Goal: Task Accomplishment & Management: Use online tool/utility

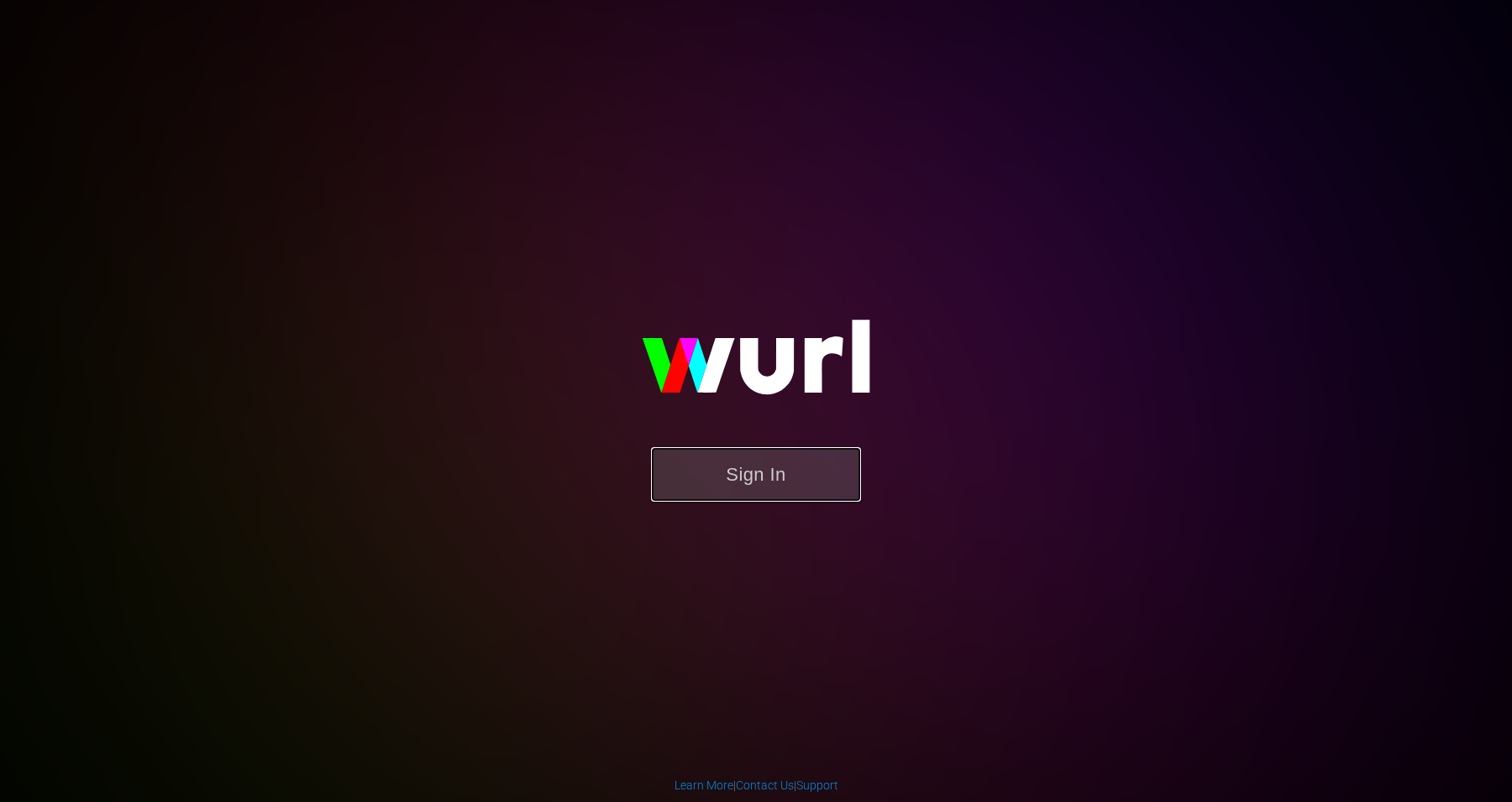
click at [694, 481] on button "Sign In" at bounding box center [756, 475] width 210 height 54
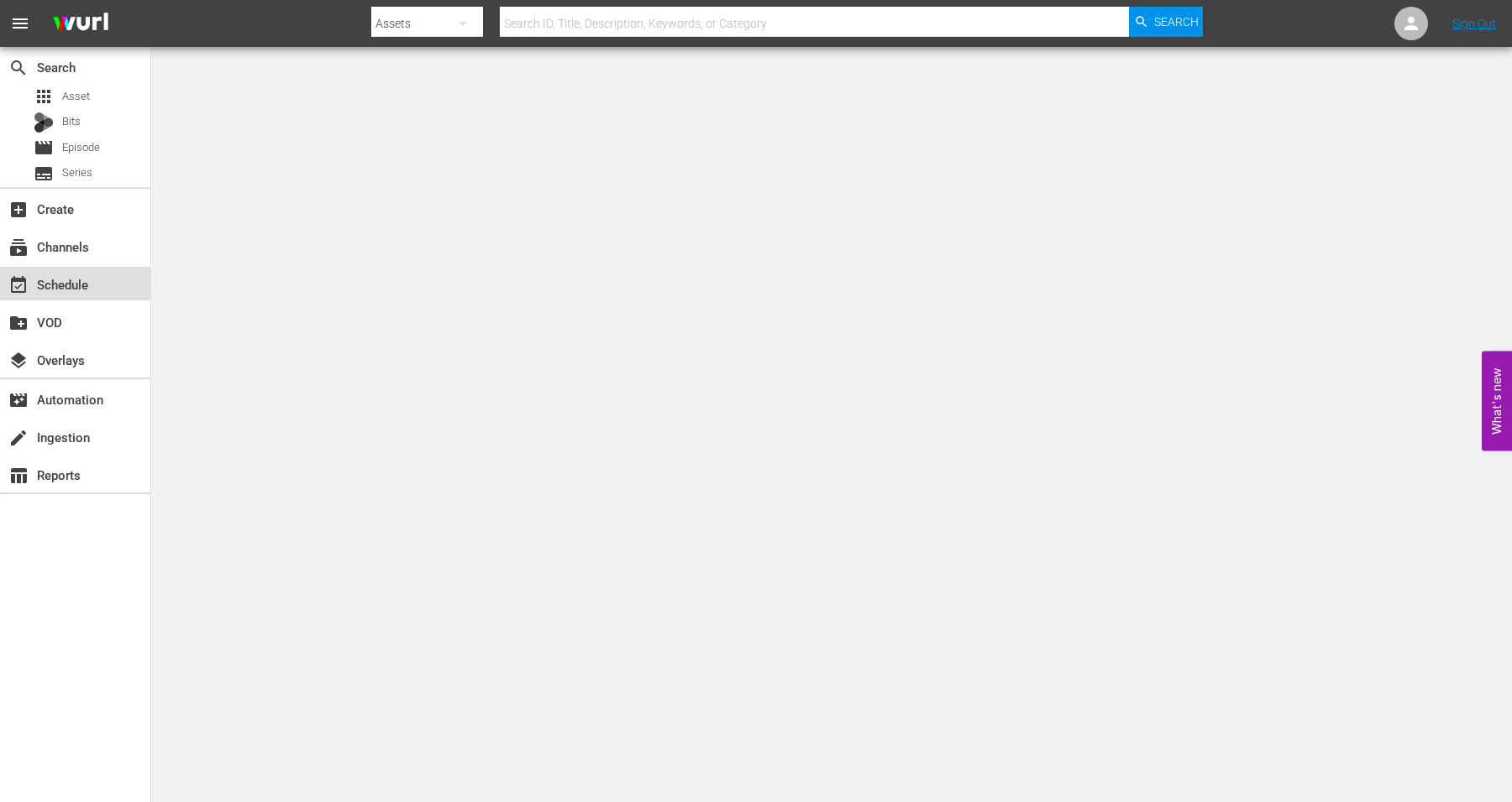
click at [68, 279] on div "event_available Schedule" at bounding box center [47, 282] width 94 height 15
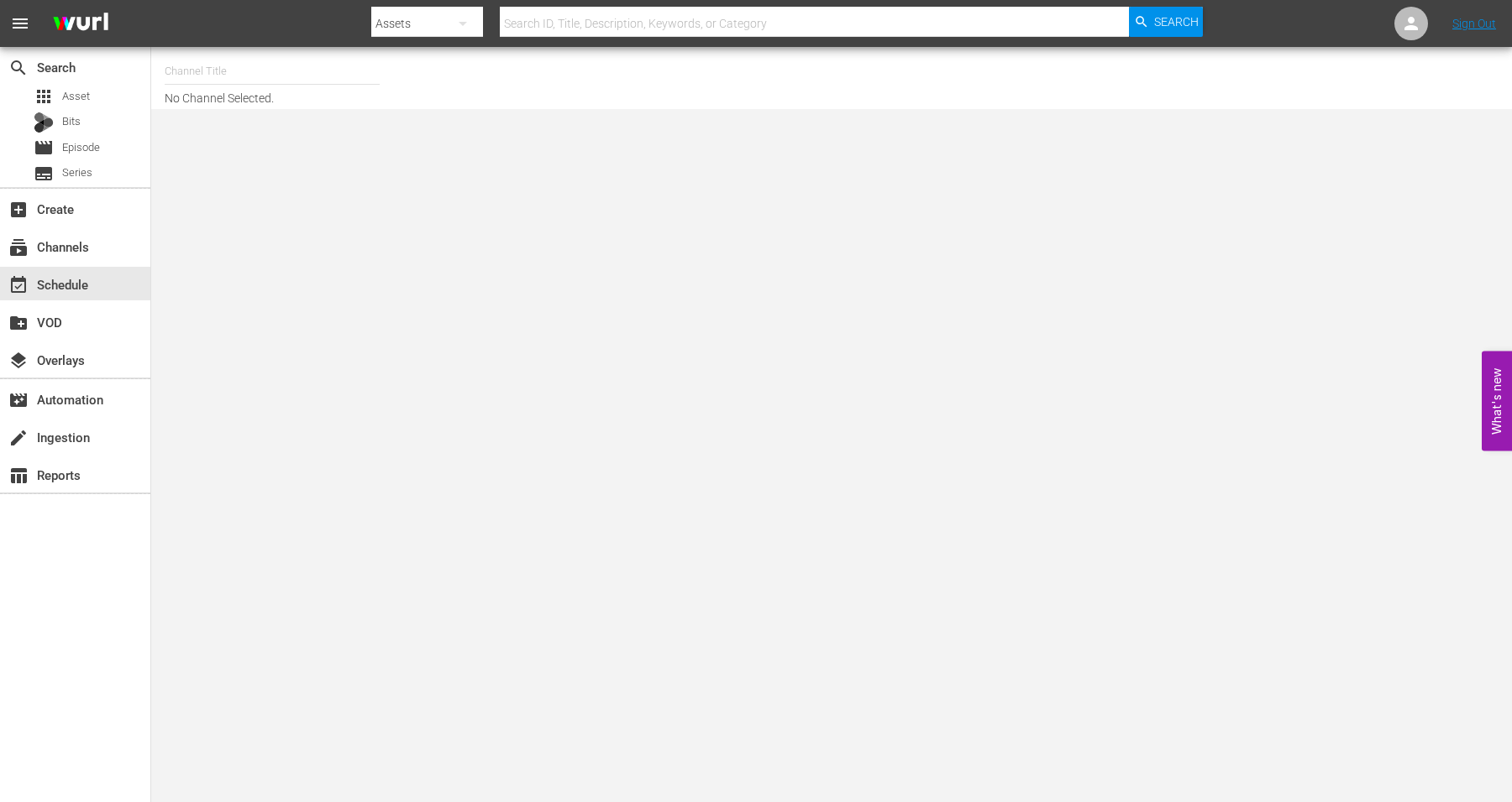
click at [228, 76] on input "text" at bounding box center [271, 71] width 215 height 40
type input "s"
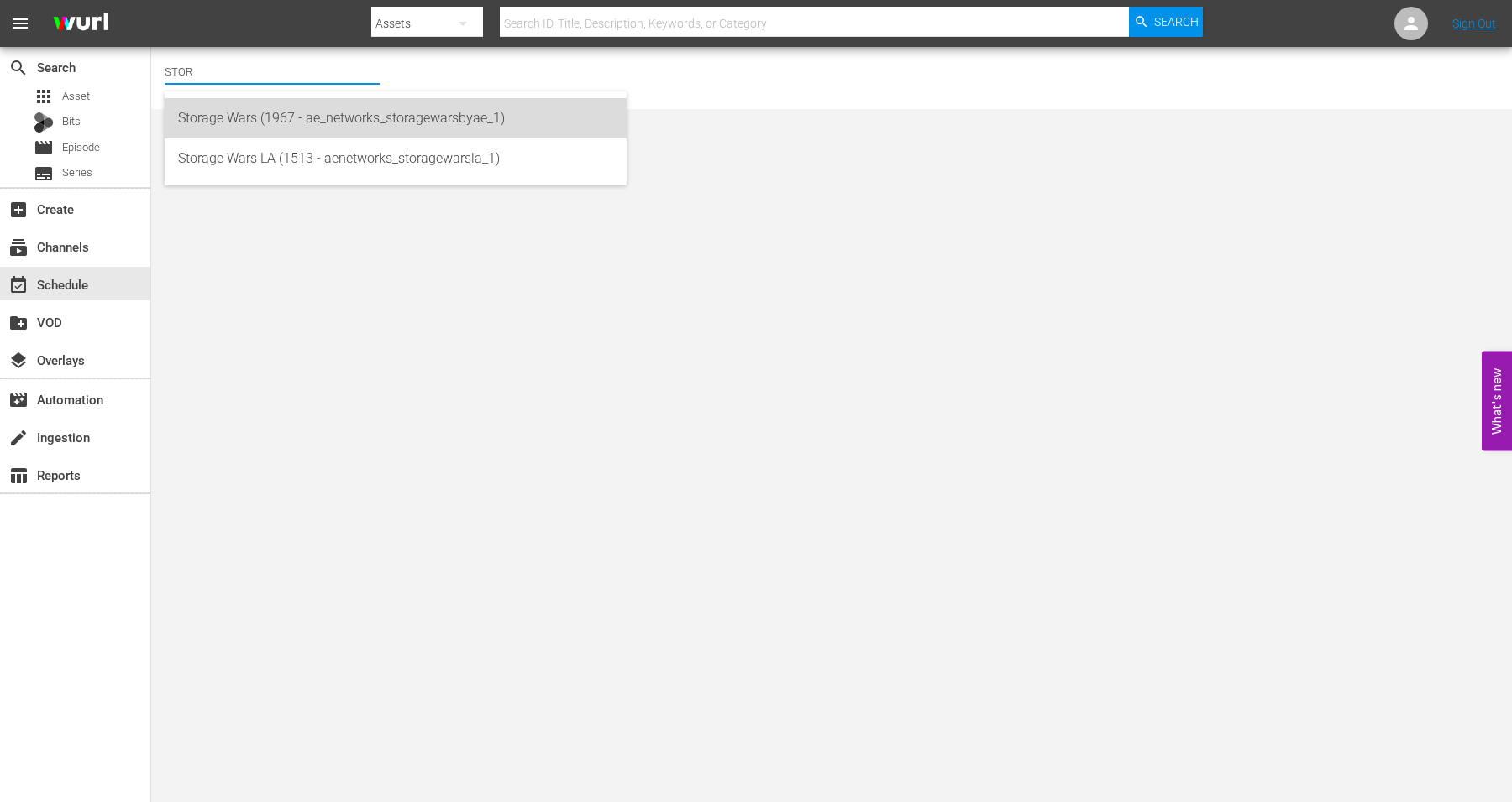
click at [216, 109] on div "Storage Wars (1967 - ae_networks_storagewarsbyae_1)" at bounding box center [396, 118] width 435 height 40
type input "Storage Wars (1967 - ae_networks_storagewarsbyae_1)"
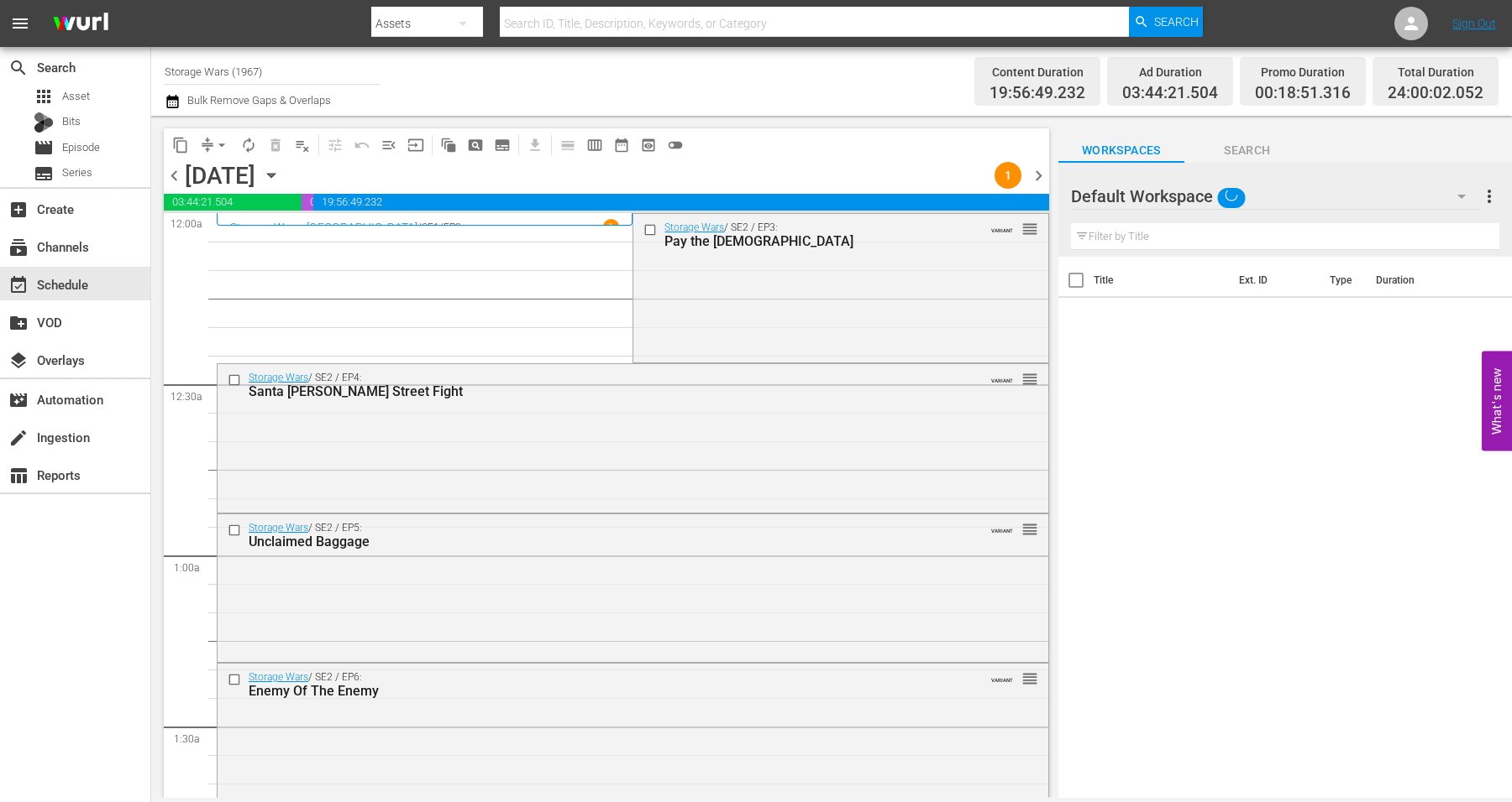
click at [281, 172] on icon "button" at bounding box center [271, 175] width 19 height 19
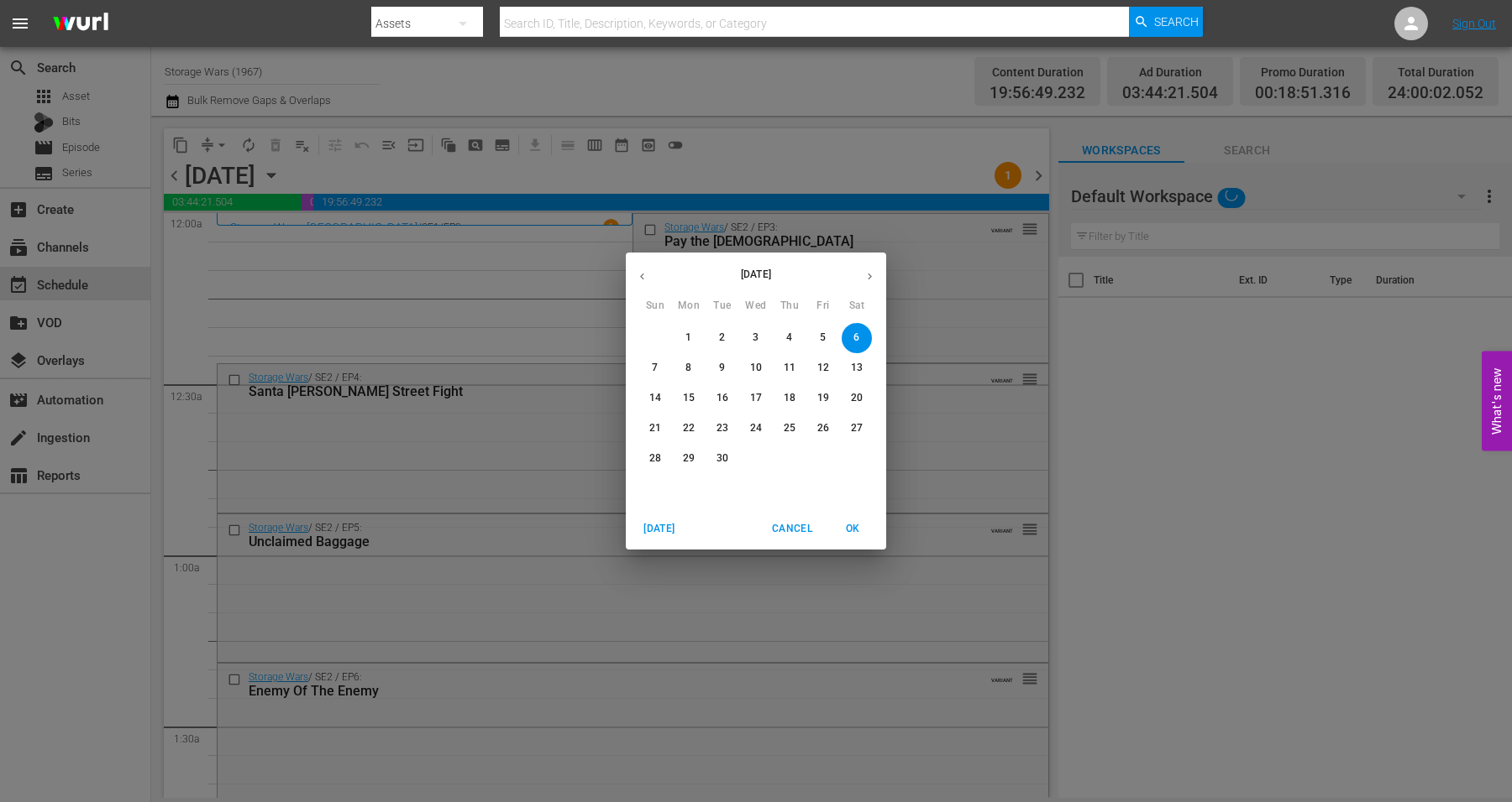
click at [690, 427] on p "22" at bounding box center [689, 428] width 12 height 14
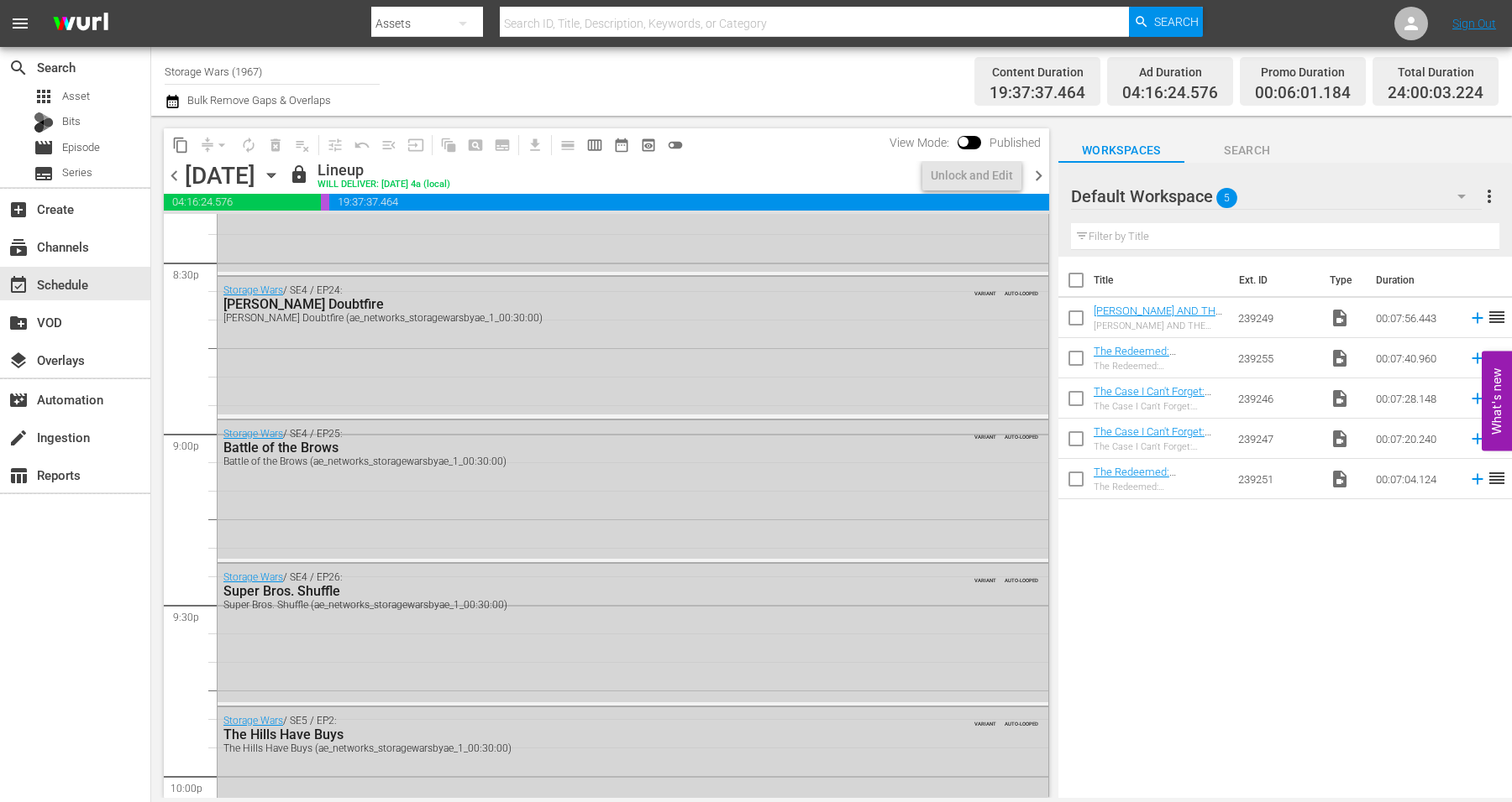
scroll to position [7634, 0]
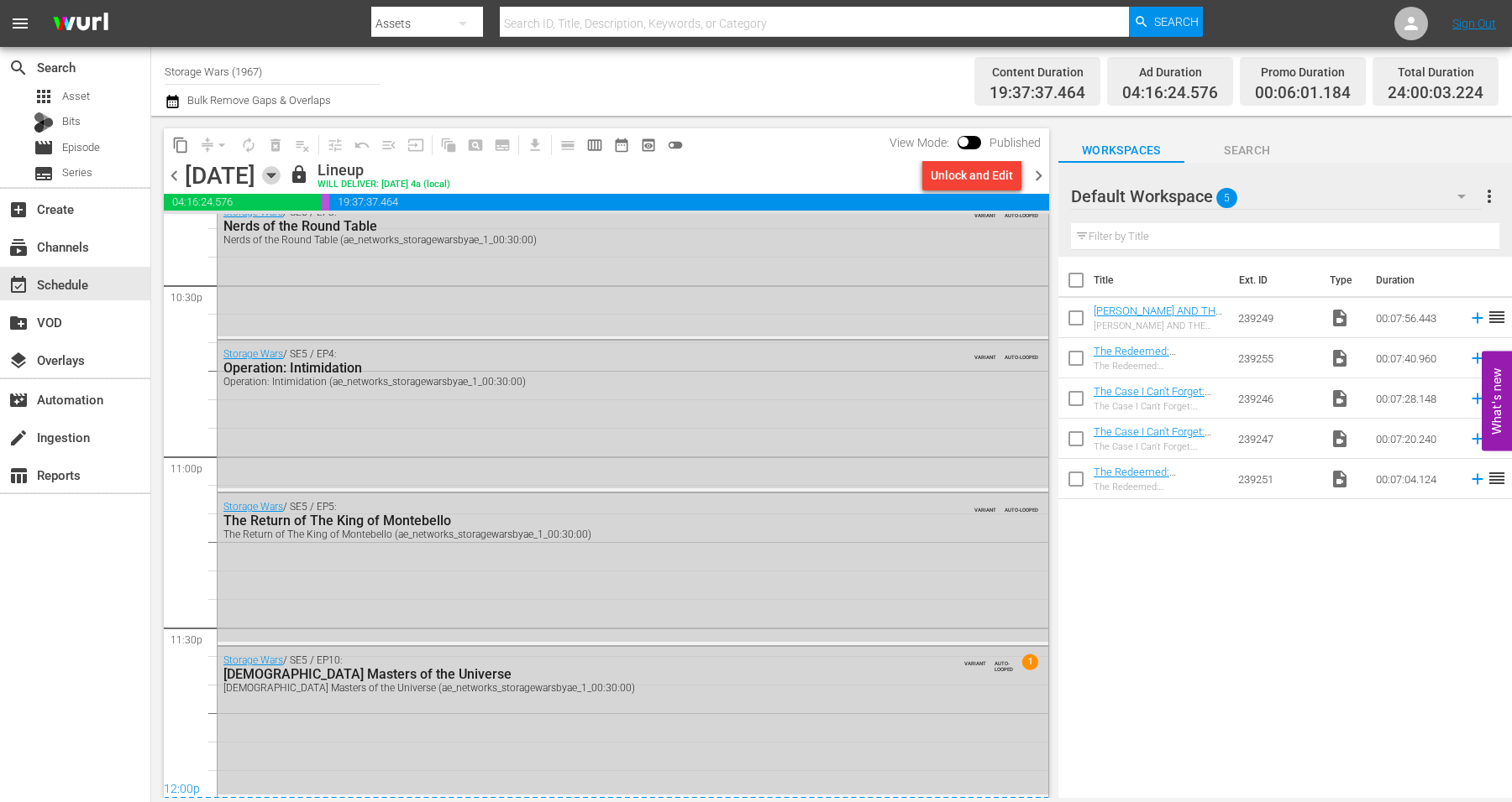
click at [281, 173] on icon "button" at bounding box center [271, 175] width 19 height 19
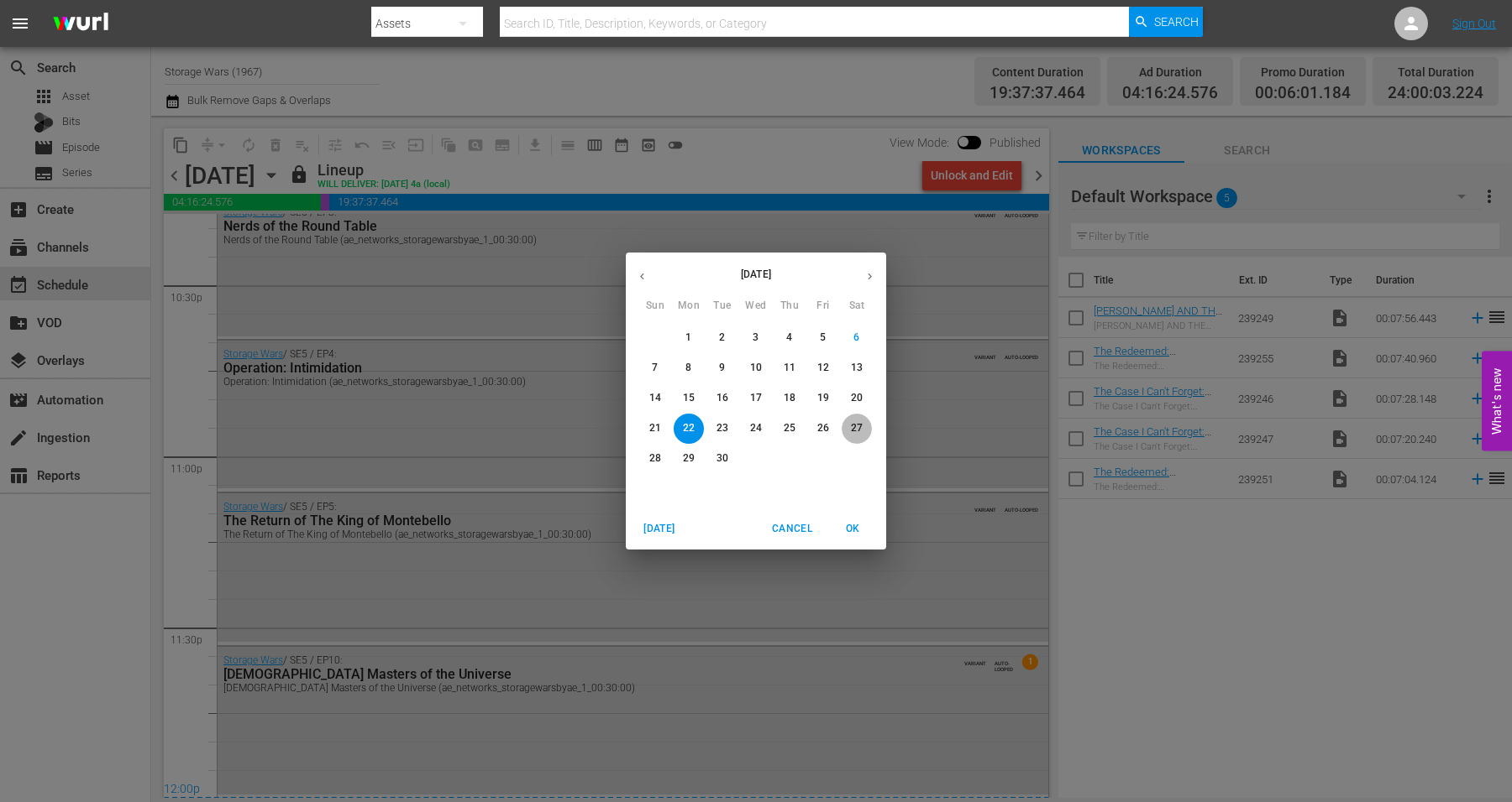
click at [855, 425] on p "27" at bounding box center [856, 428] width 12 height 14
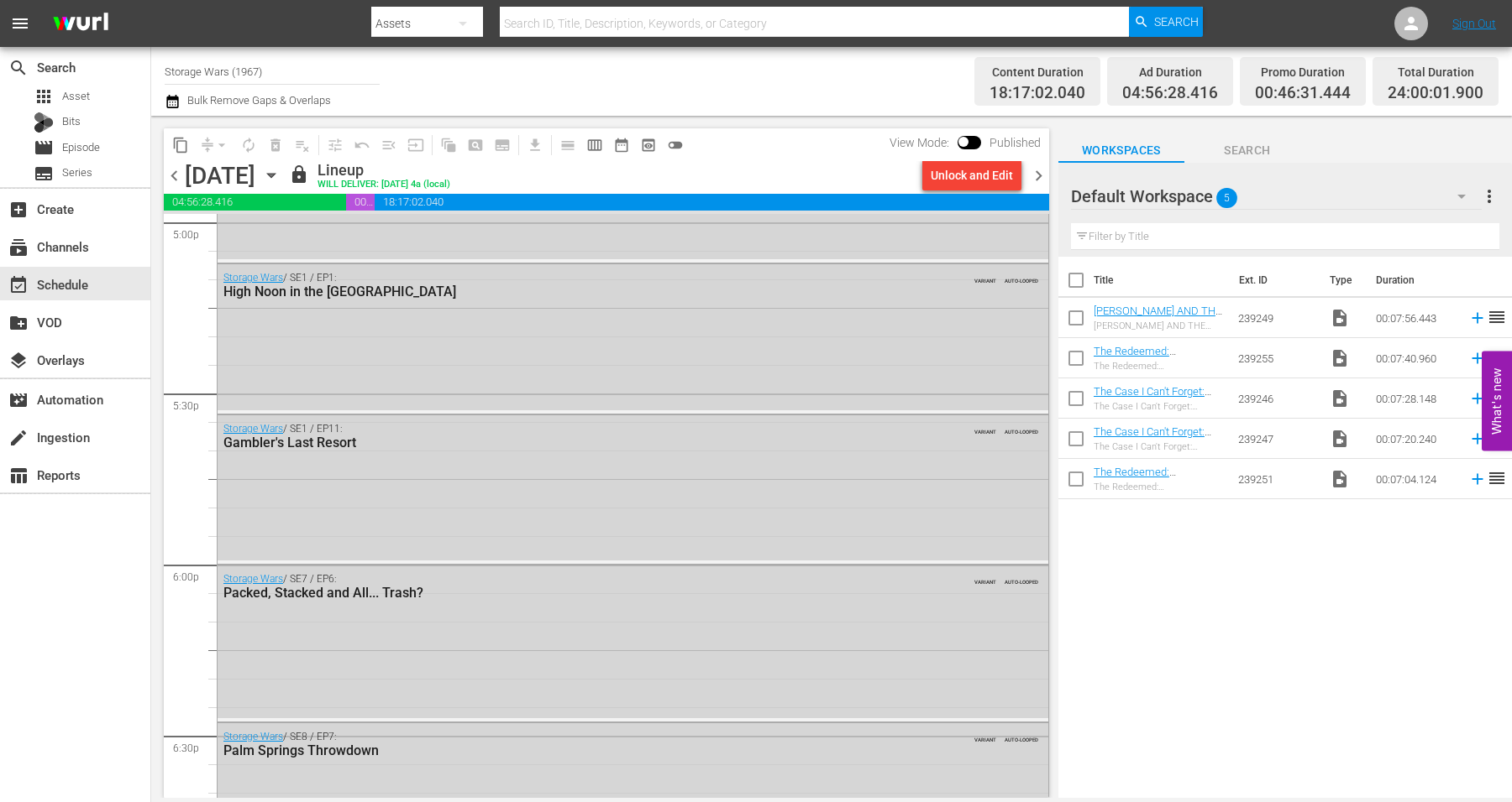
scroll to position [7634, 0]
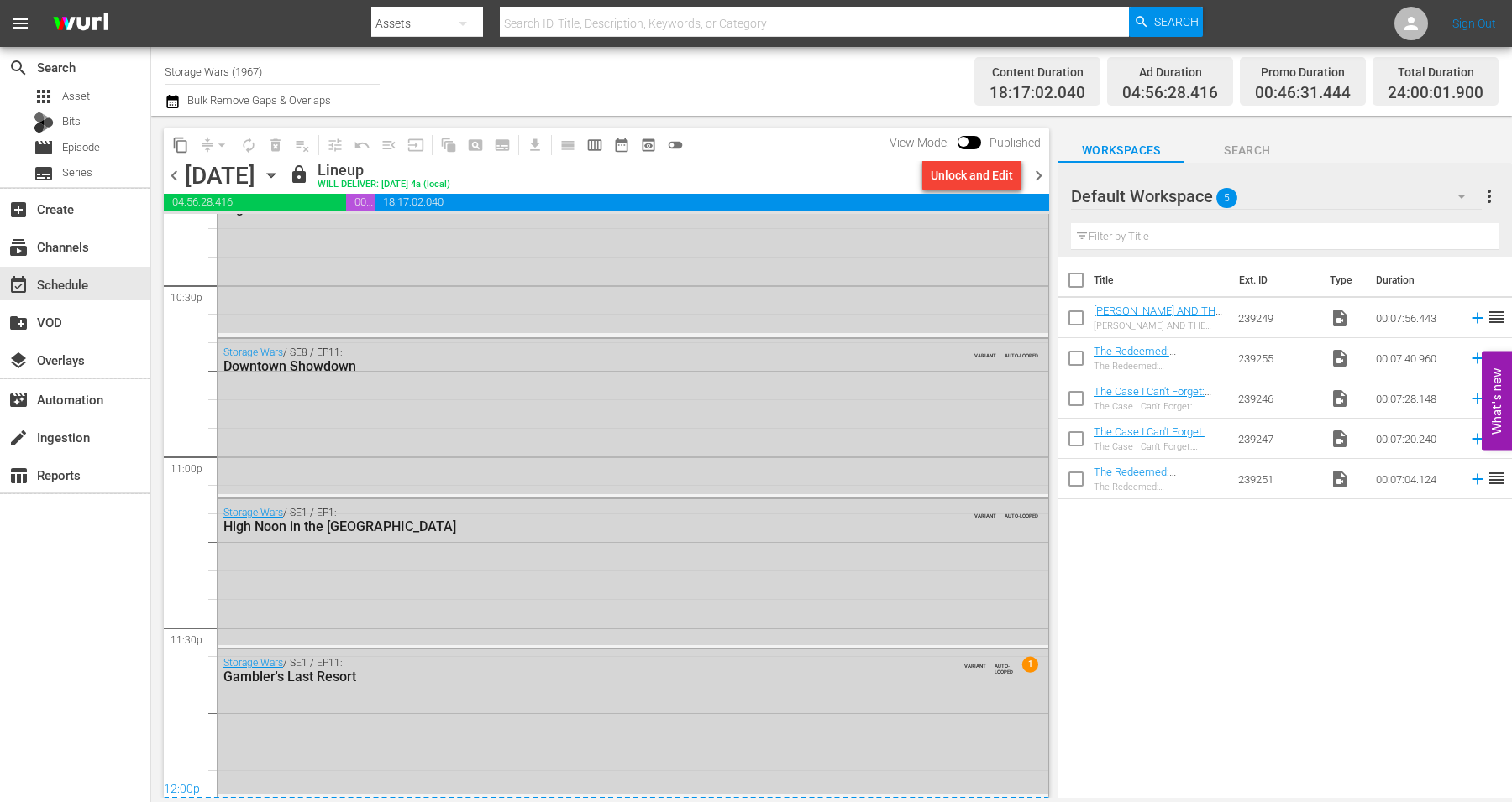
click at [281, 172] on icon "button" at bounding box center [271, 175] width 19 height 19
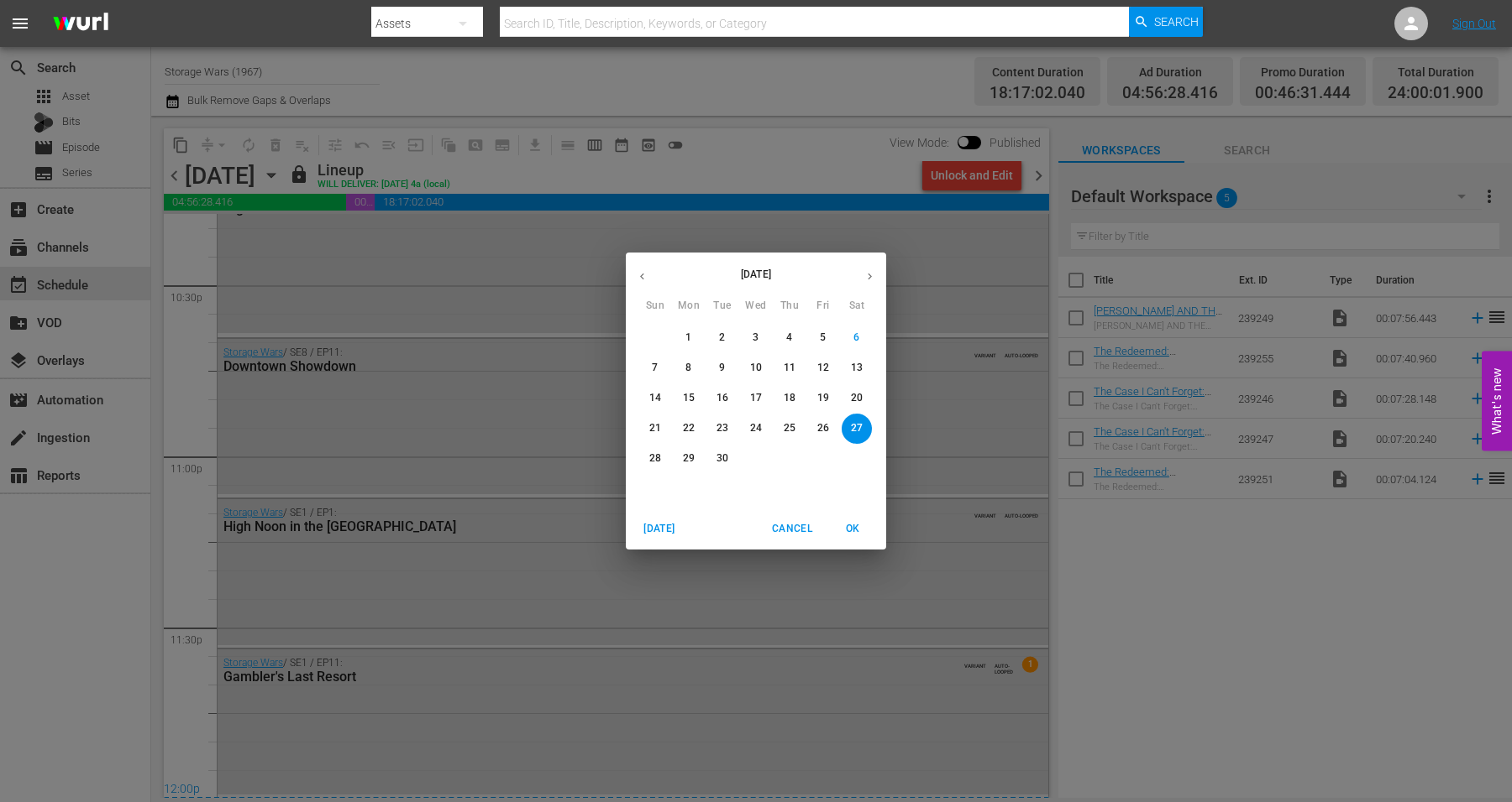
click at [685, 425] on p "22" at bounding box center [689, 428] width 12 height 14
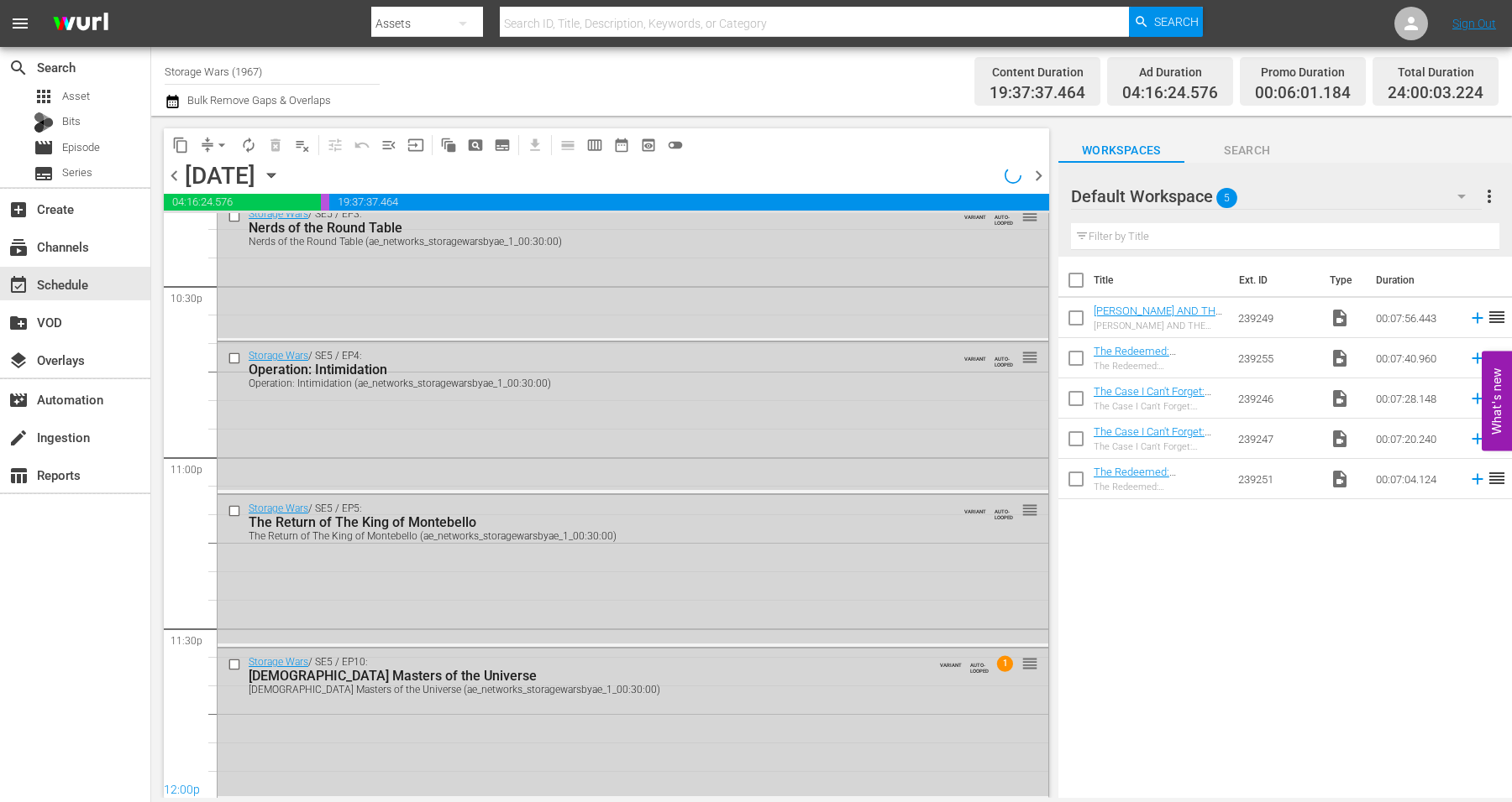
scroll to position [7634, 0]
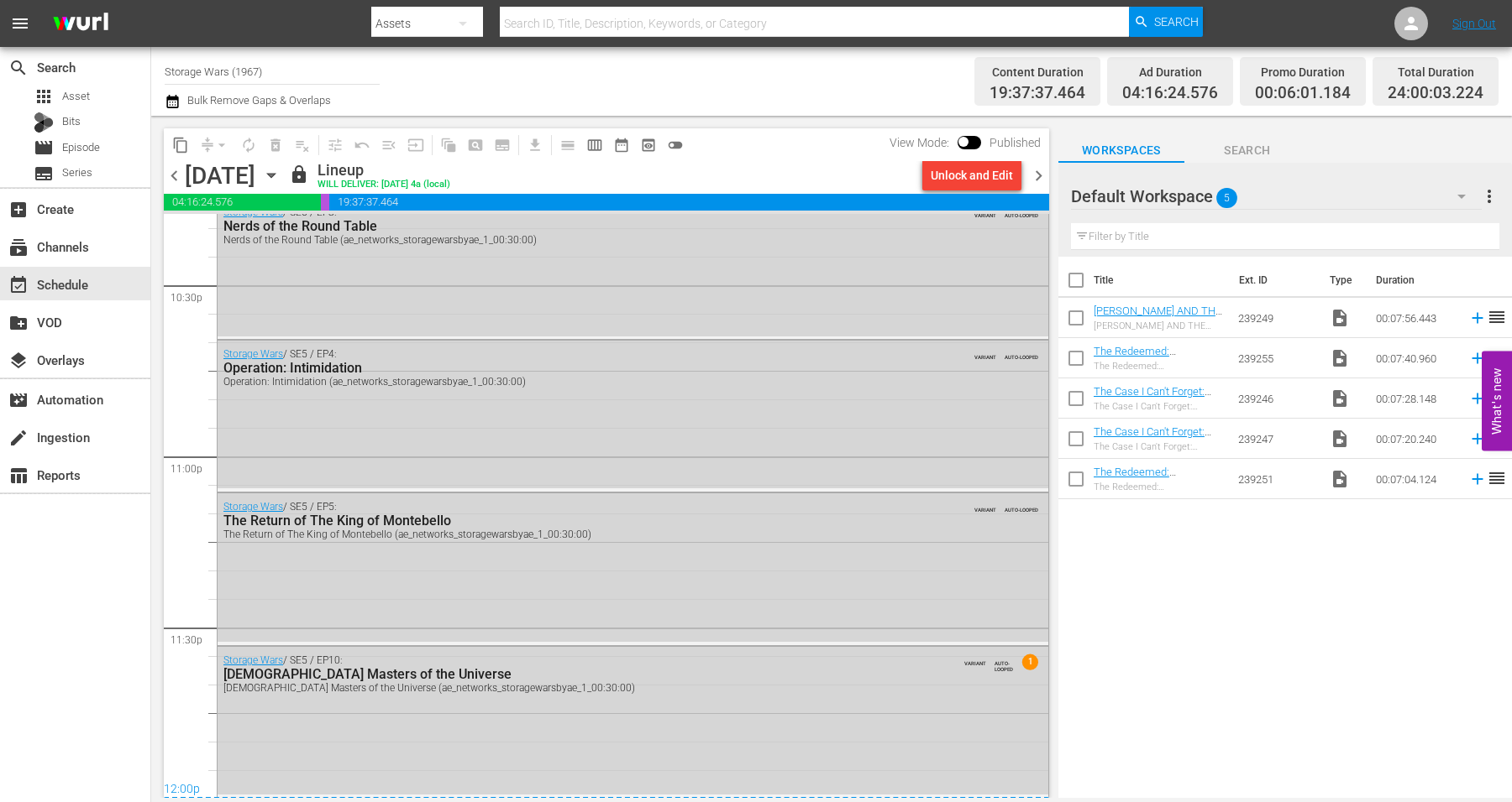
click at [275, 174] on icon "button" at bounding box center [271, 175] width 8 height 4
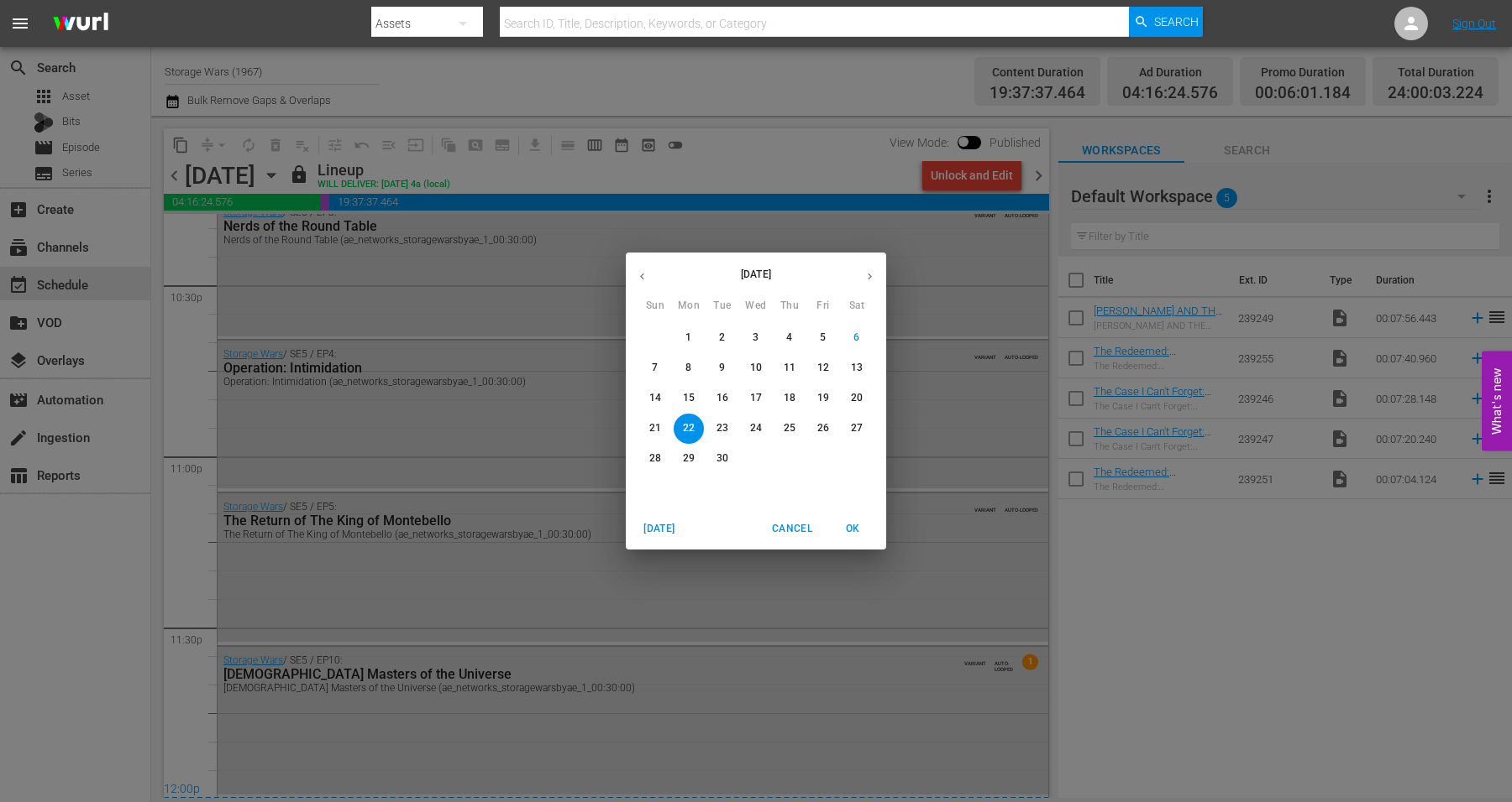
click at [715, 428] on span "23" at bounding box center [722, 428] width 30 height 14
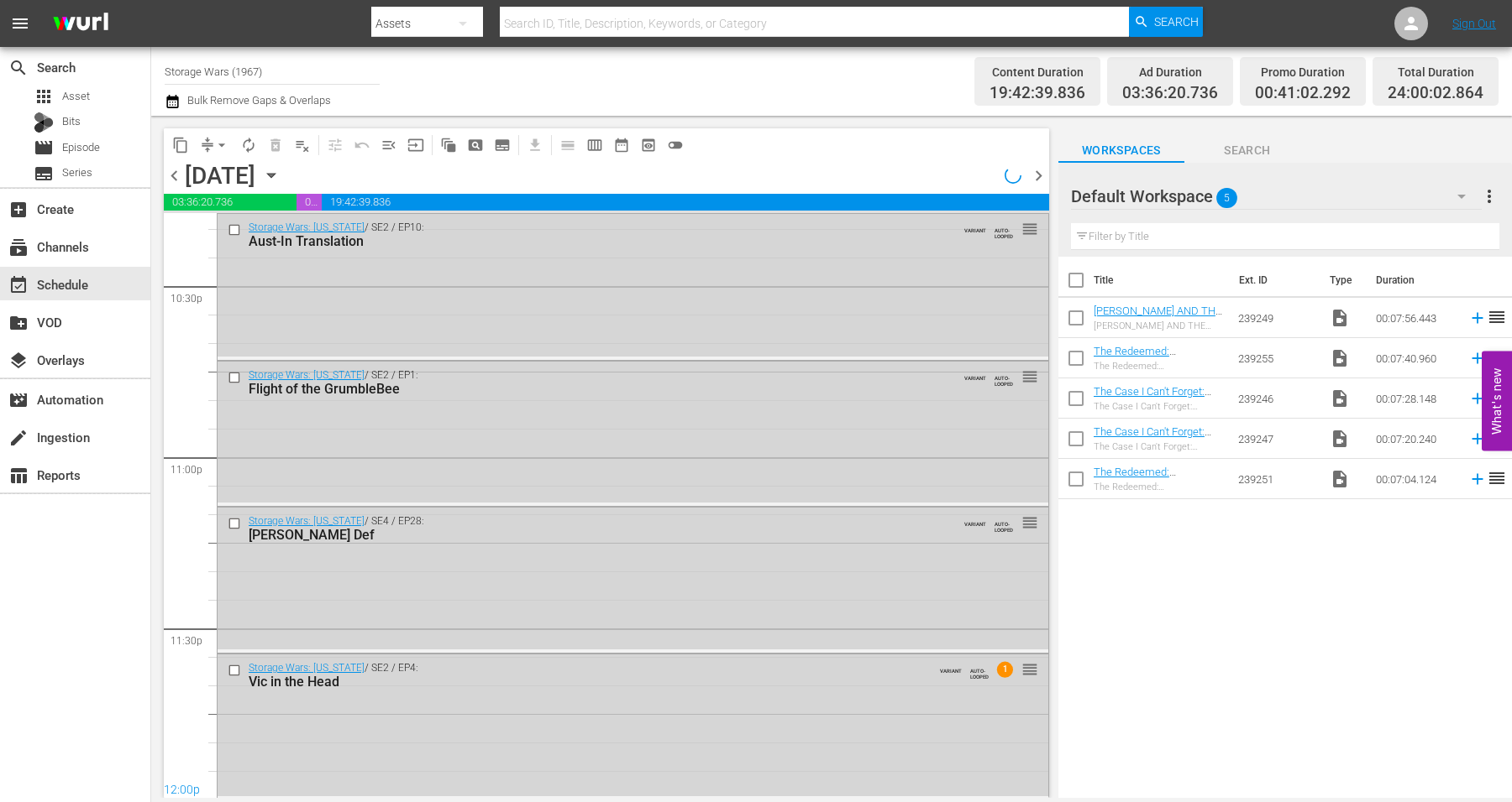
scroll to position [7634, 0]
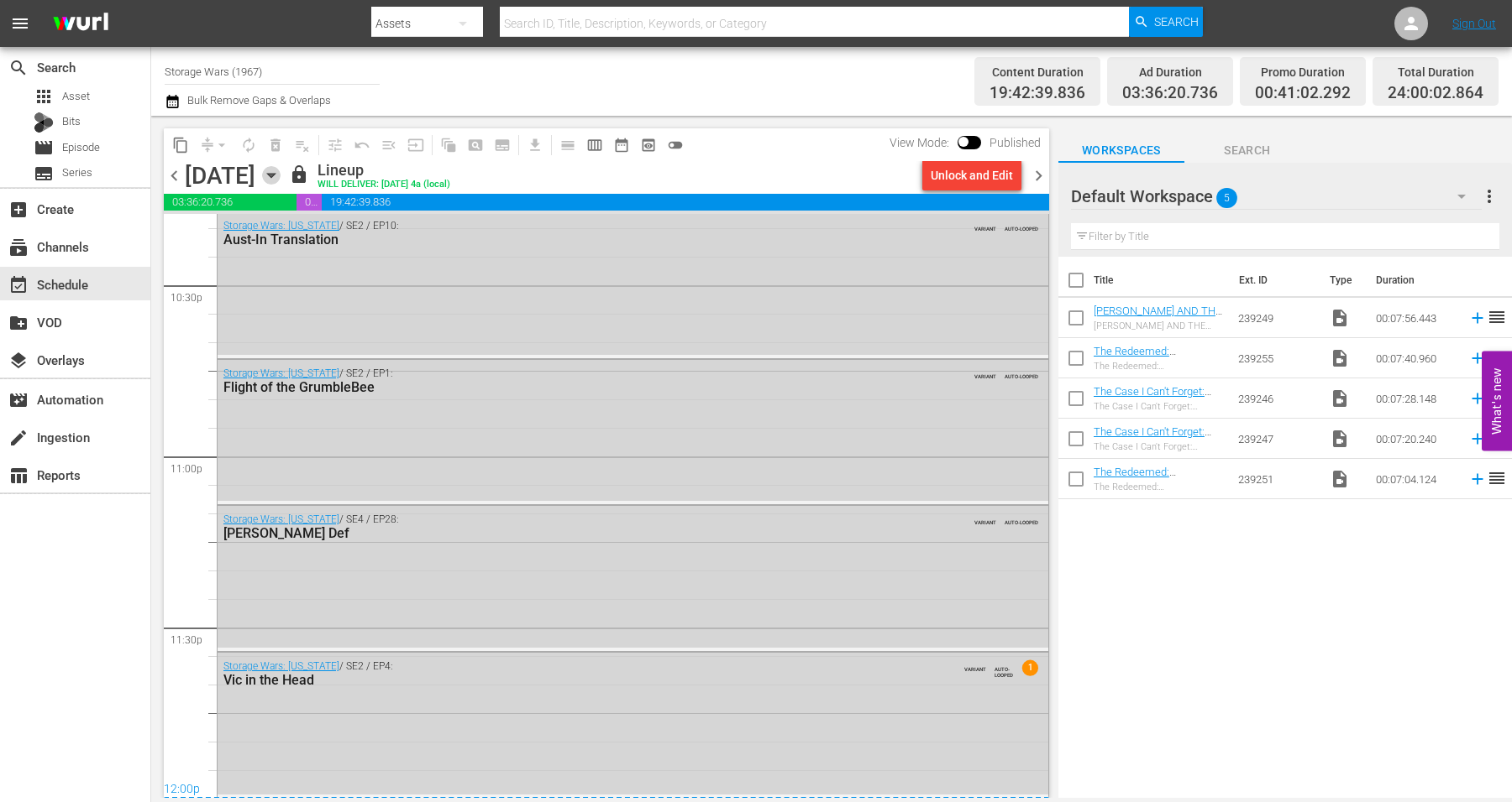
click at [281, 172] on icon "button" at bounding box center [271, 175] width 19 height 19
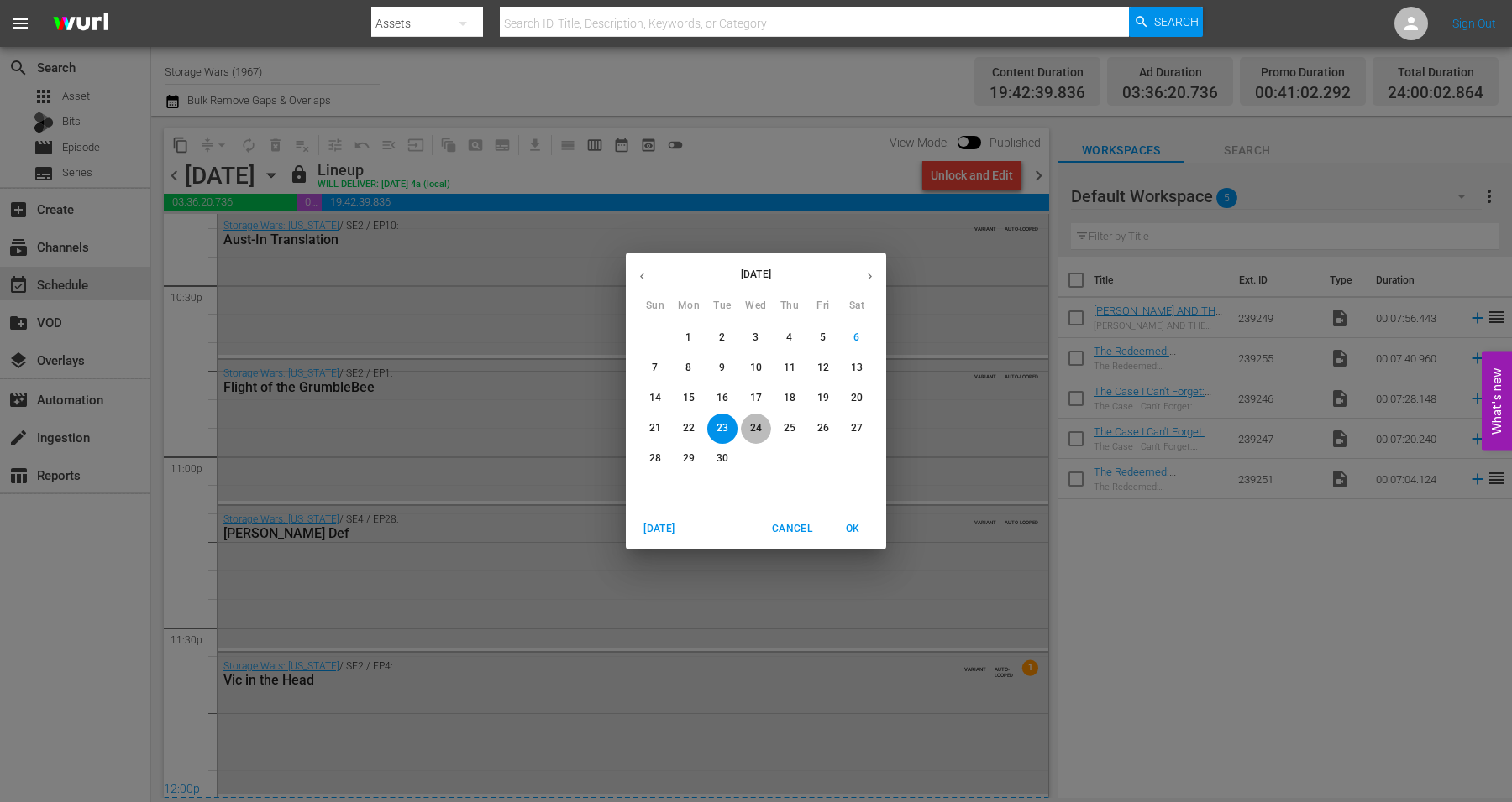
click at [755, 428] on p "24" at bounding box center [756, 428] width 12 height 14
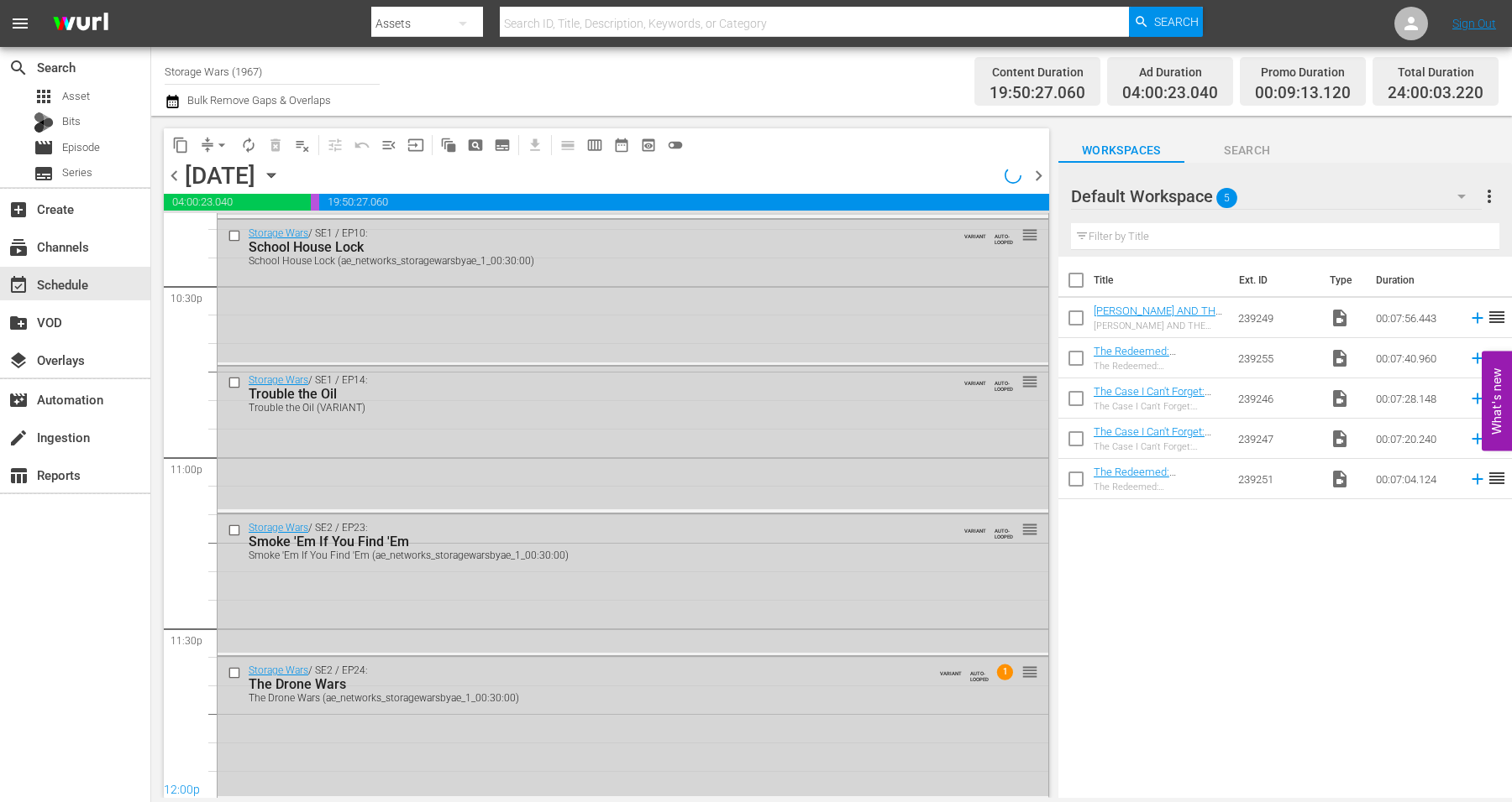
scroll to position [7634, 0]
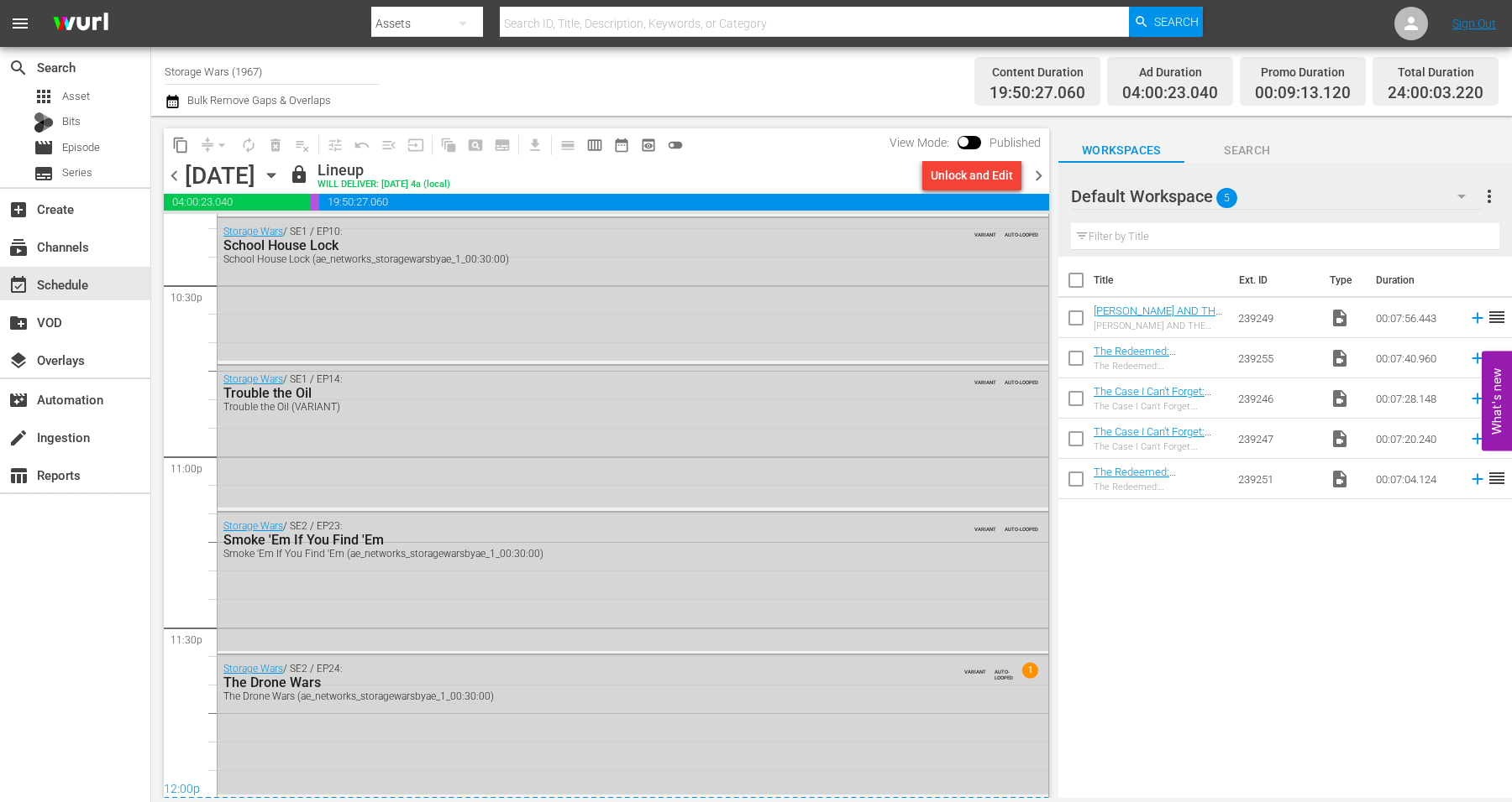
click at [281, 172] on icon "button" at bounding box center [271, 175] width 19 height 19
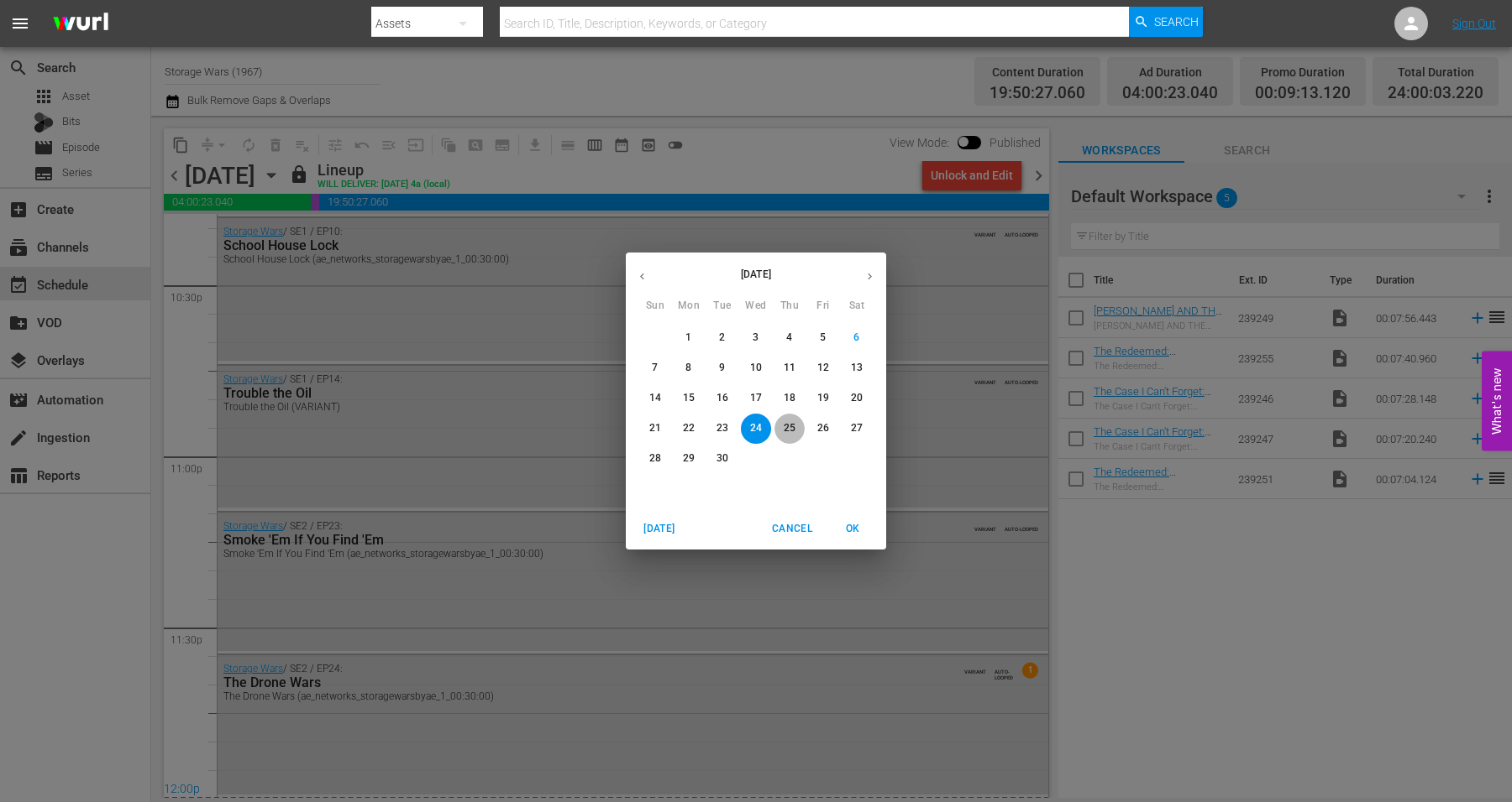
click at [784, 426] on p "25" at bounding box center [789, 428] width 12 height 14
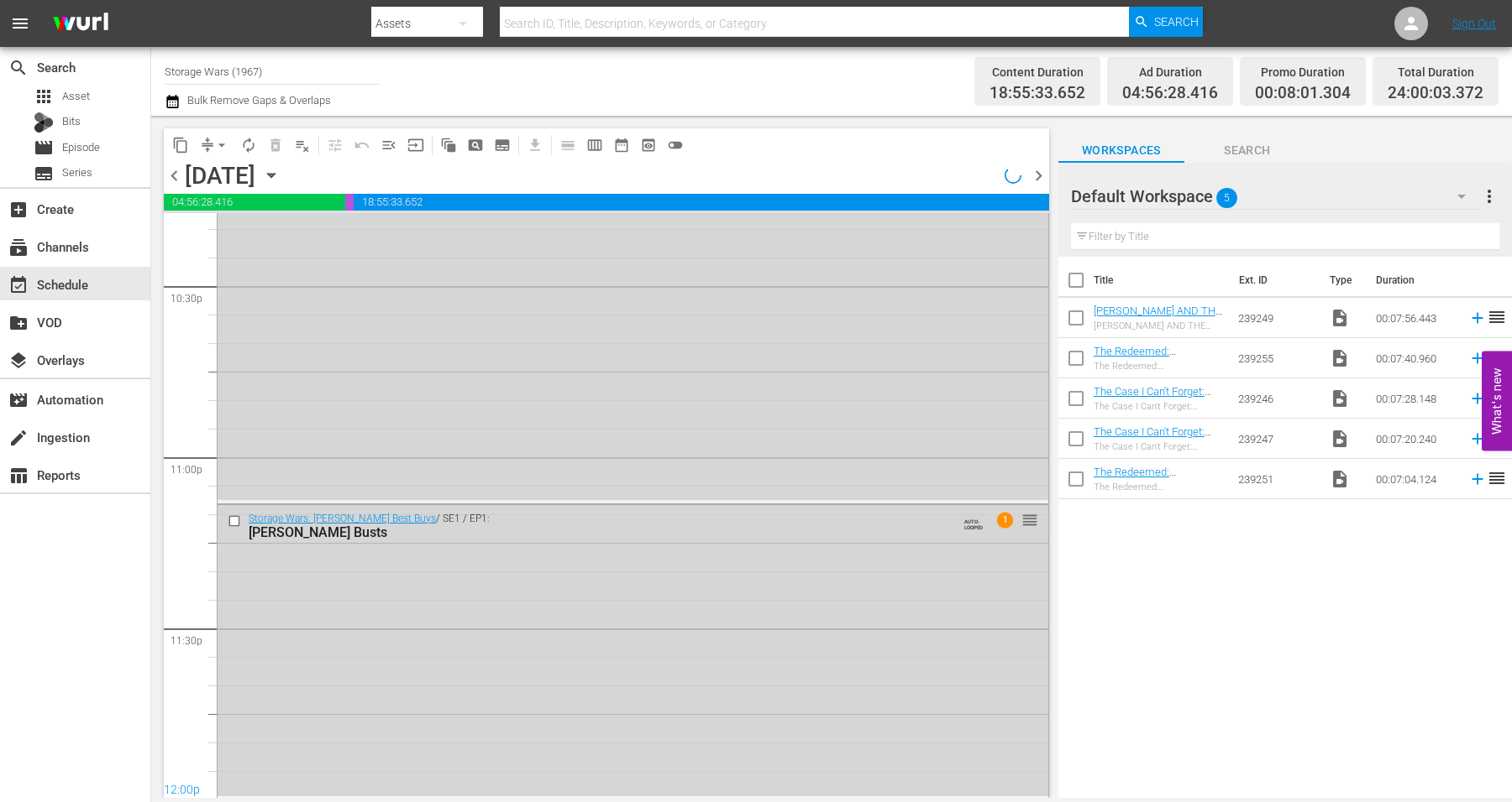
scroll to position [7634, 0]
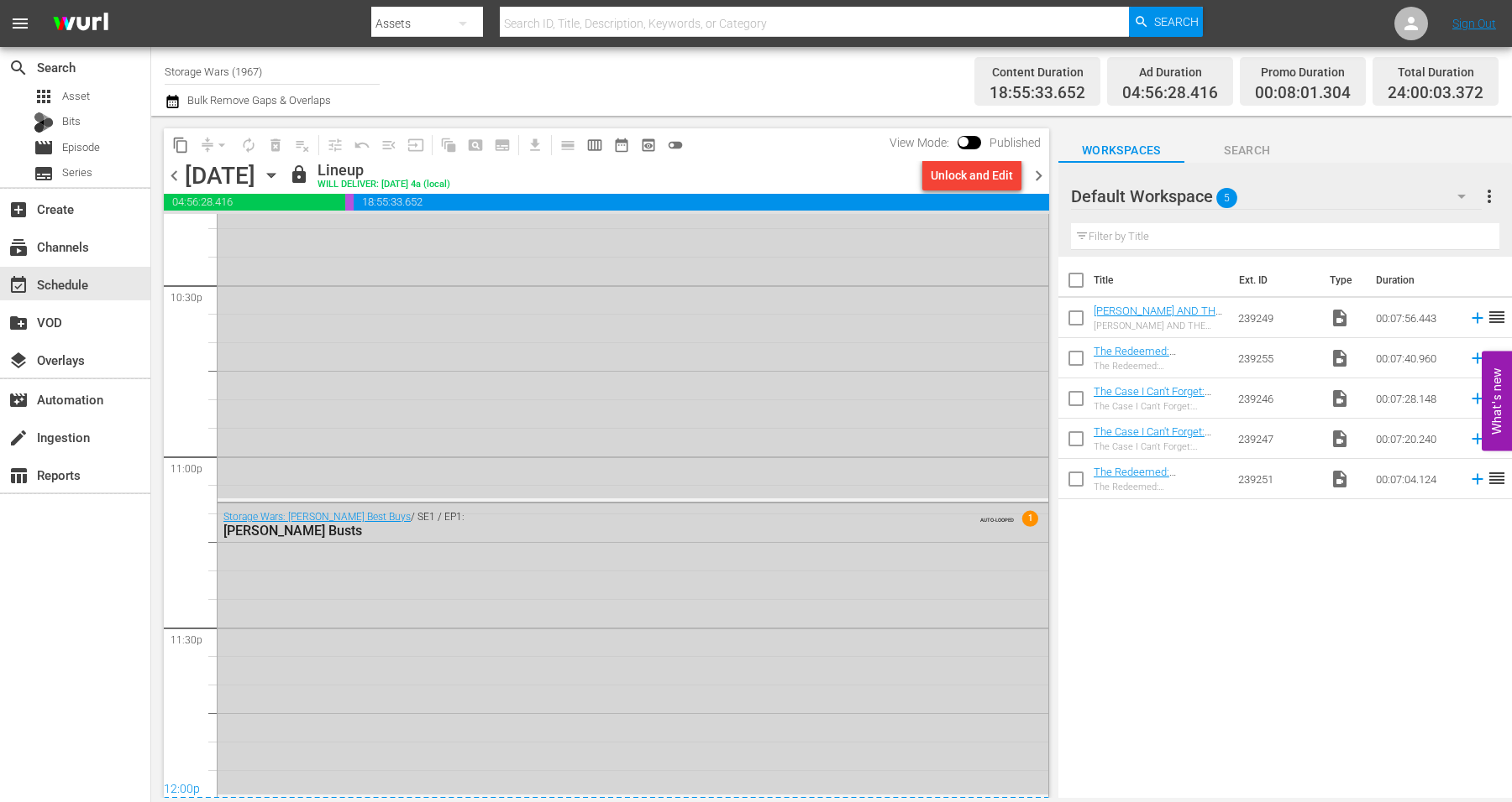
click at [281, 172] on icon "button" at bounding box center [271, 175] width 19 height 19
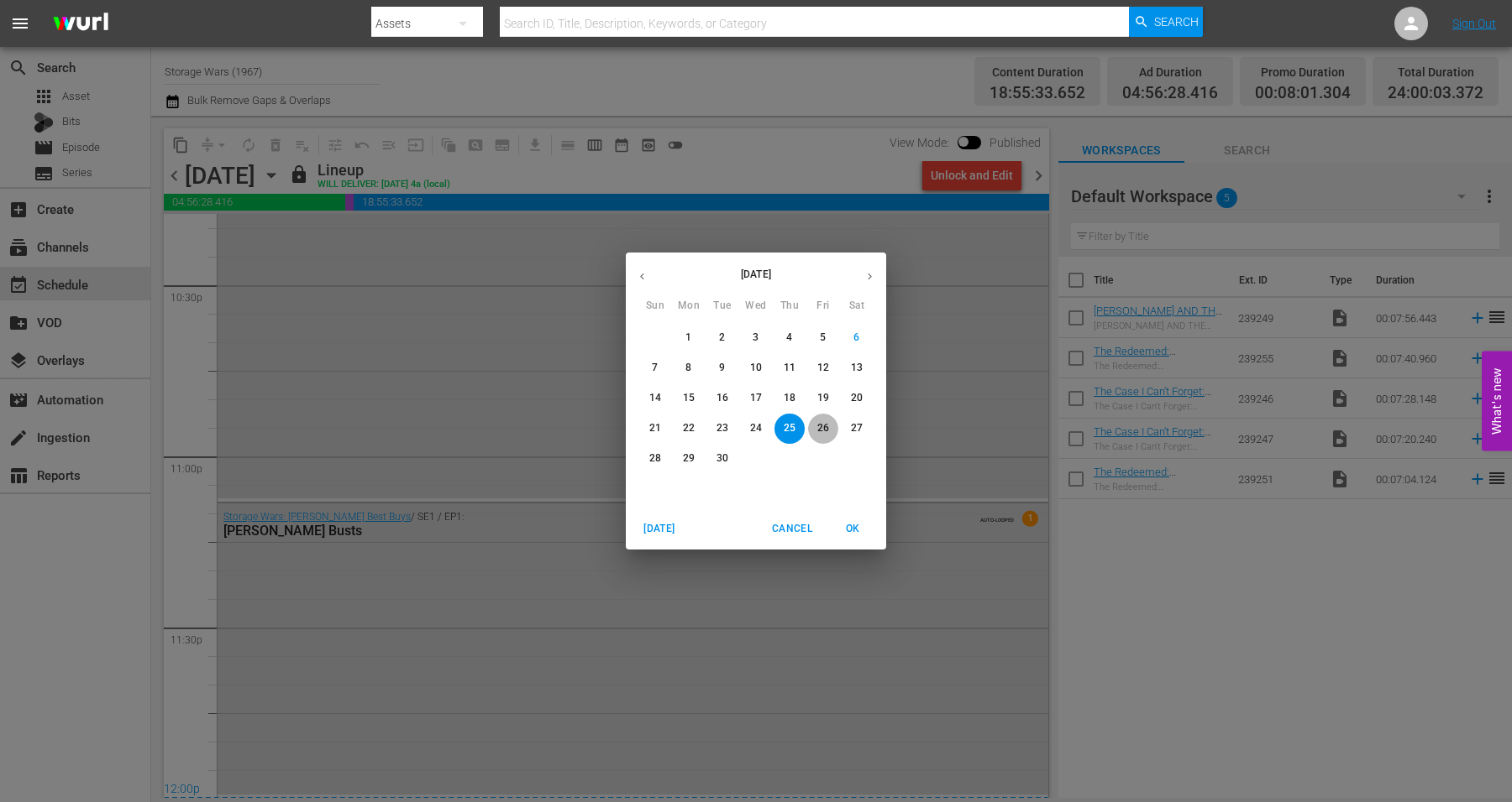
click at [828, 422] on p "26" at bounding box center [823, 428] width 12 height 14
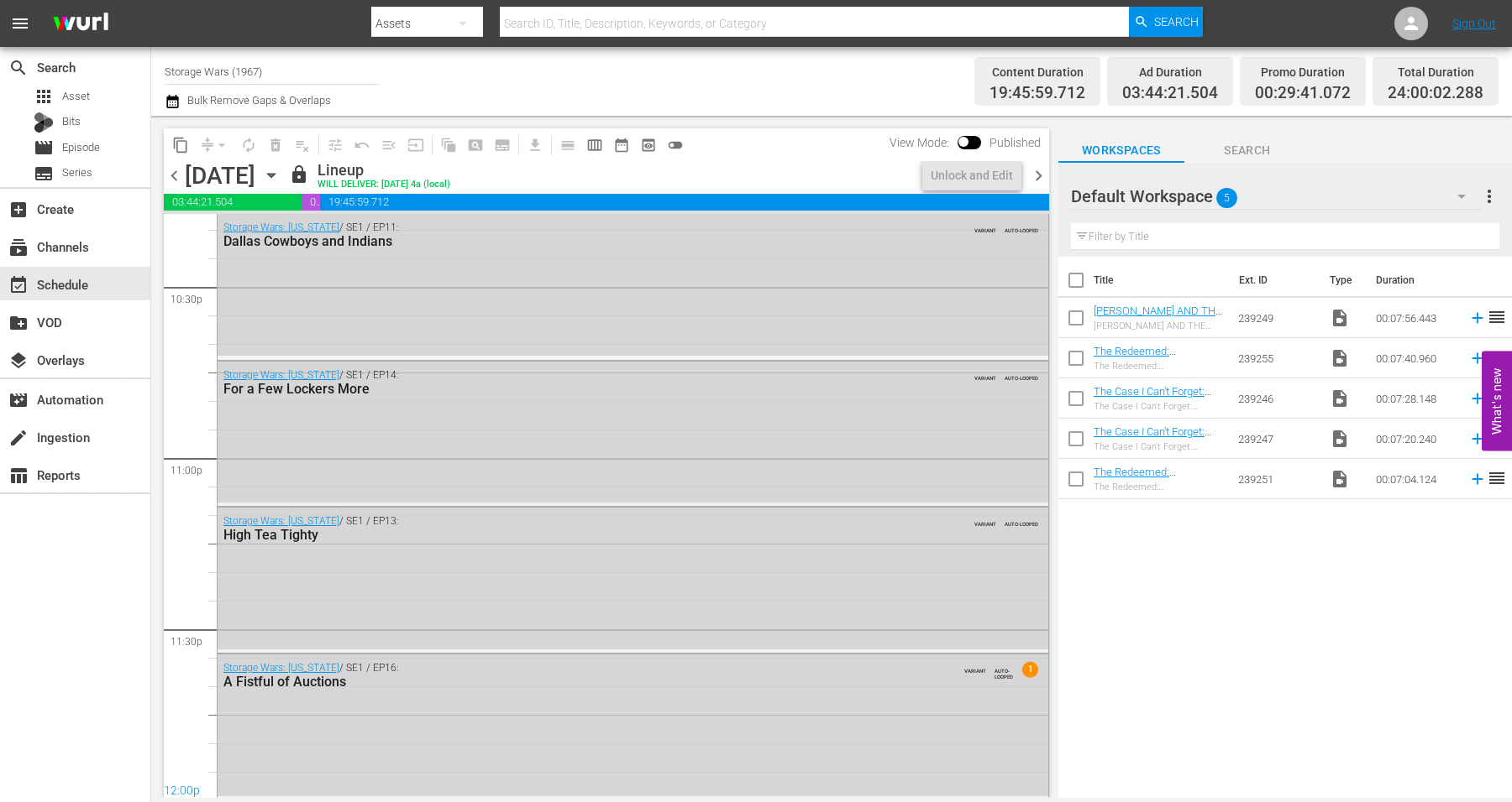
scroll to position [7634, 0]
click at [281, 174] on icon "button" at bounding box center [271, 175] width 19 height 19
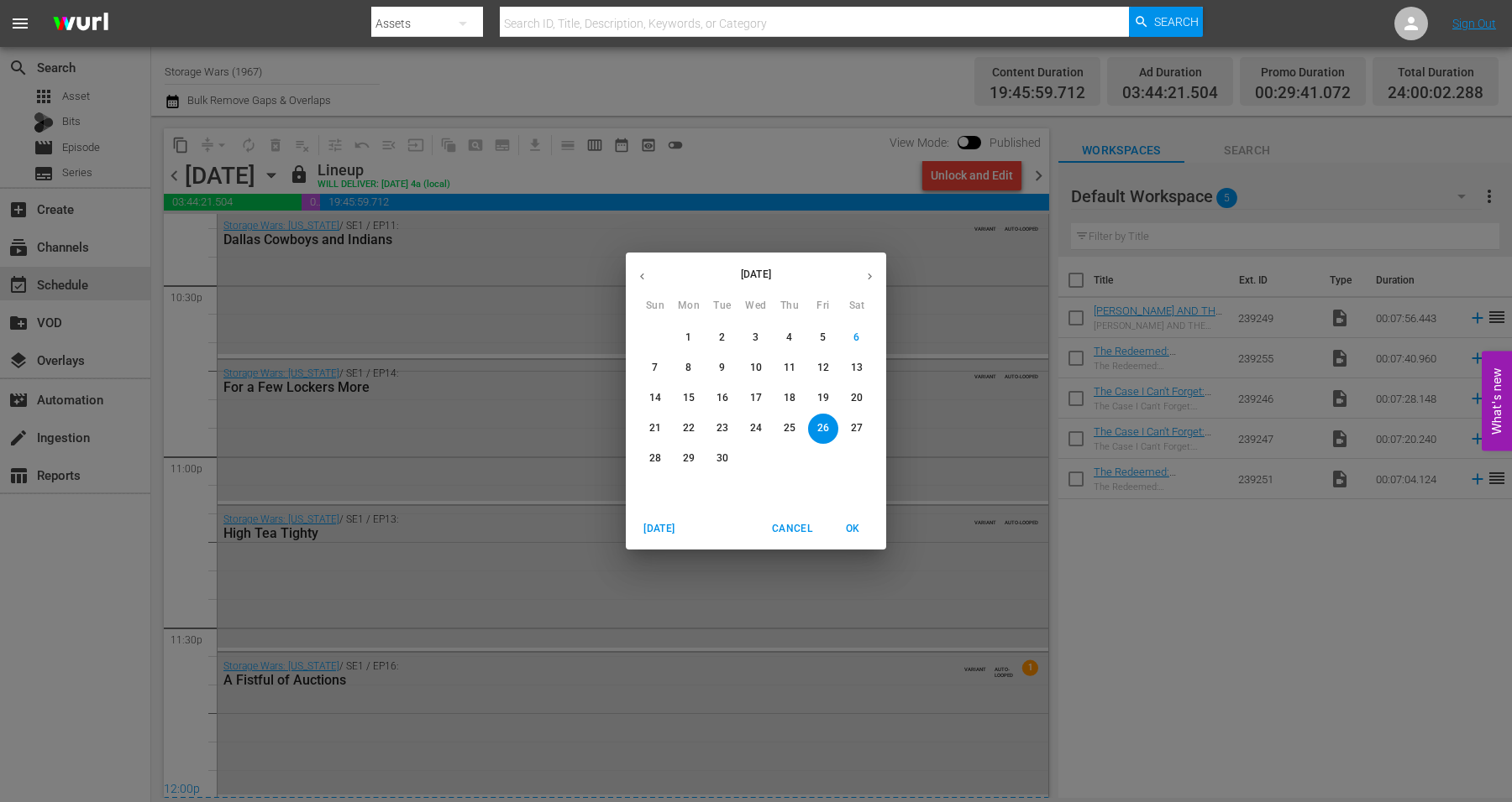
click at [850, 422] on p "27" at bounding box center [856, 428] width 12 height 14
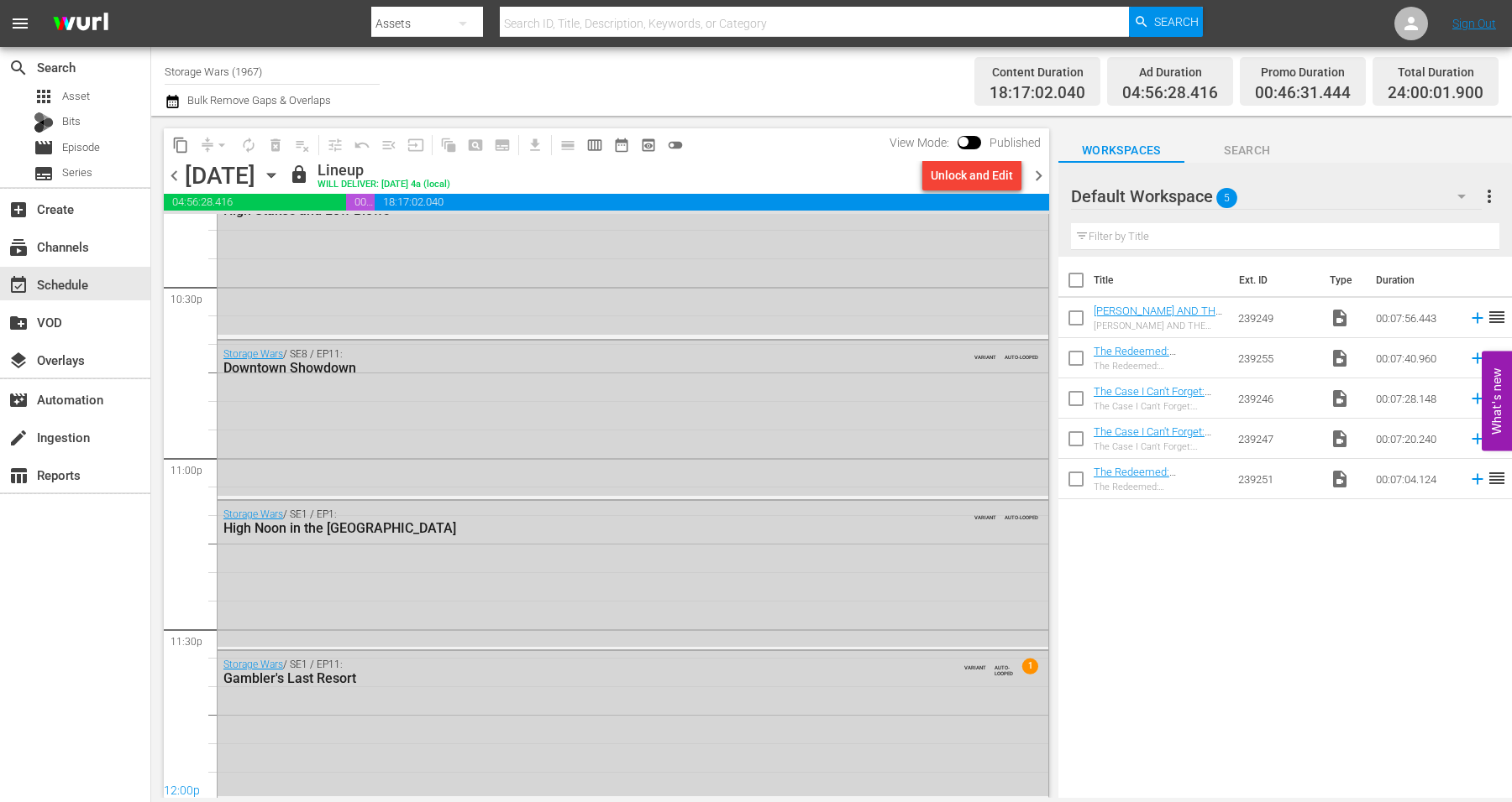
scroll to position [7634, 0]
click at [281, 171] on icon "button" at bounding box center [271, 175] width 19 height 19
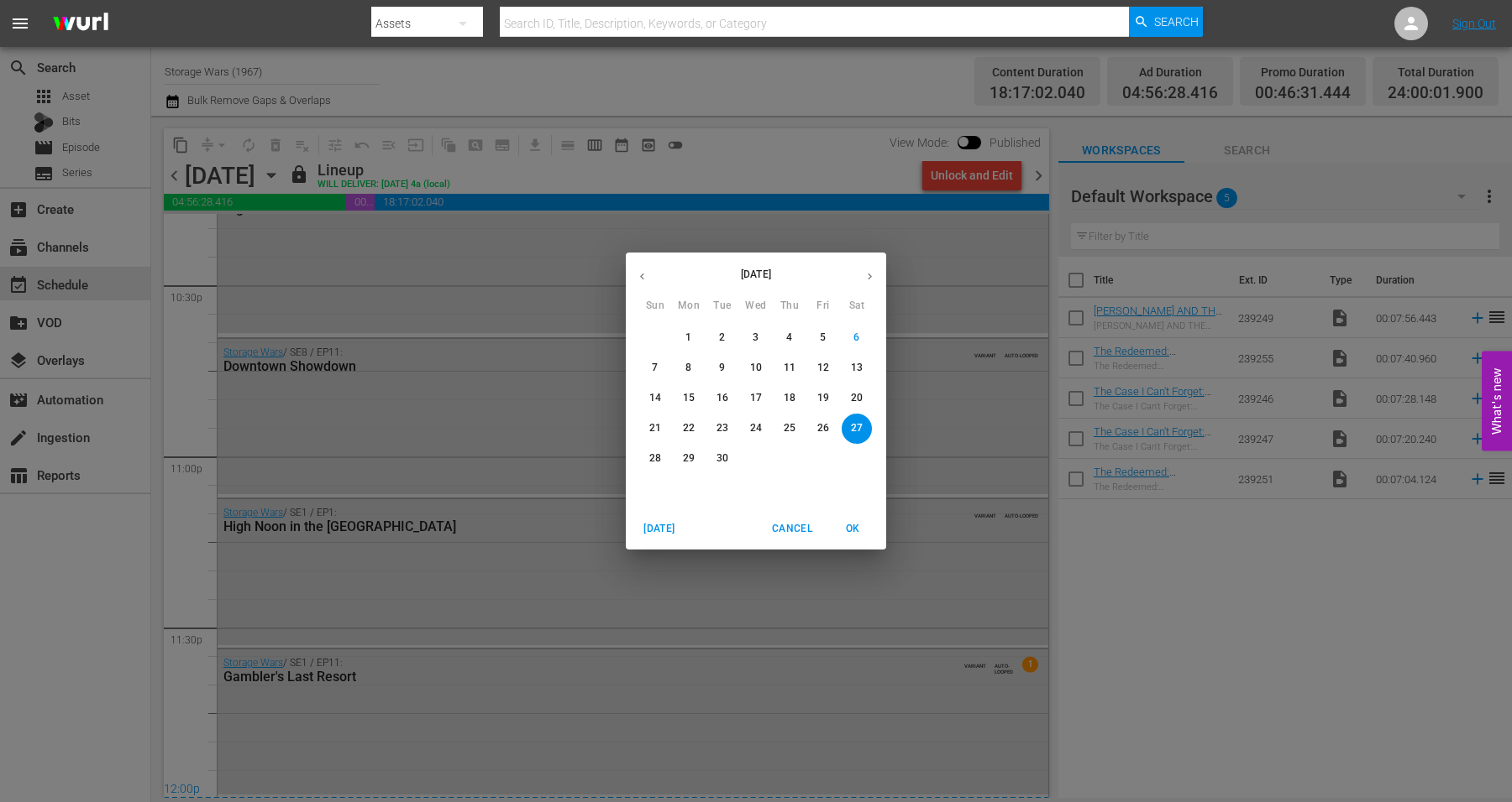
click at [649, 455] on p "28" at bounding box center [655, 458] width 12 height 14
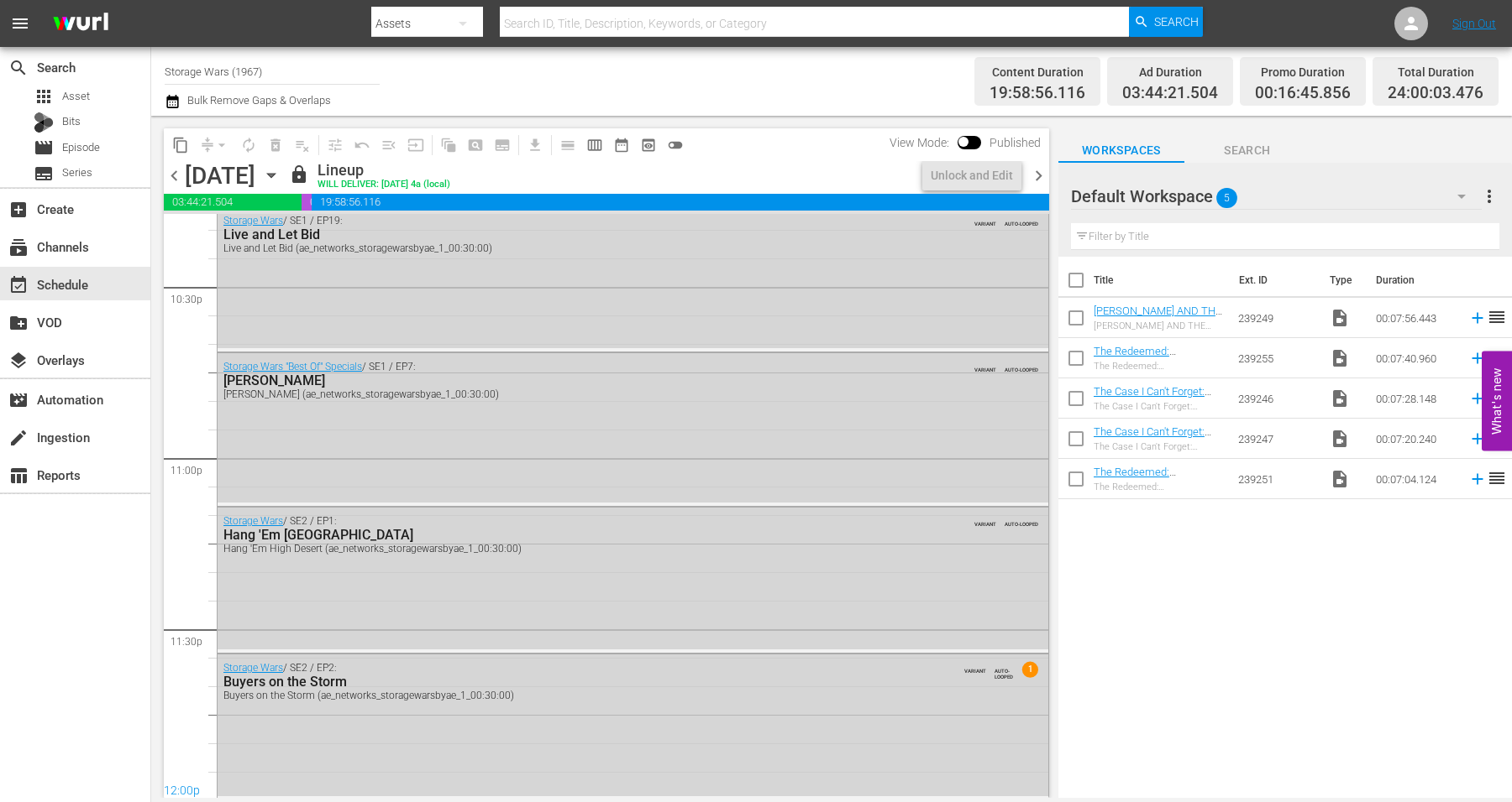
scroll to position [7634, 0]
click at [281, 166] on icon "button" at bounding box center [271, 175] width 19 height 19
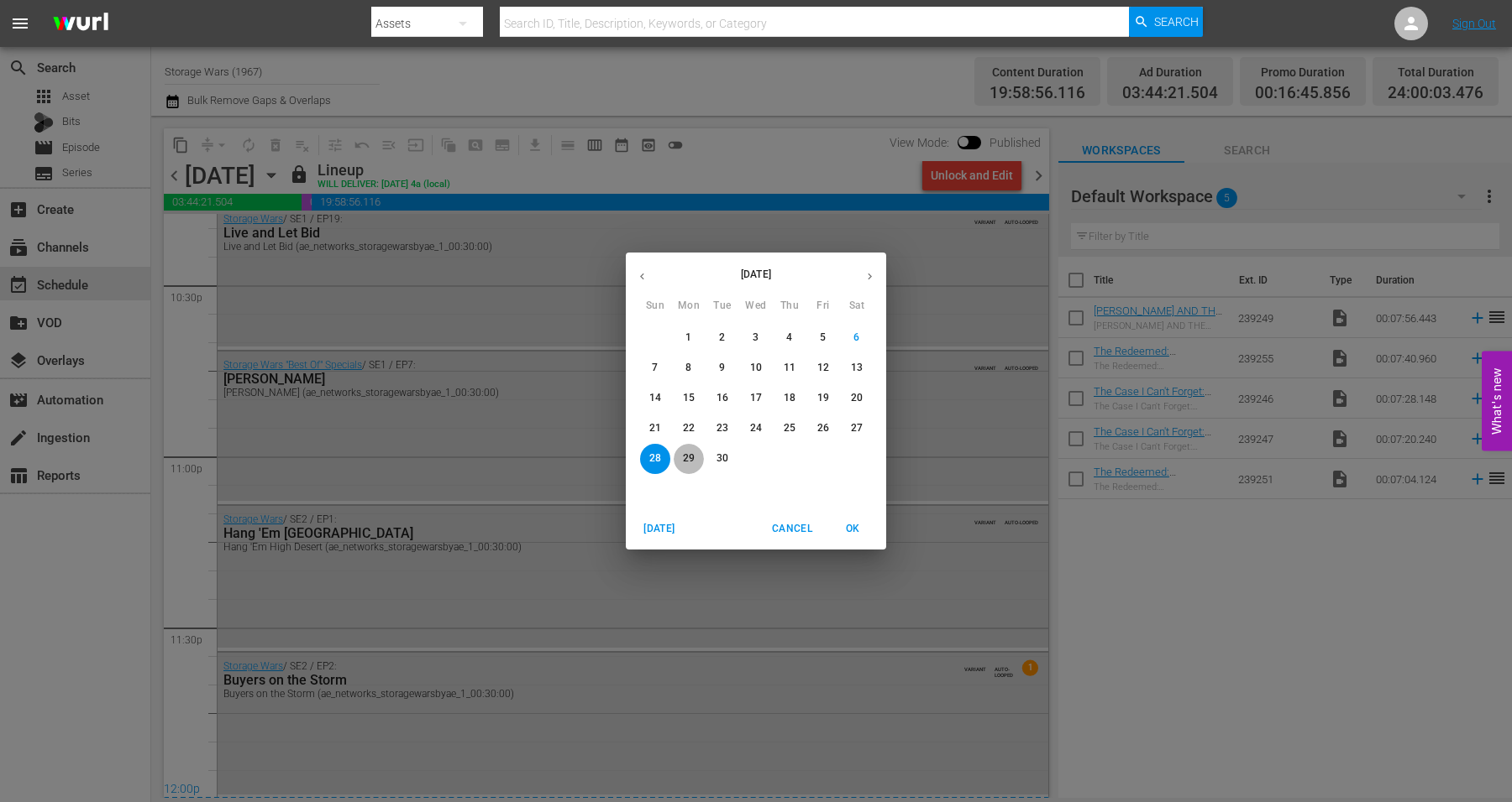
click at [690, 455] on p "29" at bounding box center [689, 458] width 12 height 14
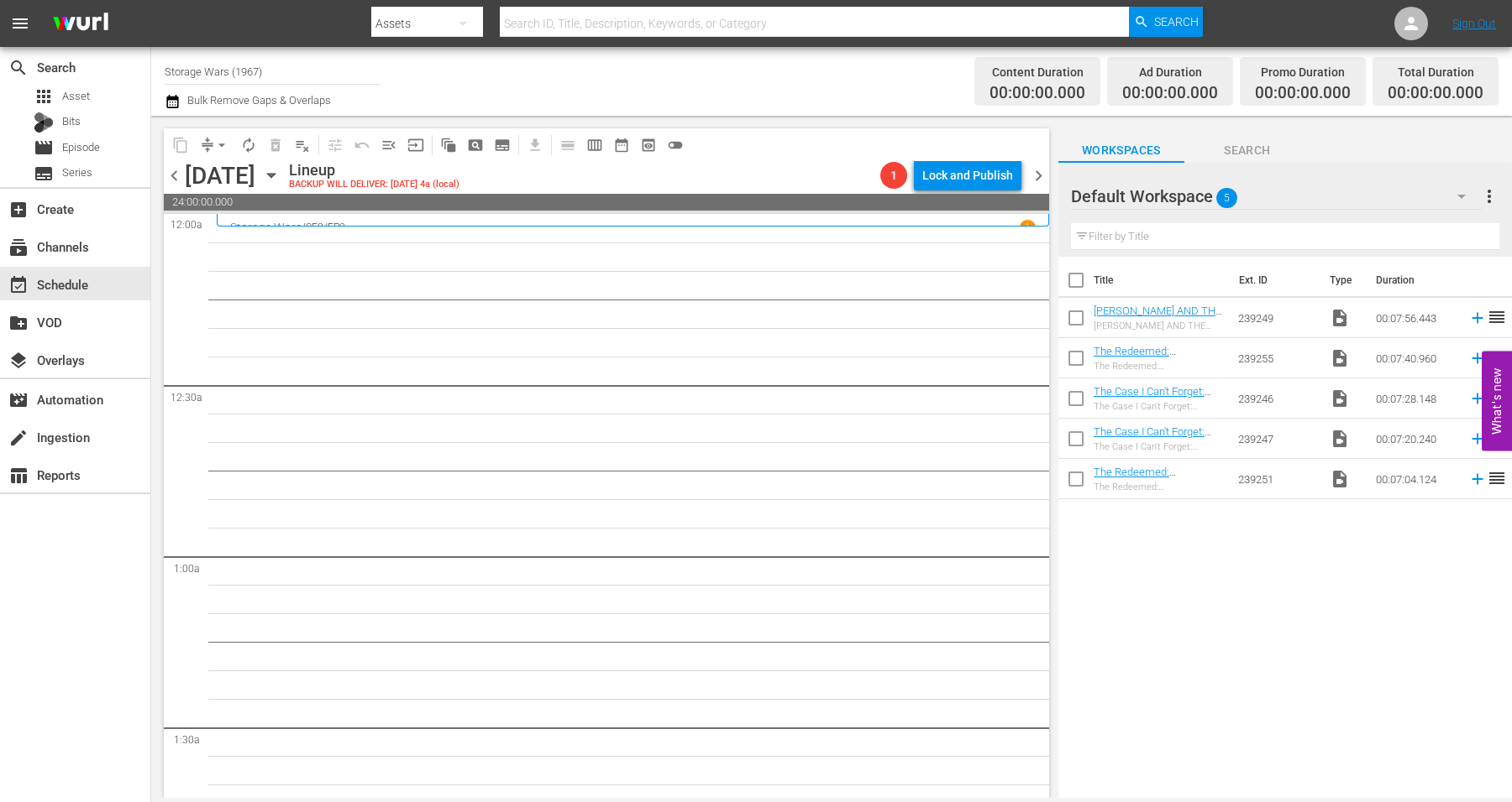
click at [1511, 478] on body "menu Search By Assets Search ID, Title, Description, Keywords, or Category Sear…" at bounding box center [756, 401] width 1512 height 802
drag, startPoint x: 267, startPoint y: 69, endPoint x: 145, endPoint y: 68, distance: 122.0
click at [151, 0] on div "search Search apps Asset Bits movie Episode subtitles Series add_box Create sub…" at bounding box center [832, 0] width 1361 height 0
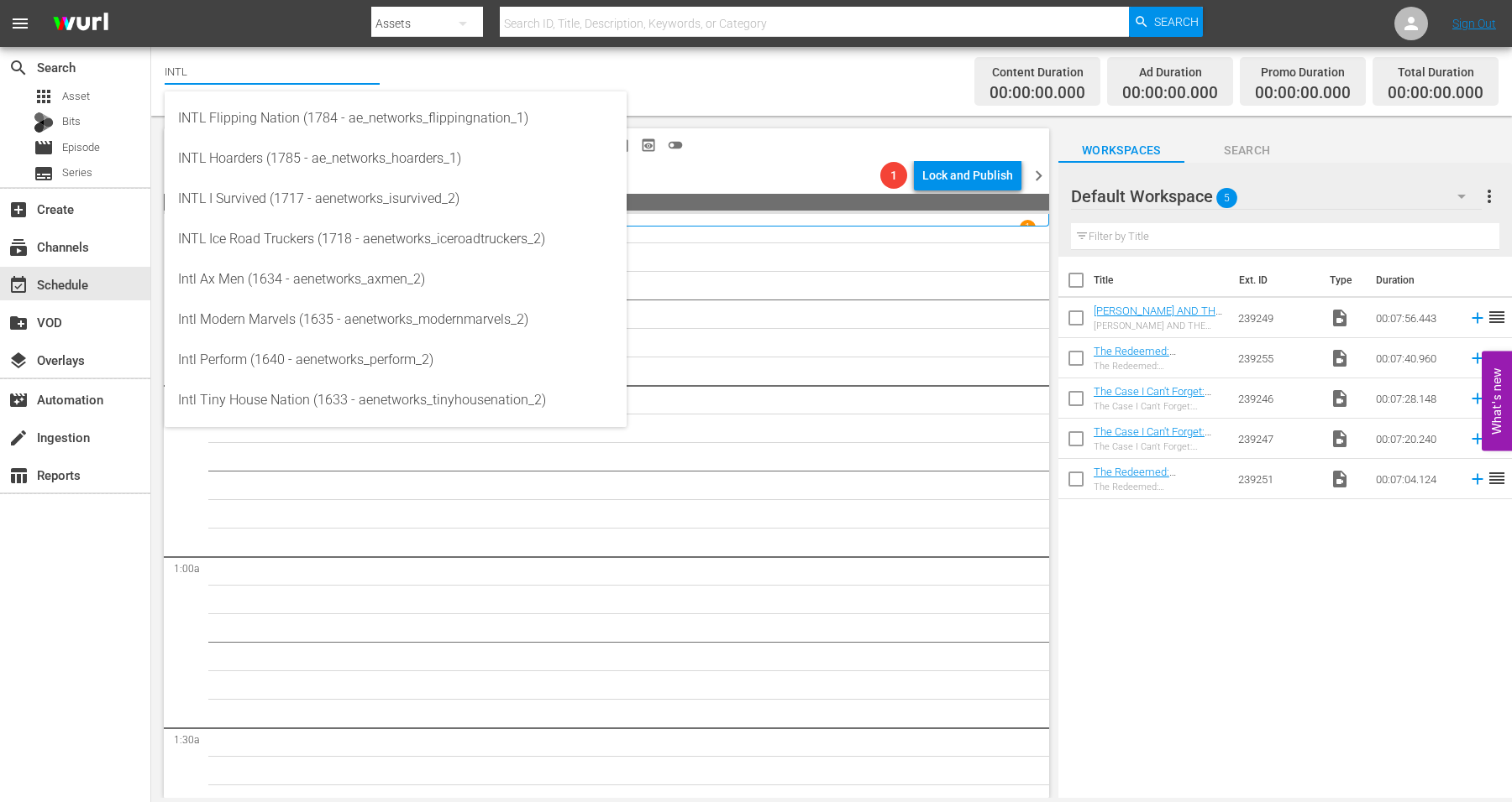
click at [244, 78] on input "INTL" at bounding box center [271, 71] width 215 height 40
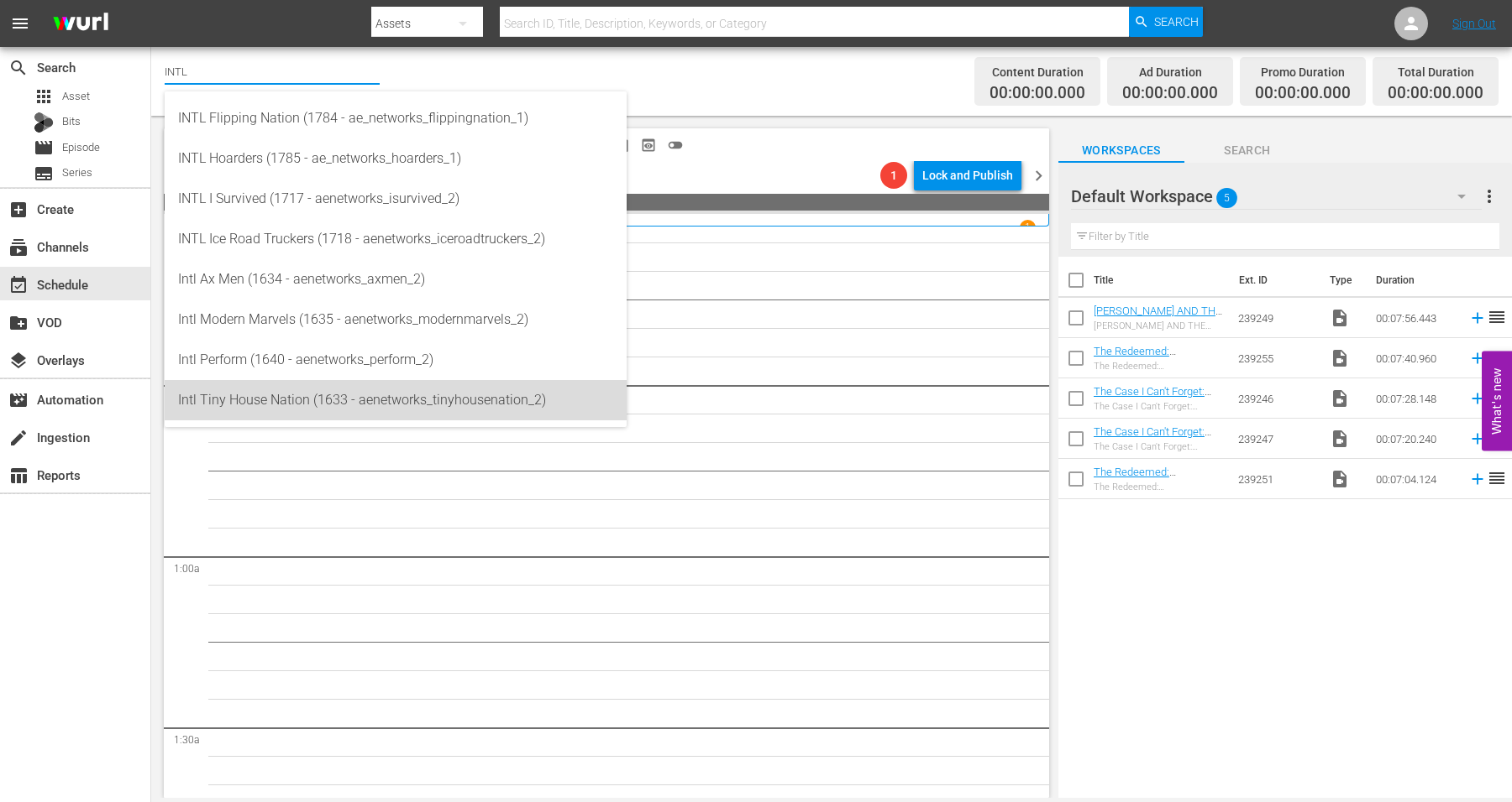
click at [275, 394] on div "Intl Tiny House Nation (1633 - aenetworks_tinyhousenation_2)" at bounding box center [396, 400] width 435 height 40
type input "Intl Tiny House Nation (1633 - aenetworks_tinyhousenation_2)"
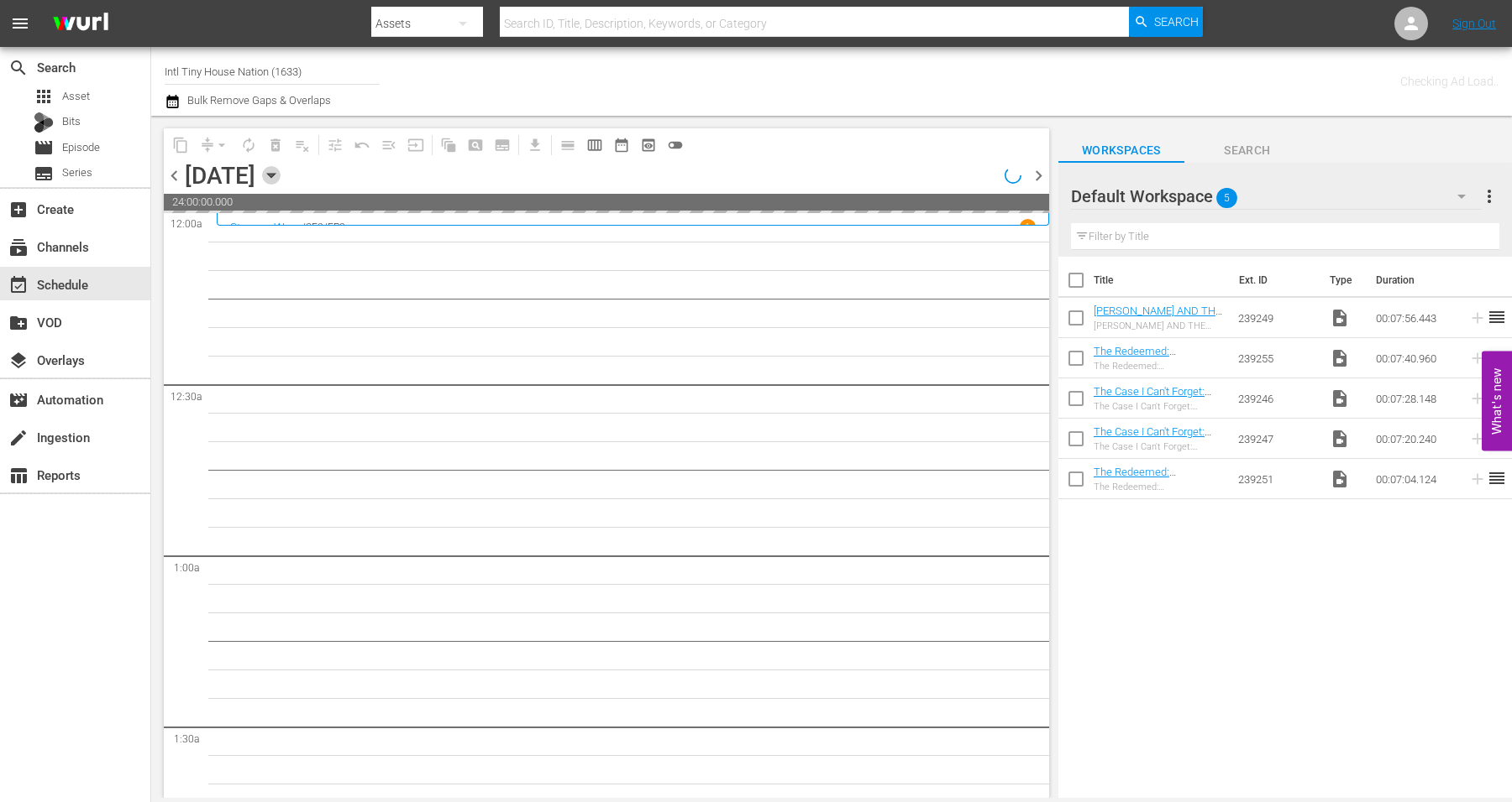
click at [281, 172] on icon "button" at bounding box center [271, 175] width 19 height 19
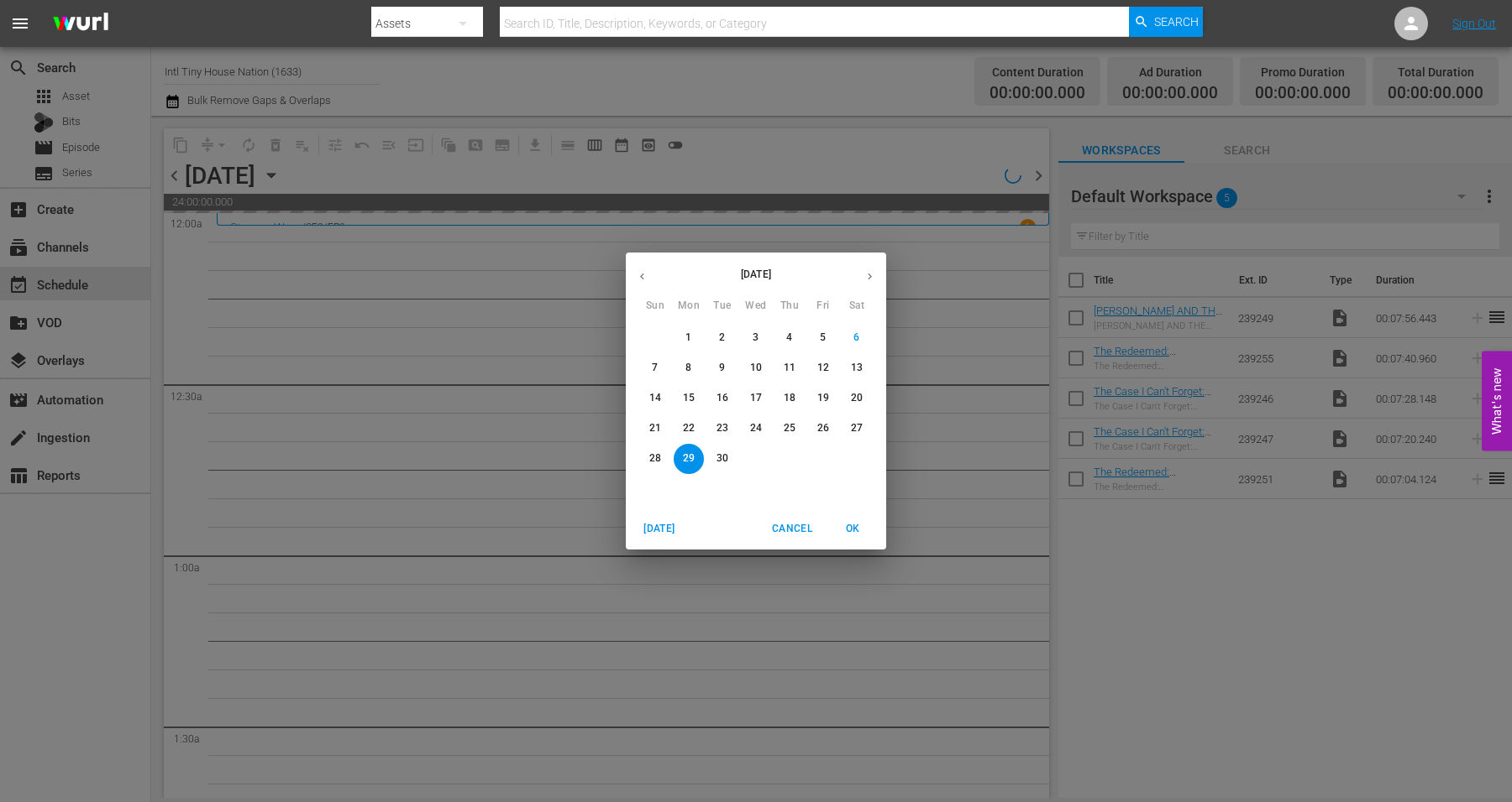
click at [687, 420] on button "22" at bounding box center [689, 429] width 30 height 30
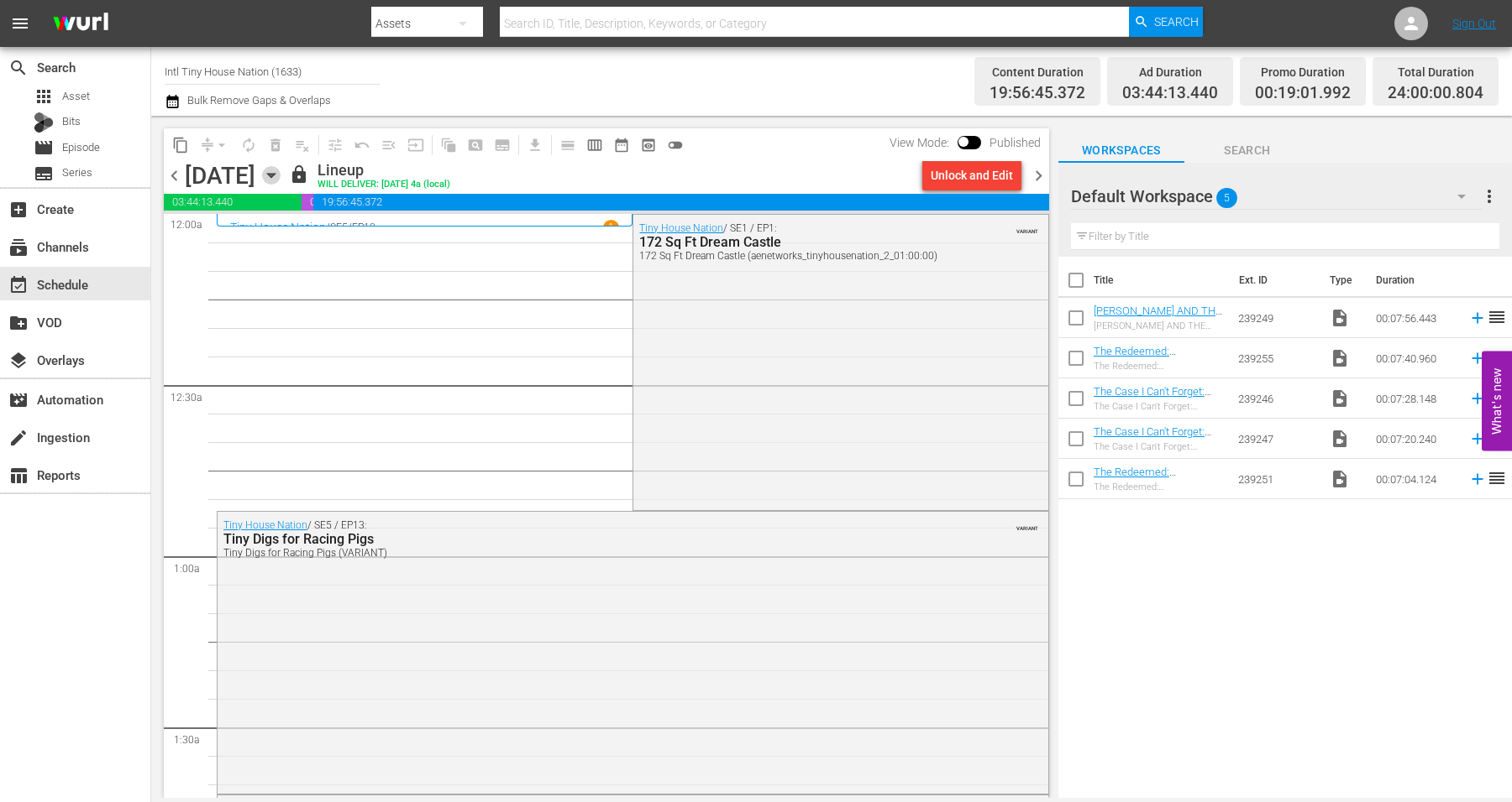
click at [281, 169] on icon "button" at bounding box center [271, 175] width 19 height 19
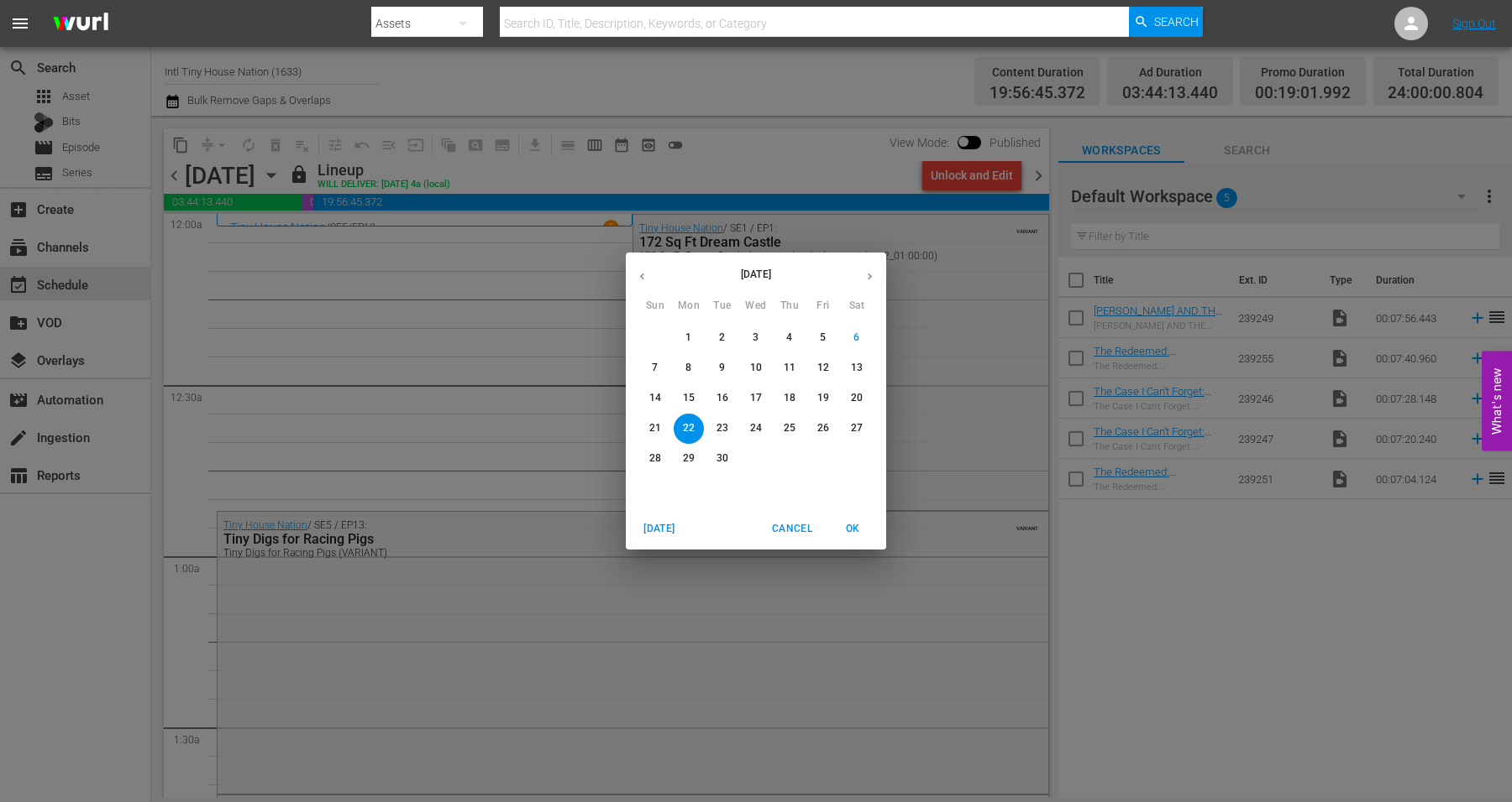
click at [723, 422] on p "23" at bounding box center [722, 428] width 12 height 14
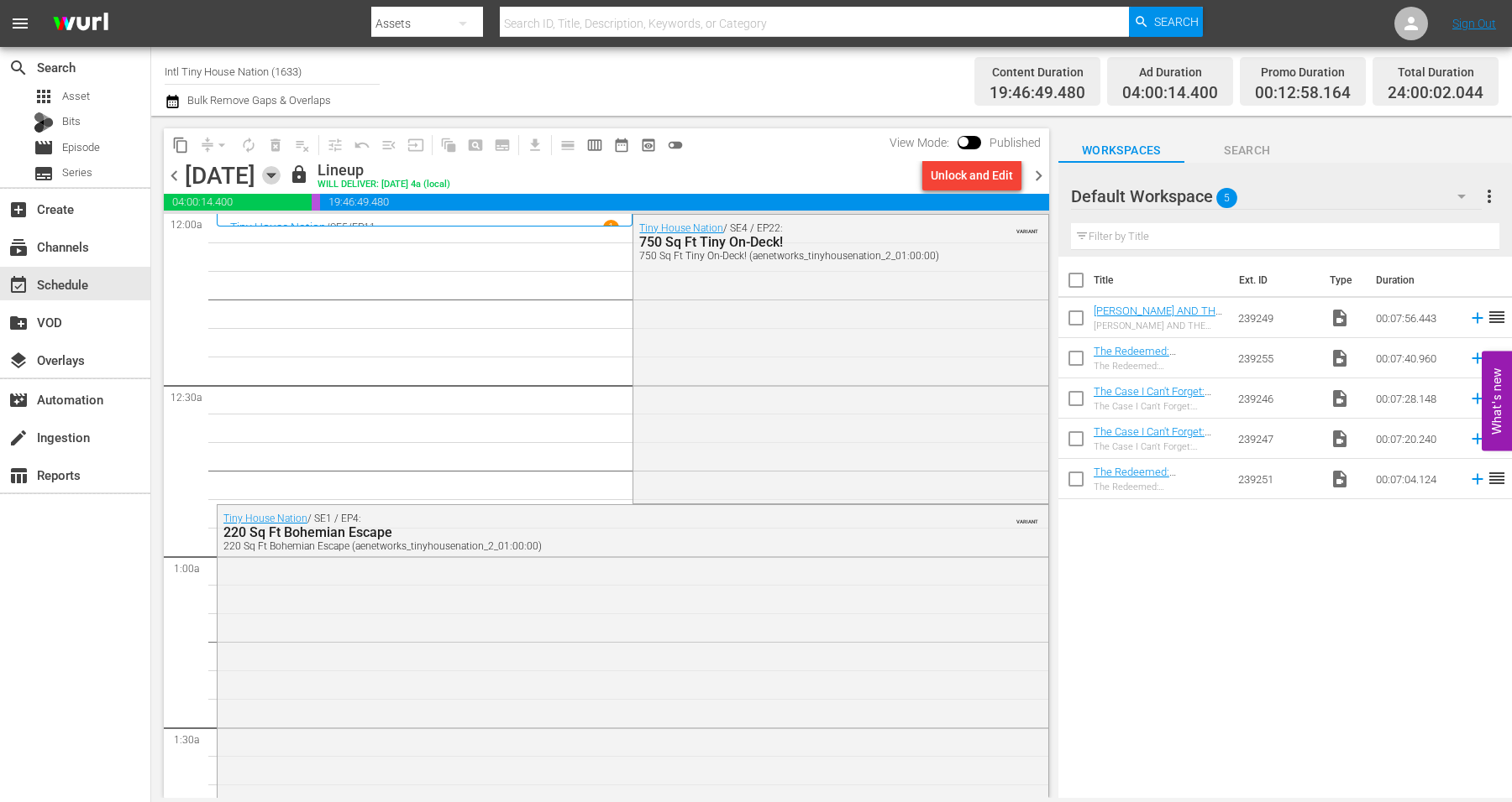
click at [275, 175] on icon "button" at bounding box center [271, 175] width 8 height 4
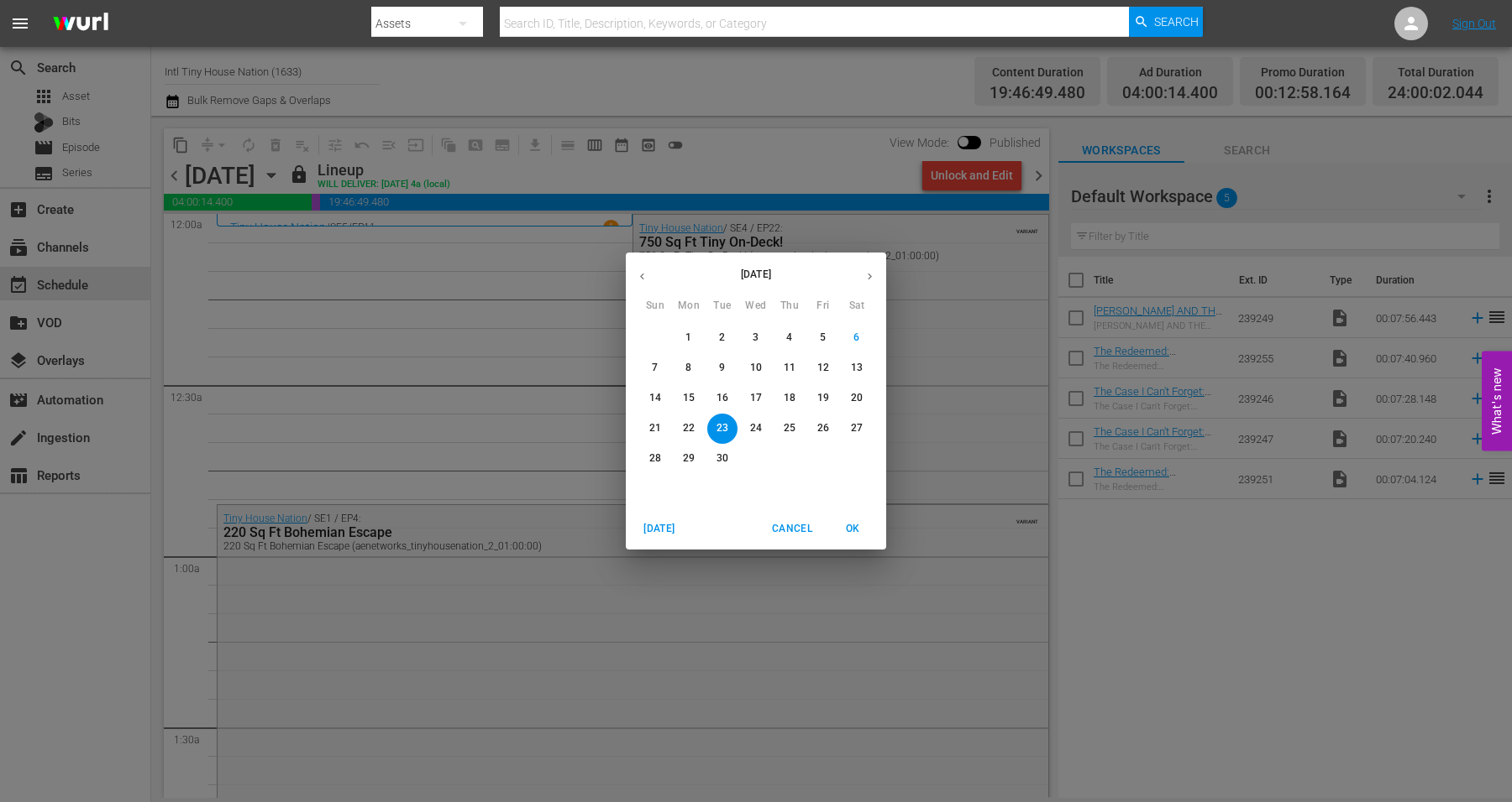
click at [756, 428] on p "24" at bounding box center [756, 428] width 12 height 14
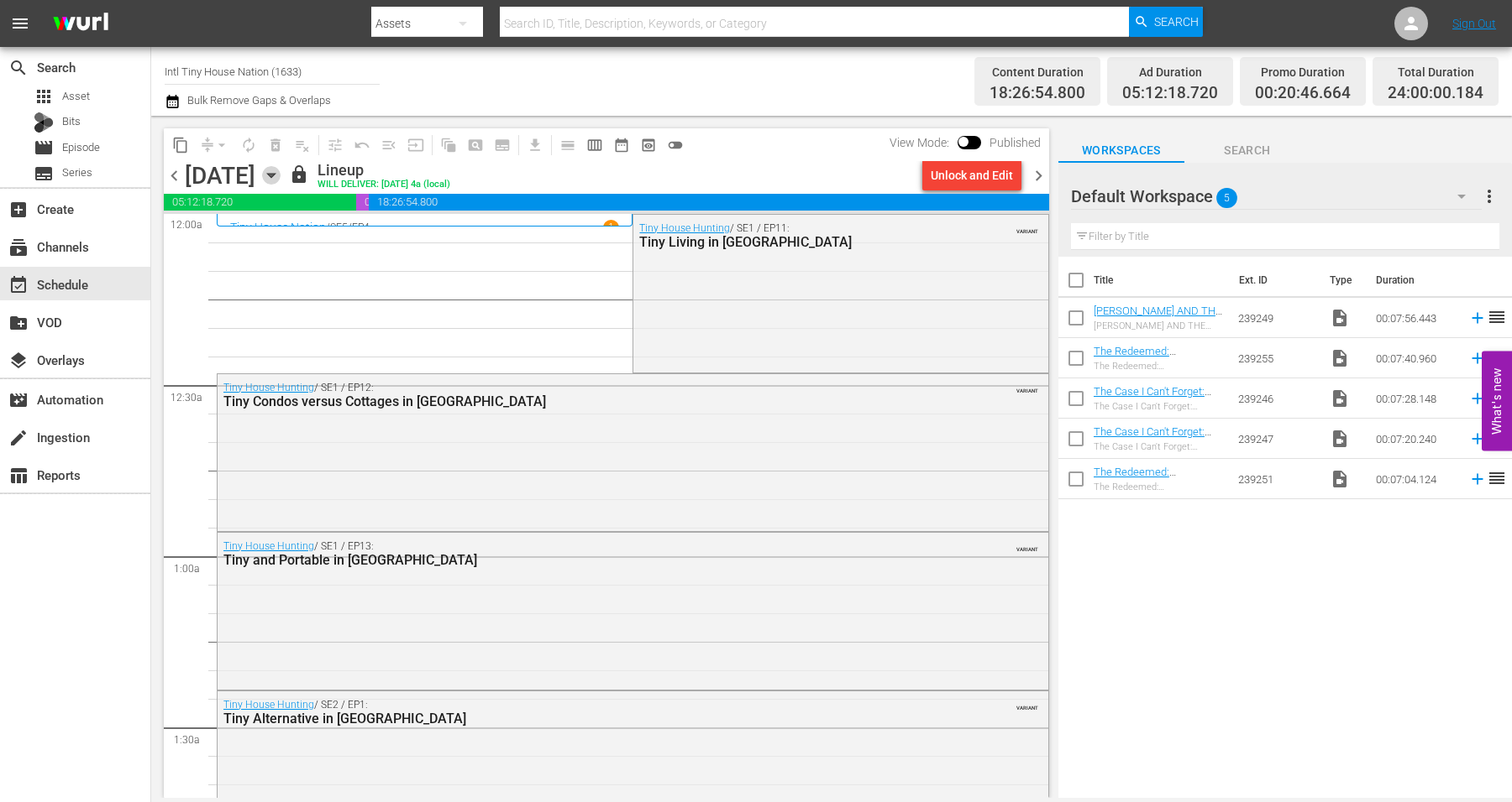
click at [281, 171] on icon "button" at bounding box center [271, 175] width 19 height 19
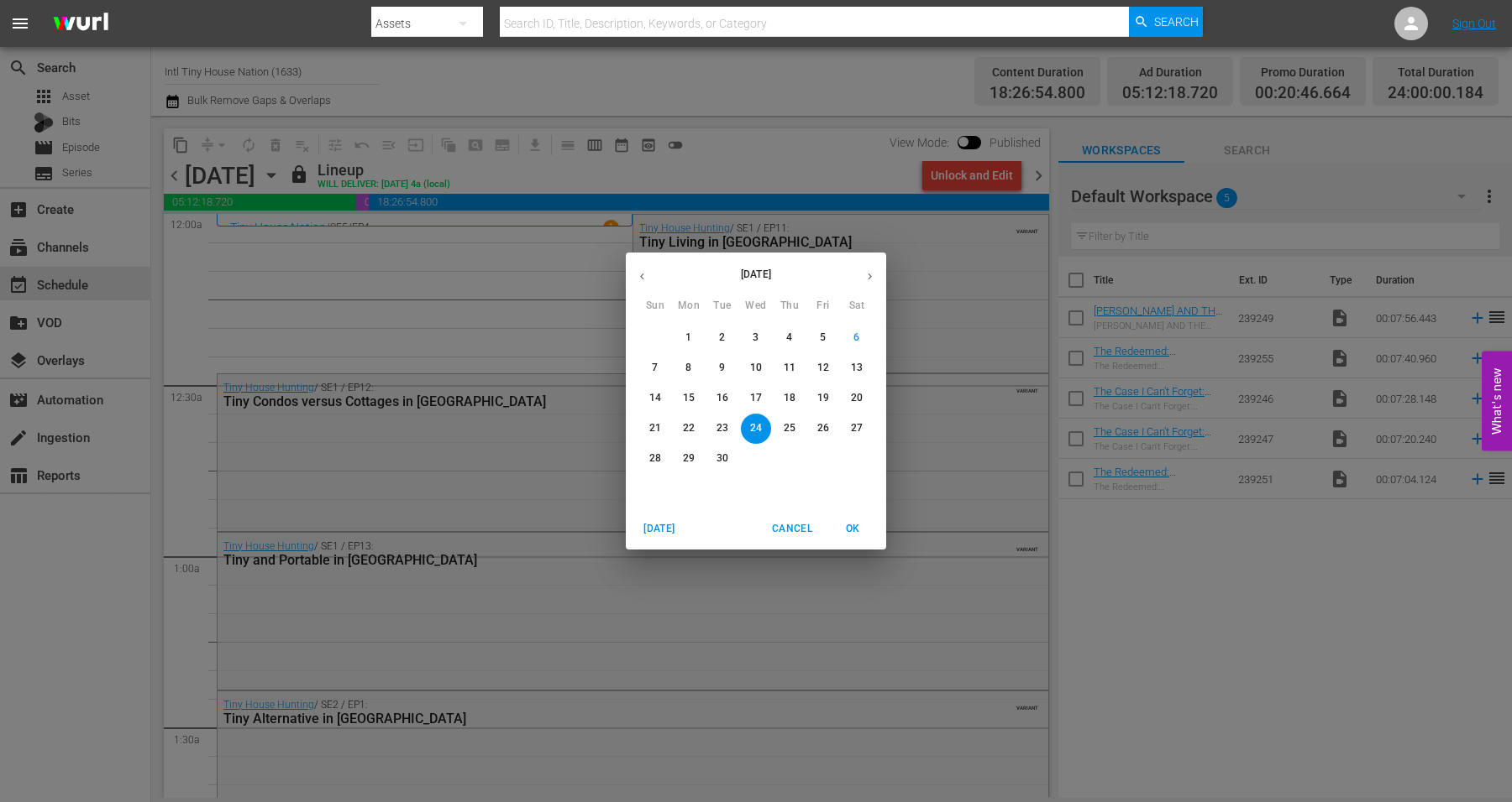
click at [790, 422] on p "25" at bounding box center [789, 428] width 12 height 14
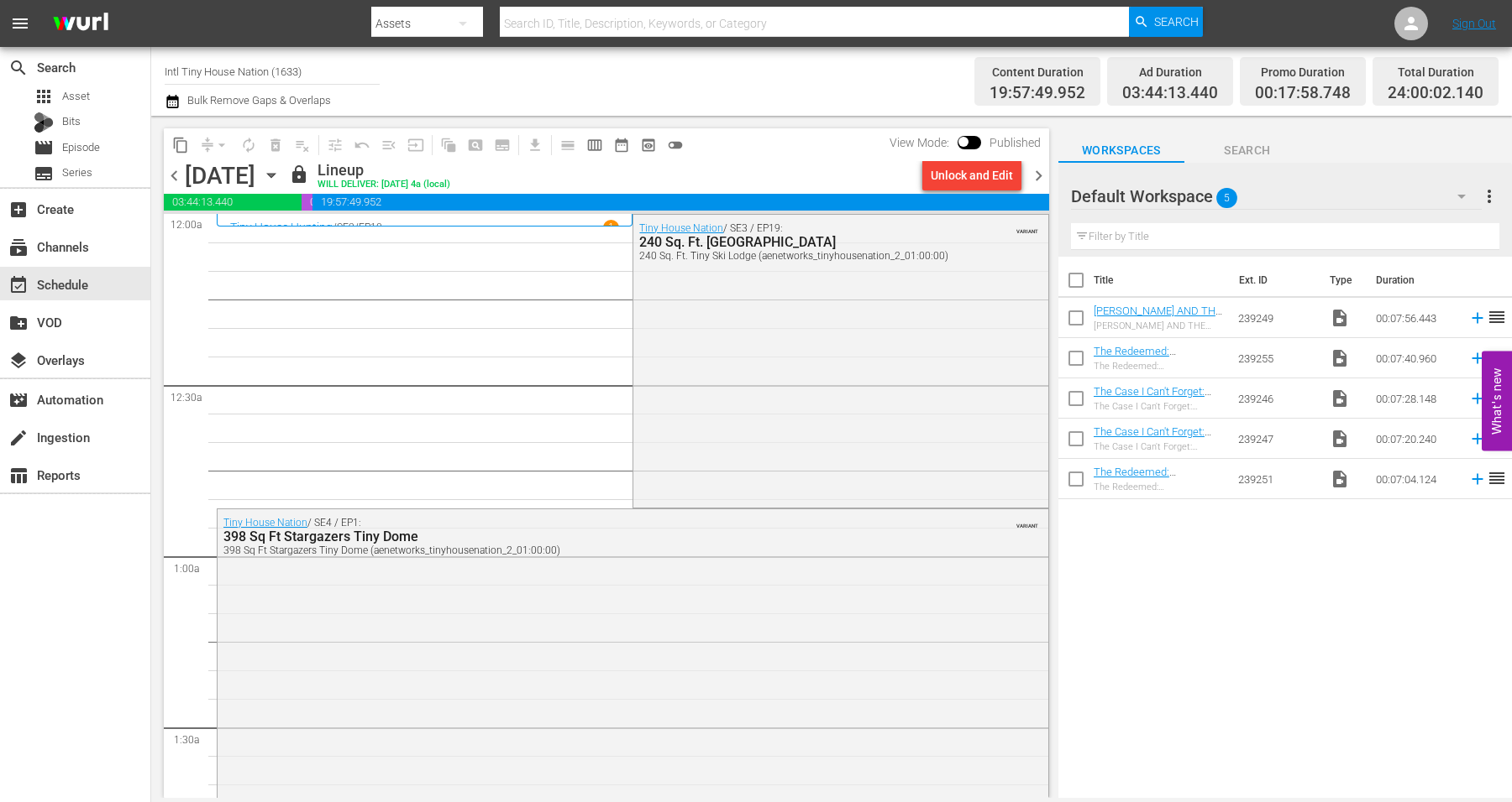
click at [275, 177] on icon "button" at bounding box center [271, 175] width 8 height 4
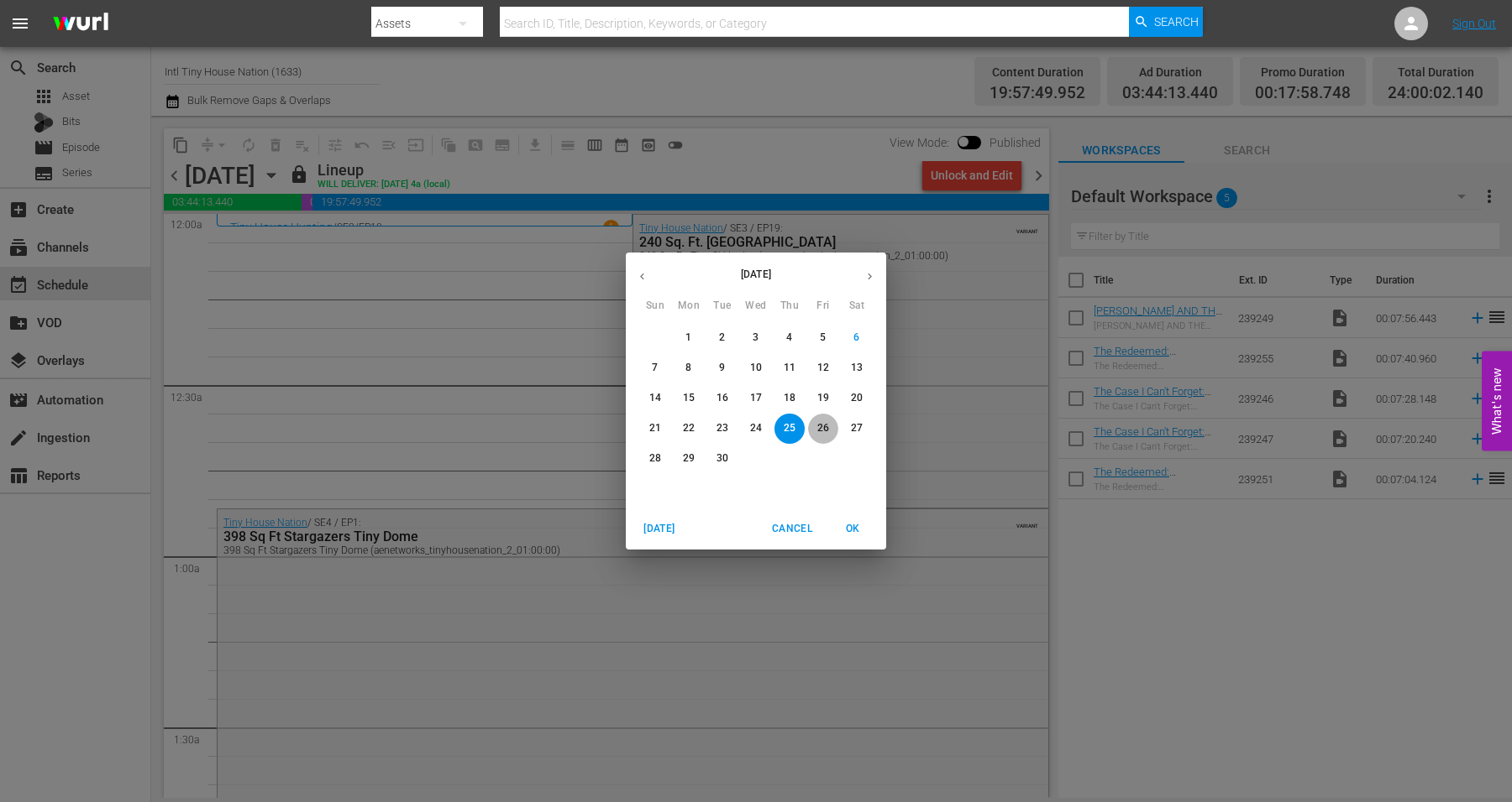
click at [817, 429] on p "26" at bounding box center [823, 428] width 12 height 14
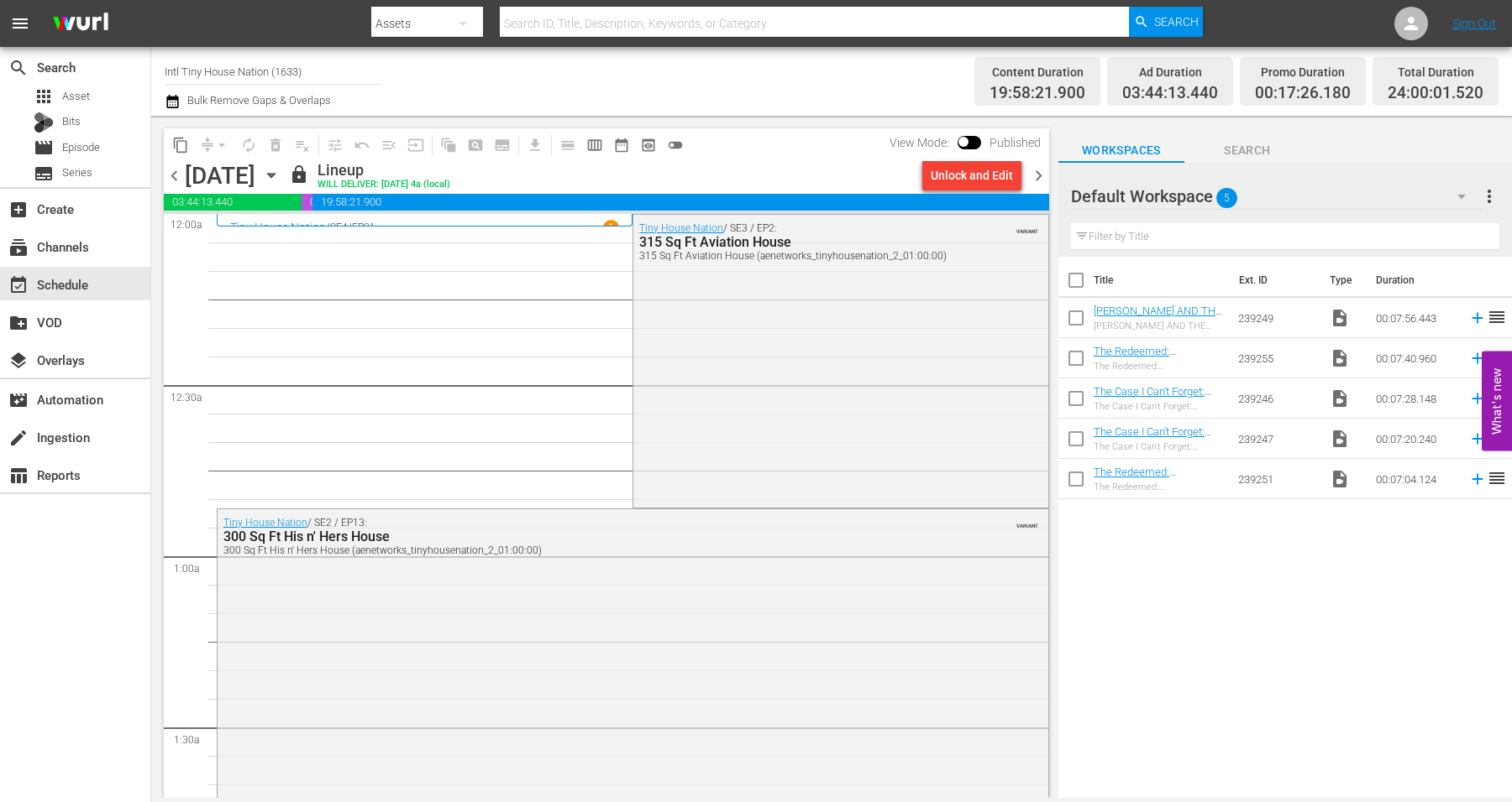
click at [281, 173] on icon "button" at bounding box center [271, 175] width 19 height 19
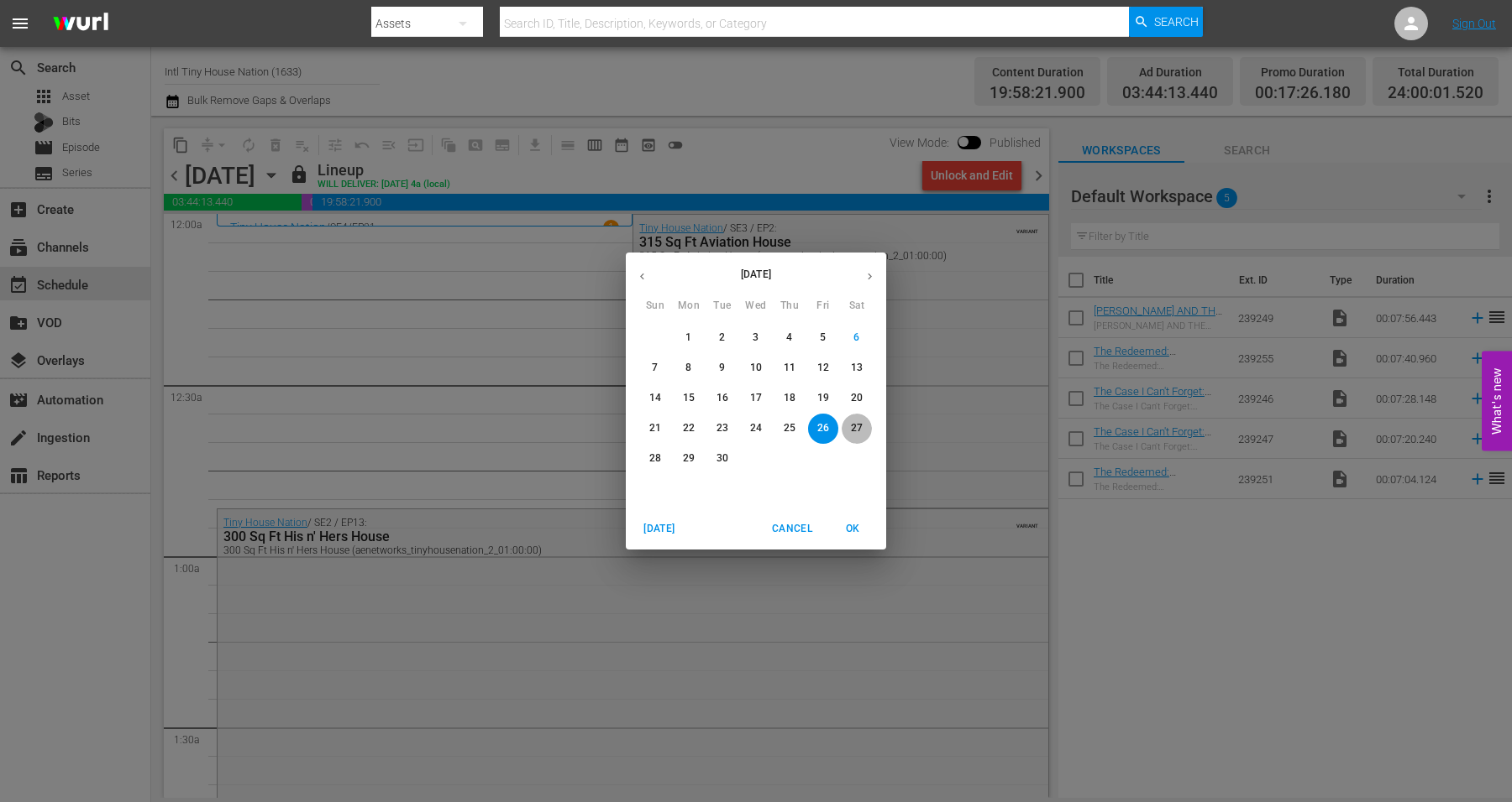
click at [858, 428] on p "27" at bounding box center [856, 428] width 12 height 14
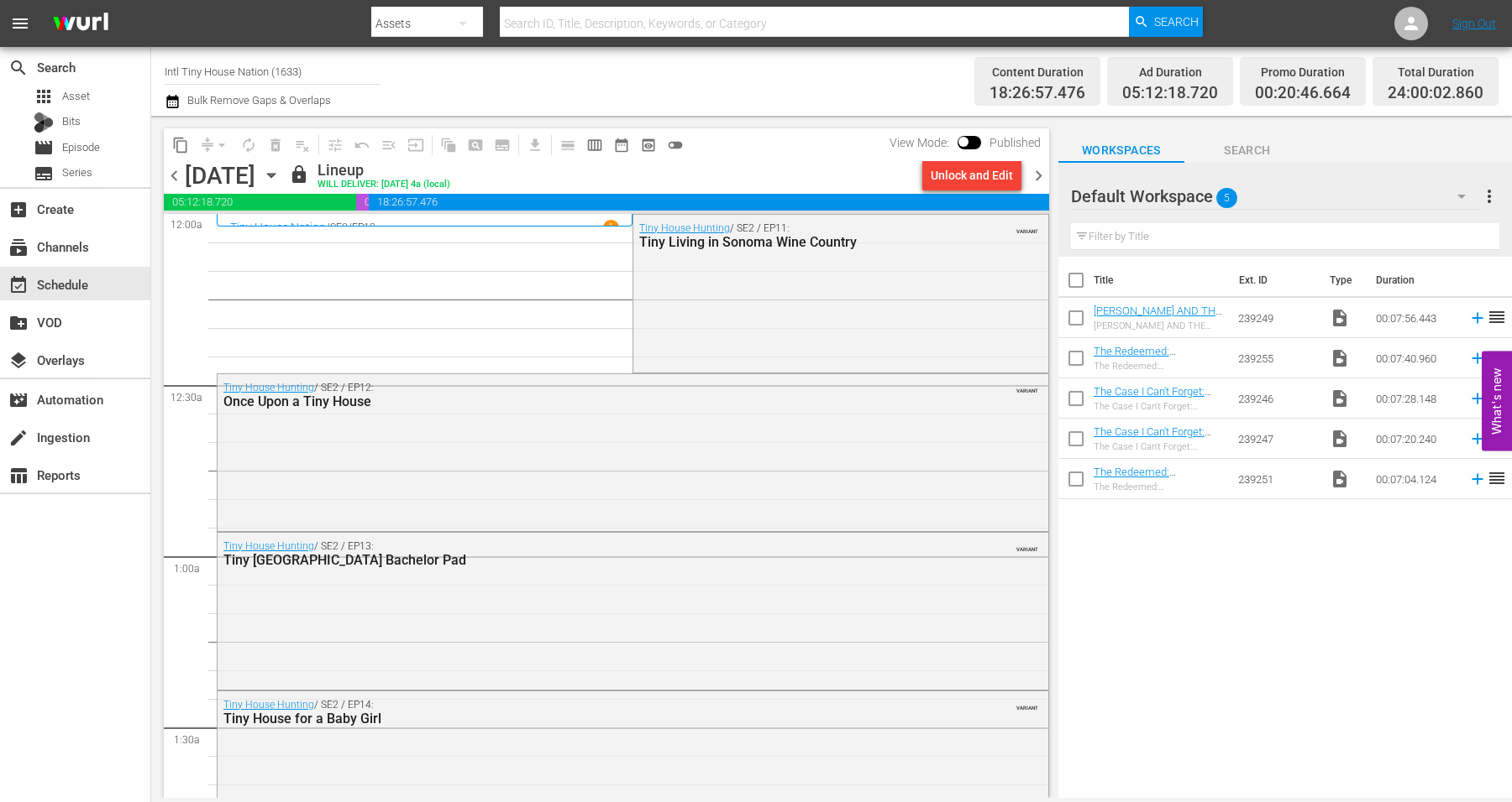
click at [281, 172] on icon "button" at bounding box center [271, 175] width 19 height 19
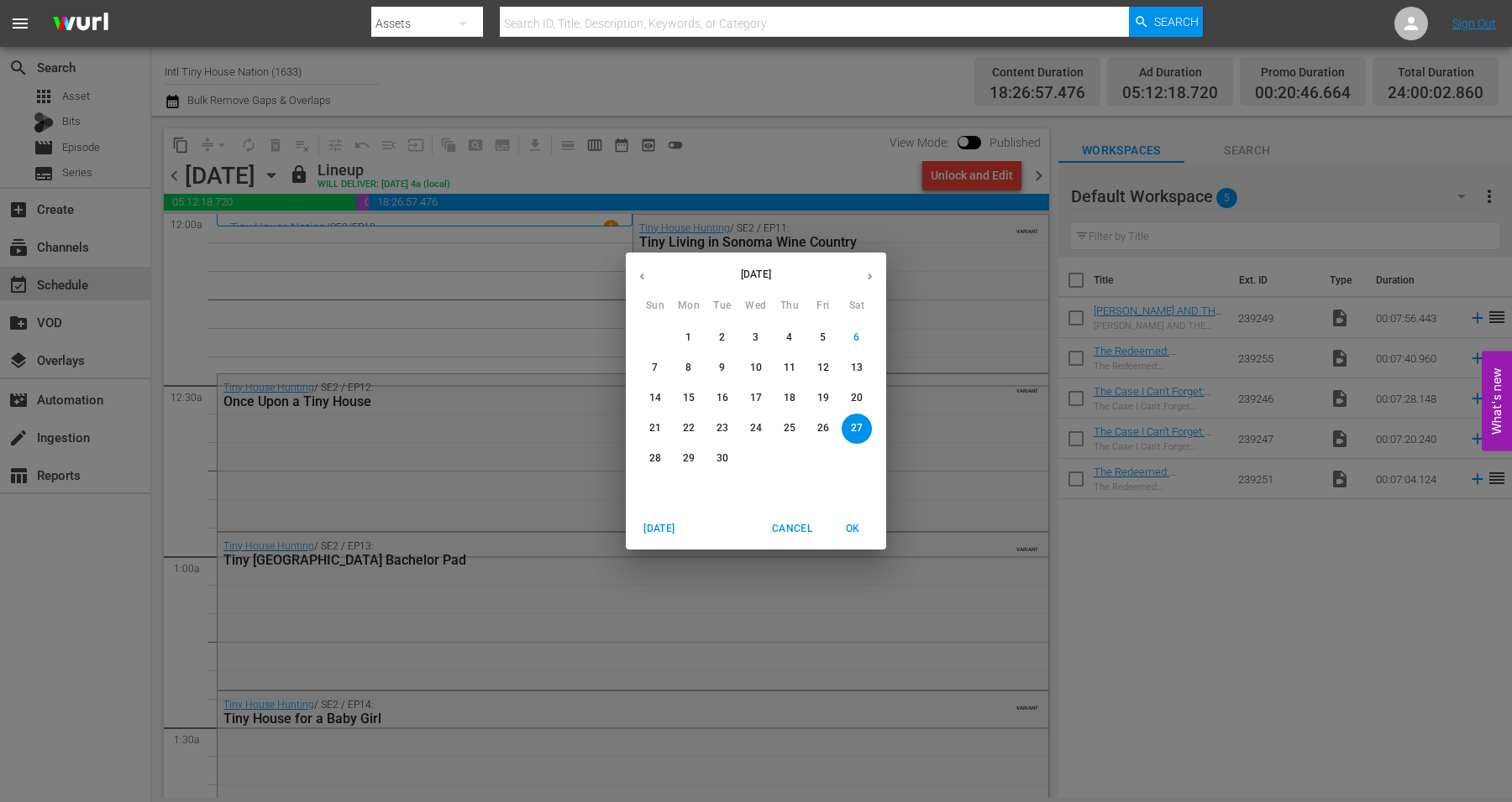
click at [658, 454] on p "28" at bounding box center [655, 458] width 12 height 14
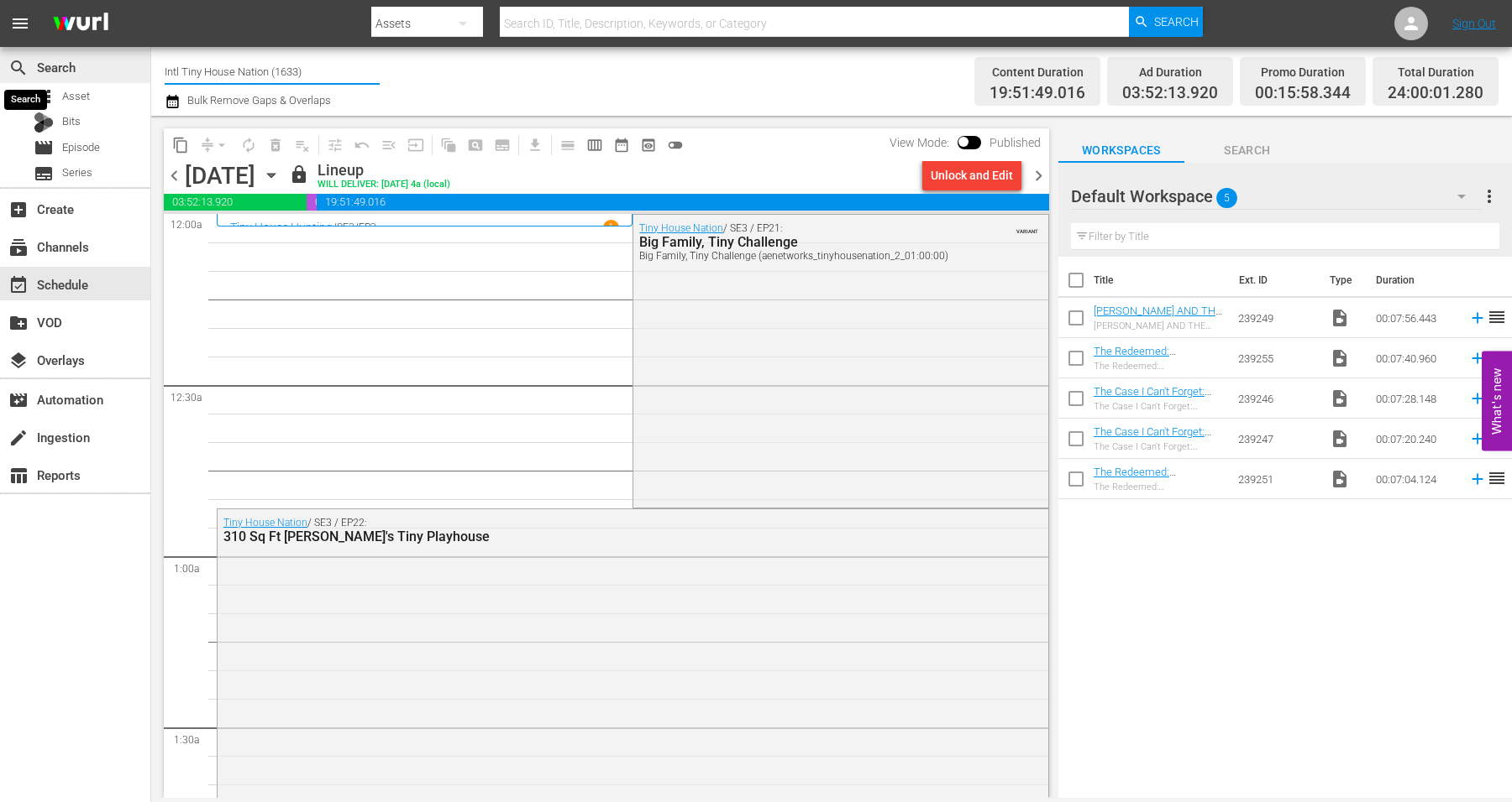
drag, startPoint x: 321, startPoint y: 72, endPoint x: 14, endPoint y: 61, distance: 307.2
click at [151, 0] on div "search Search apps Asset Bits movie Episode subtitles Series add_box Create sub…" at bounding box center [832, 0] width 1361 height 0
drag, startPoint x: 236, startPoint y: 70, endPoint x: 103, endPoint y: 71, distance: 133.0
click at [151, 0] on div "search Search apps Asset Bits movie Episode subtitles Series add_box Create sub…" at bounding box center [832, 0] width 1361 height 0
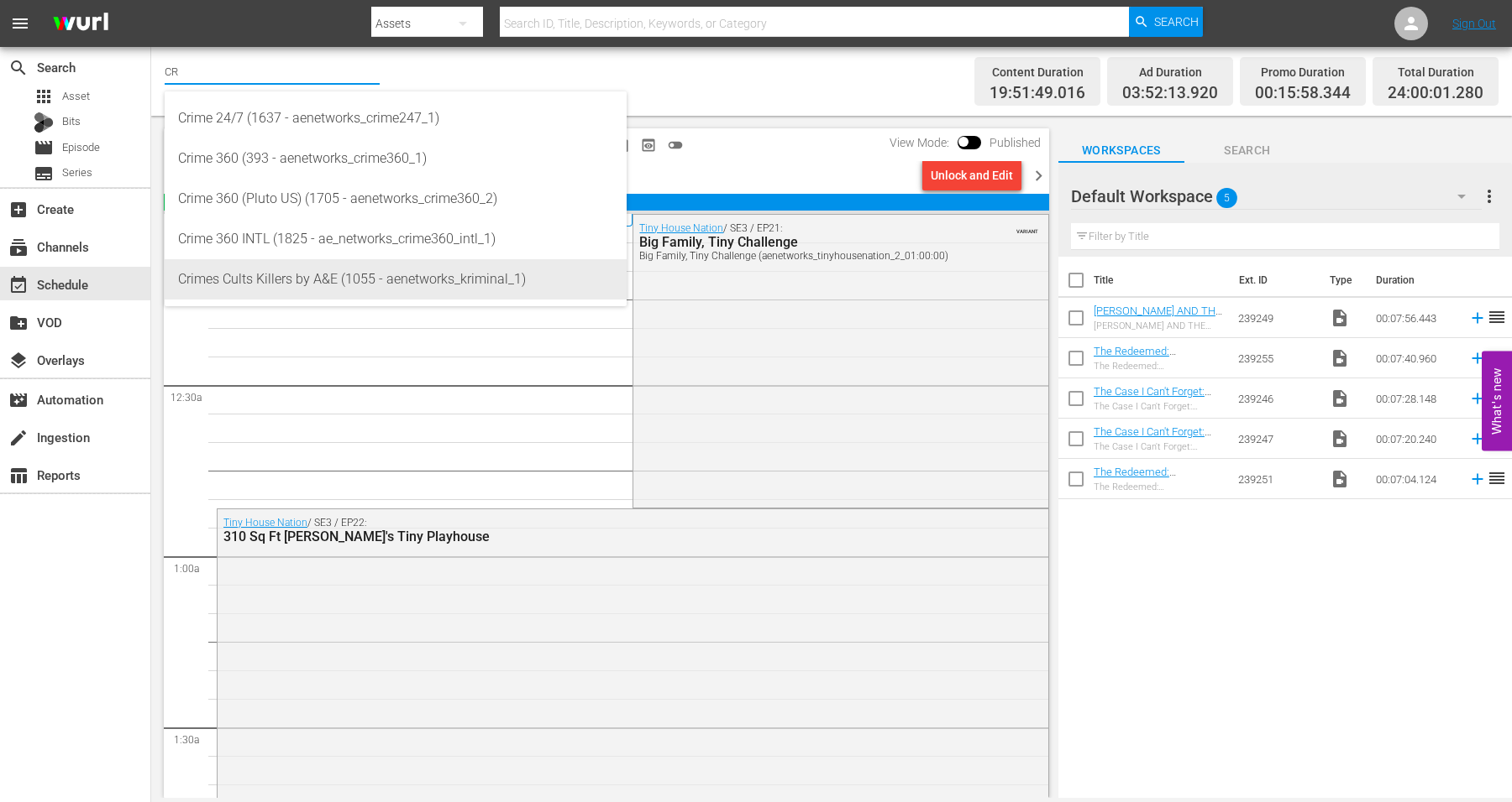
click at [283, 276] on div "Crimes Cults Killers by A&E (1055 - aenetworks_kriminal_1)" at bounding box center [396, 280] width 435 height 40
type input "Crimes Cults Killers by A&E (1055 - aenetworks_kriminal_1)"
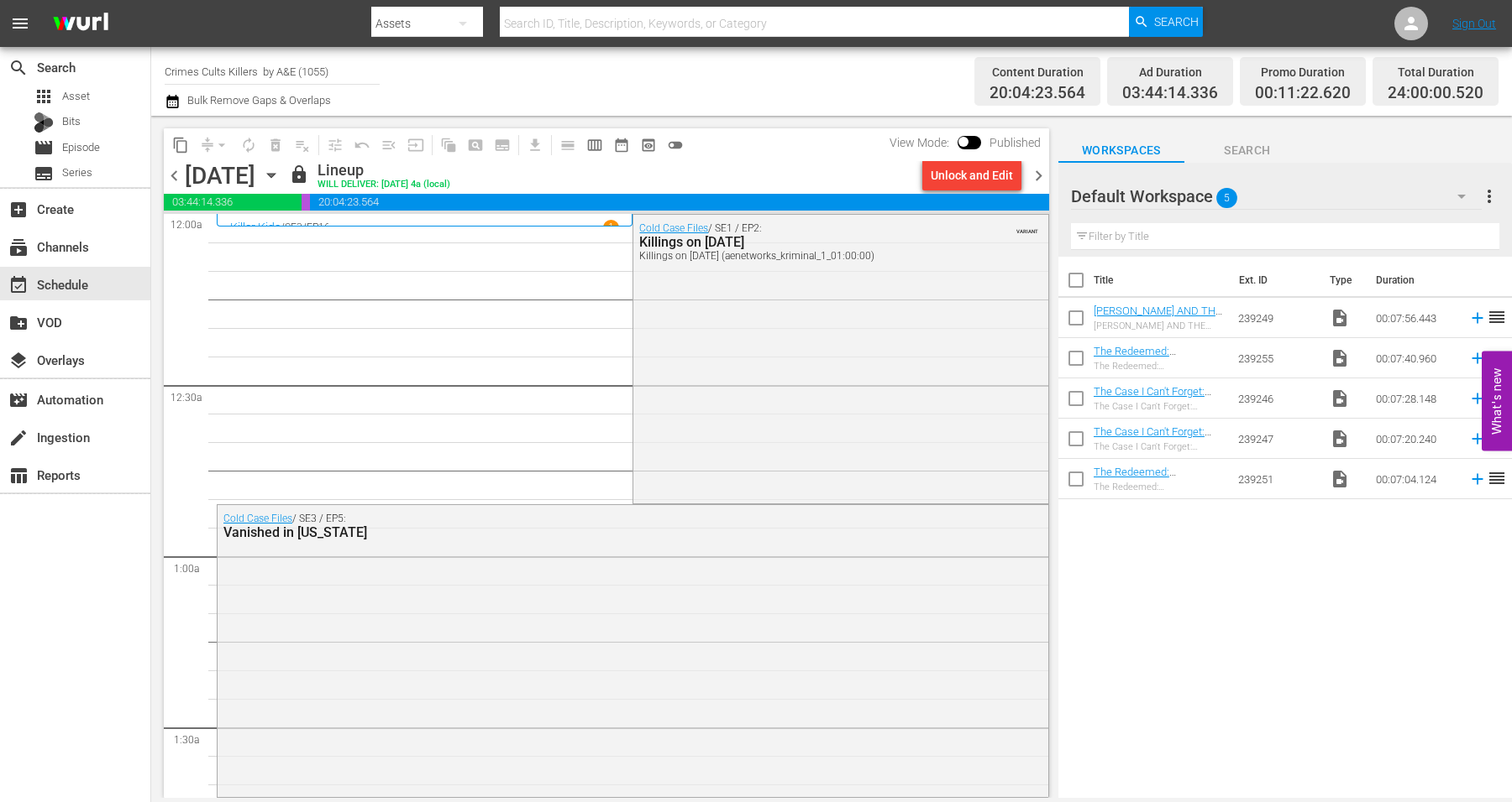
click at [275, 174] on icon "button" at bounding box center [271, 175] width 8 height 4
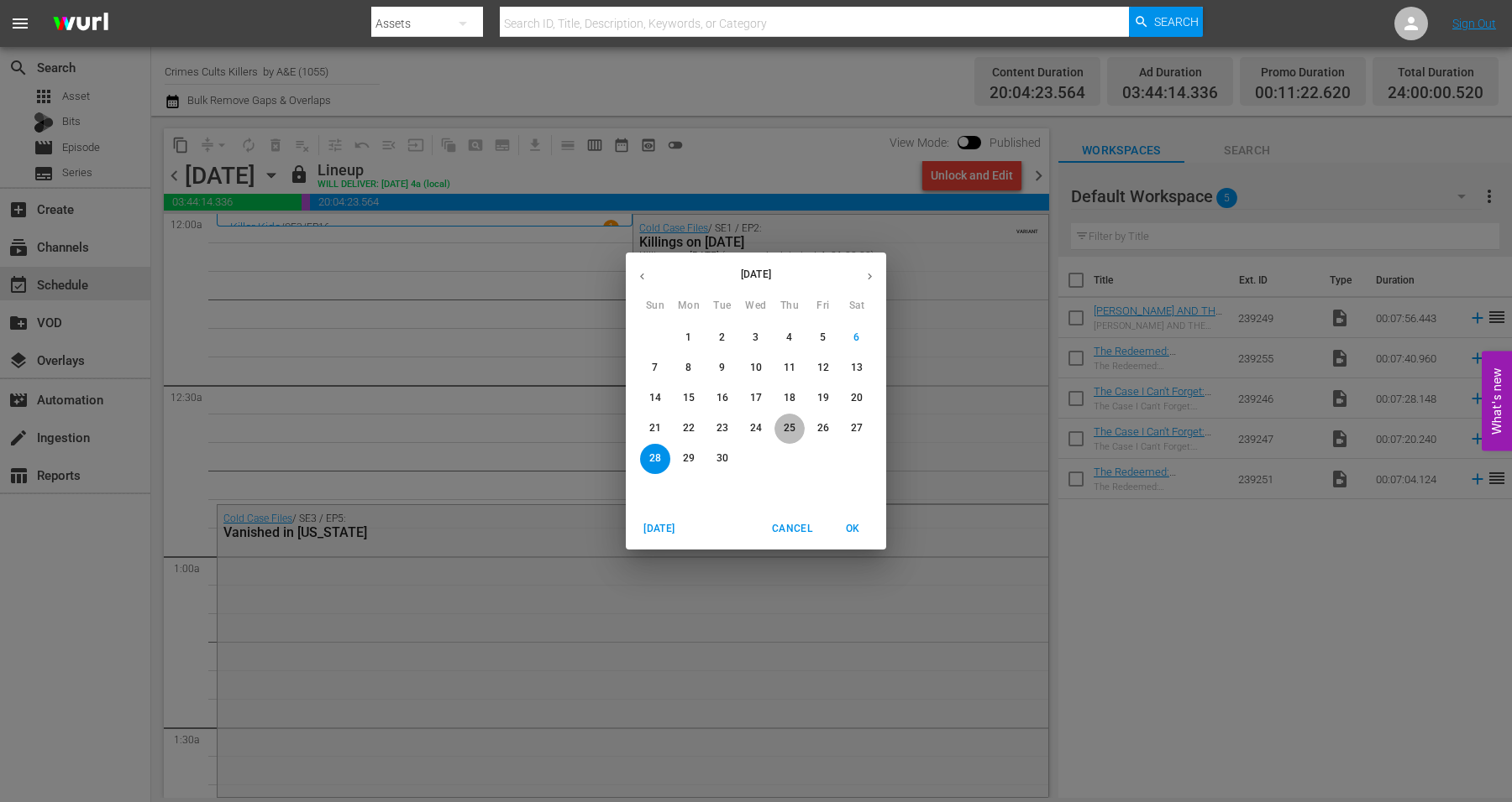
click at [792, 425] on p "25" at bounding box center [789, 428] width 12 height 14
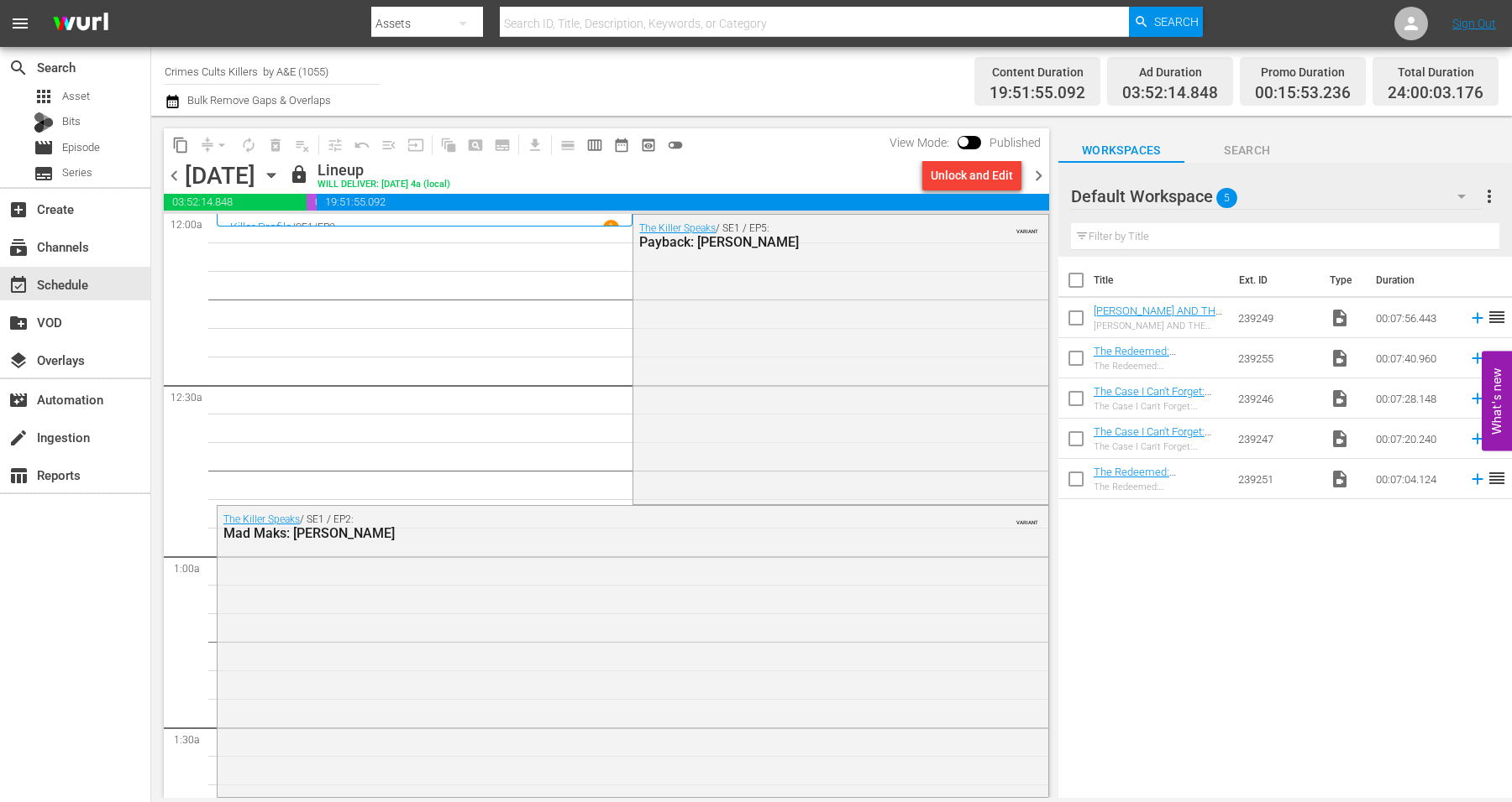
click at [281, 175] on icon "button" at bounding box center [271, 175] width 19 height 19
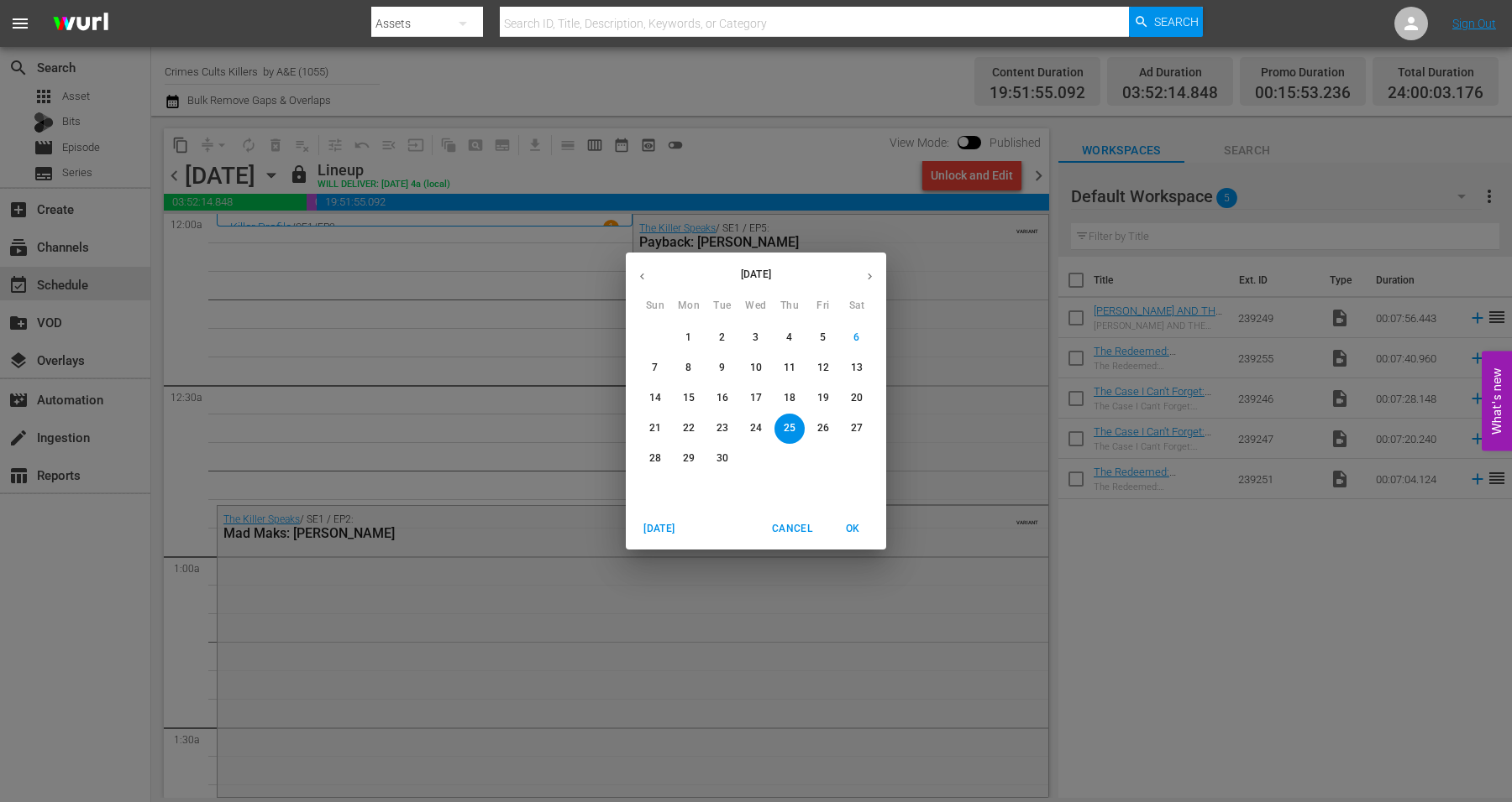
click at [827, 423] on p "26" at bounding box center [823, 428] width 12 height 14
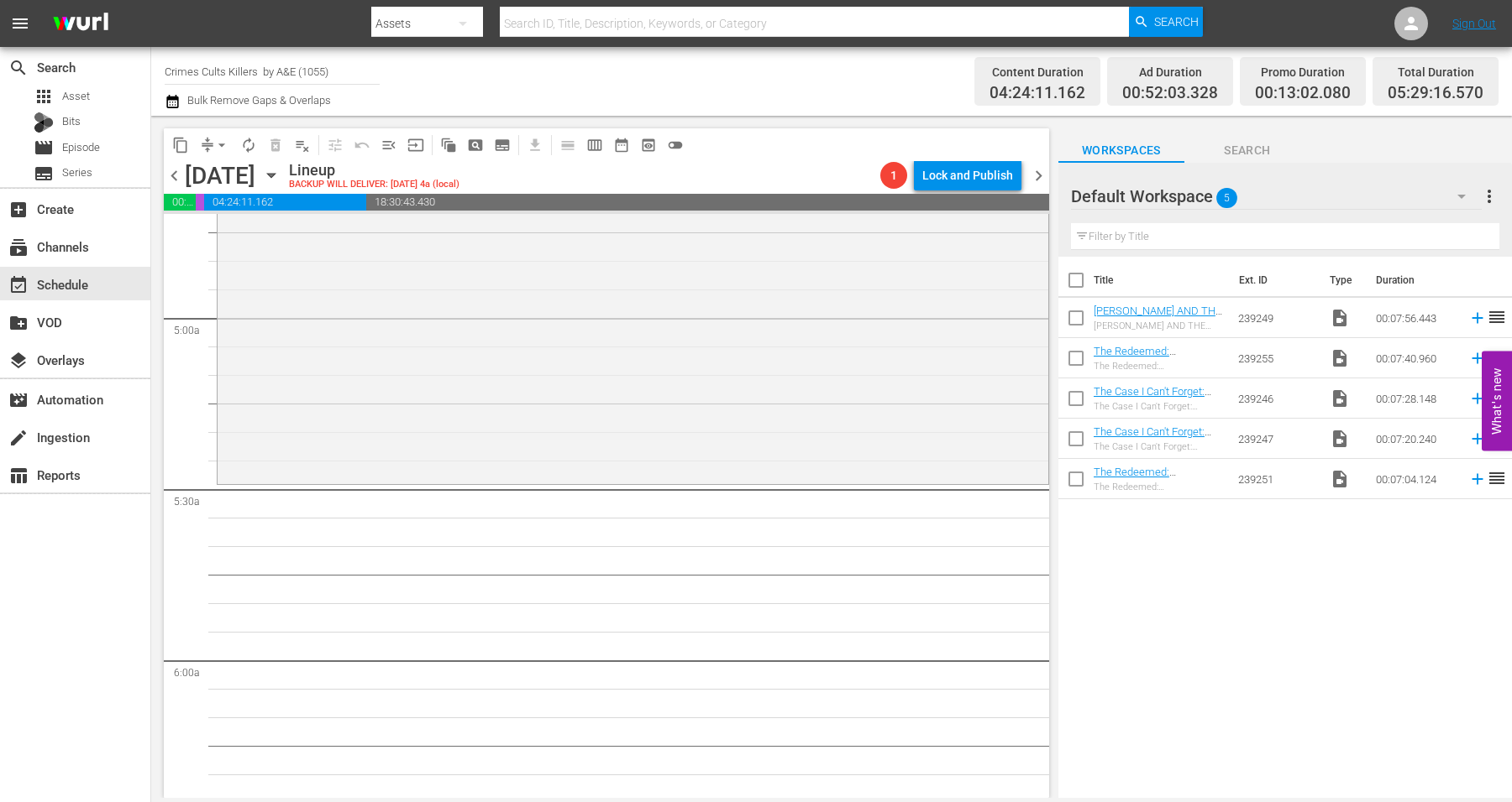
scroll to position [1654, 0]
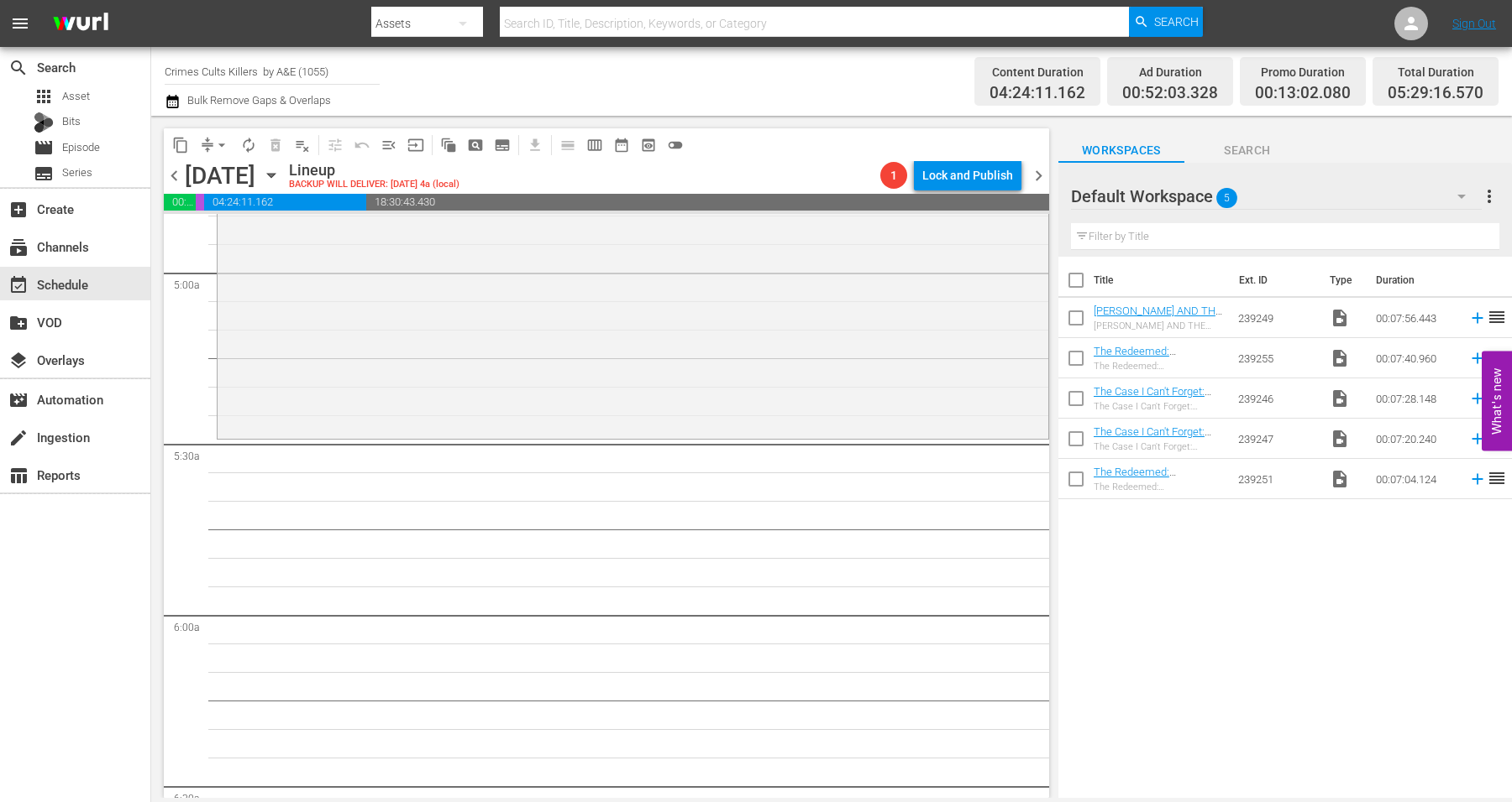
click at [275, 174] on icon "button" at bounding box center [271, 175] width 8 height 4
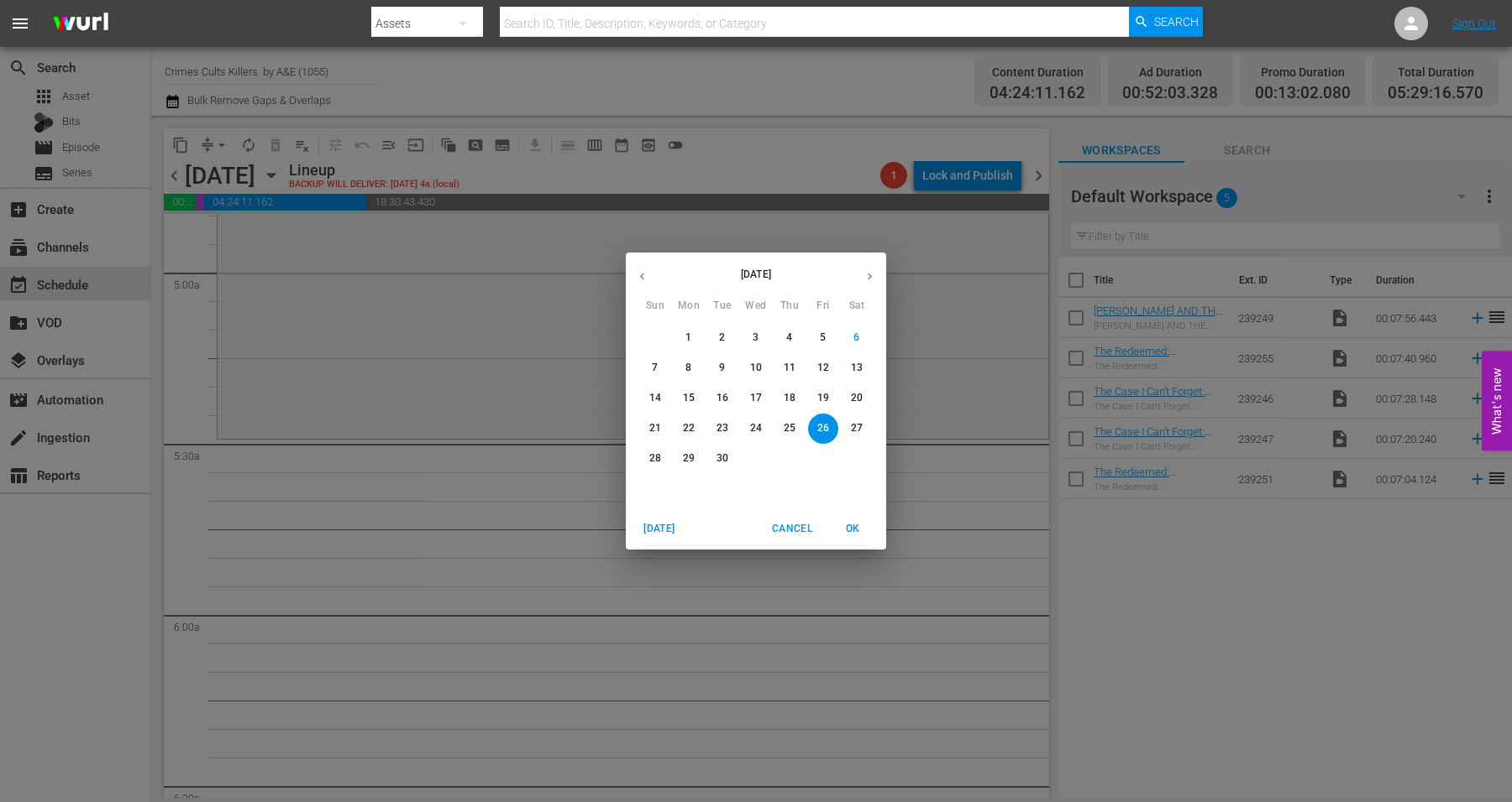
click at [860, 427] on p "27" at bounding box center [856, 428] width 12 height 14
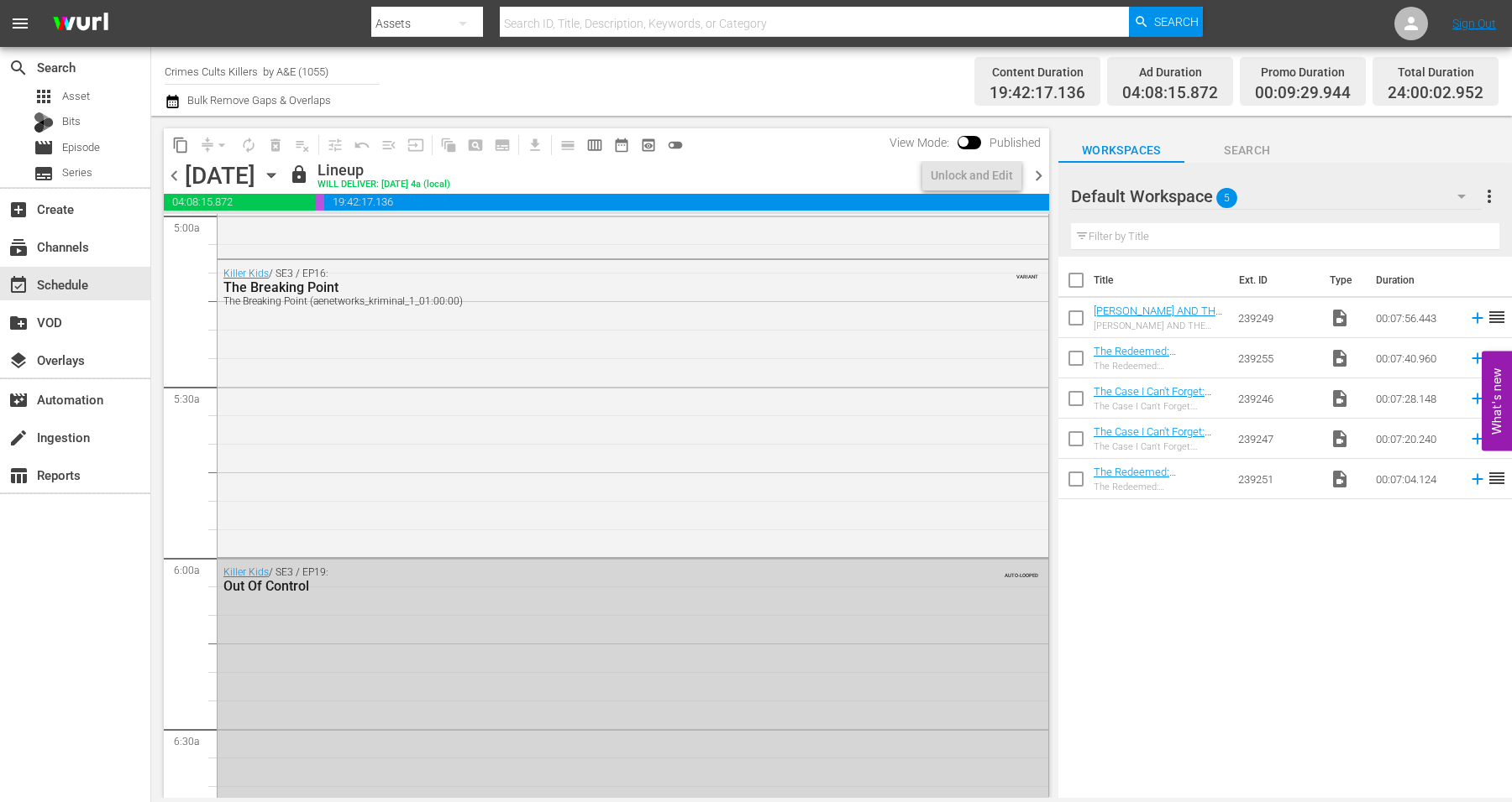
scroll to position [1625, 0]
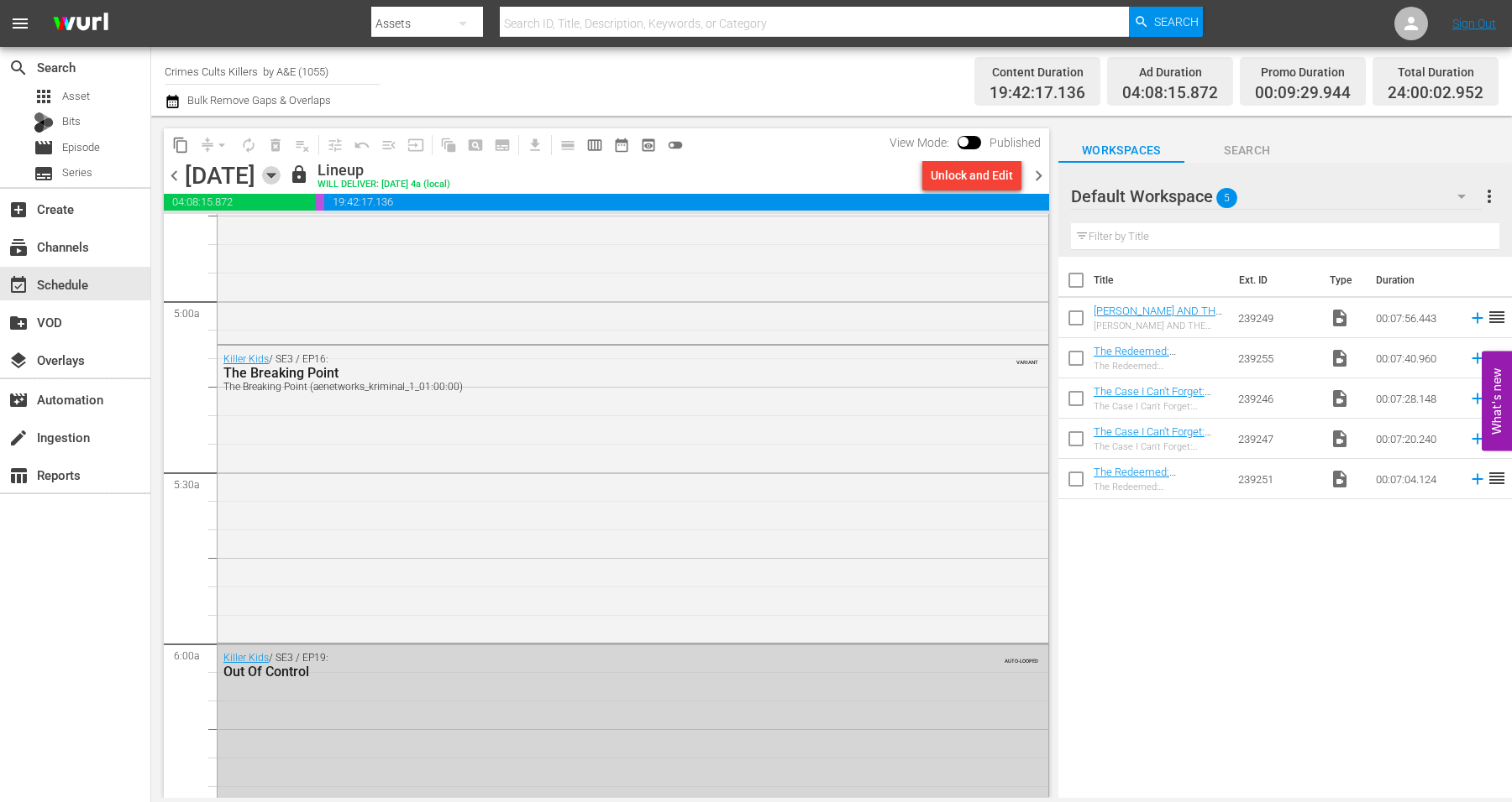
click at [281, 174] on icon "button" at bounding box center [271, 175] width 19 height 19
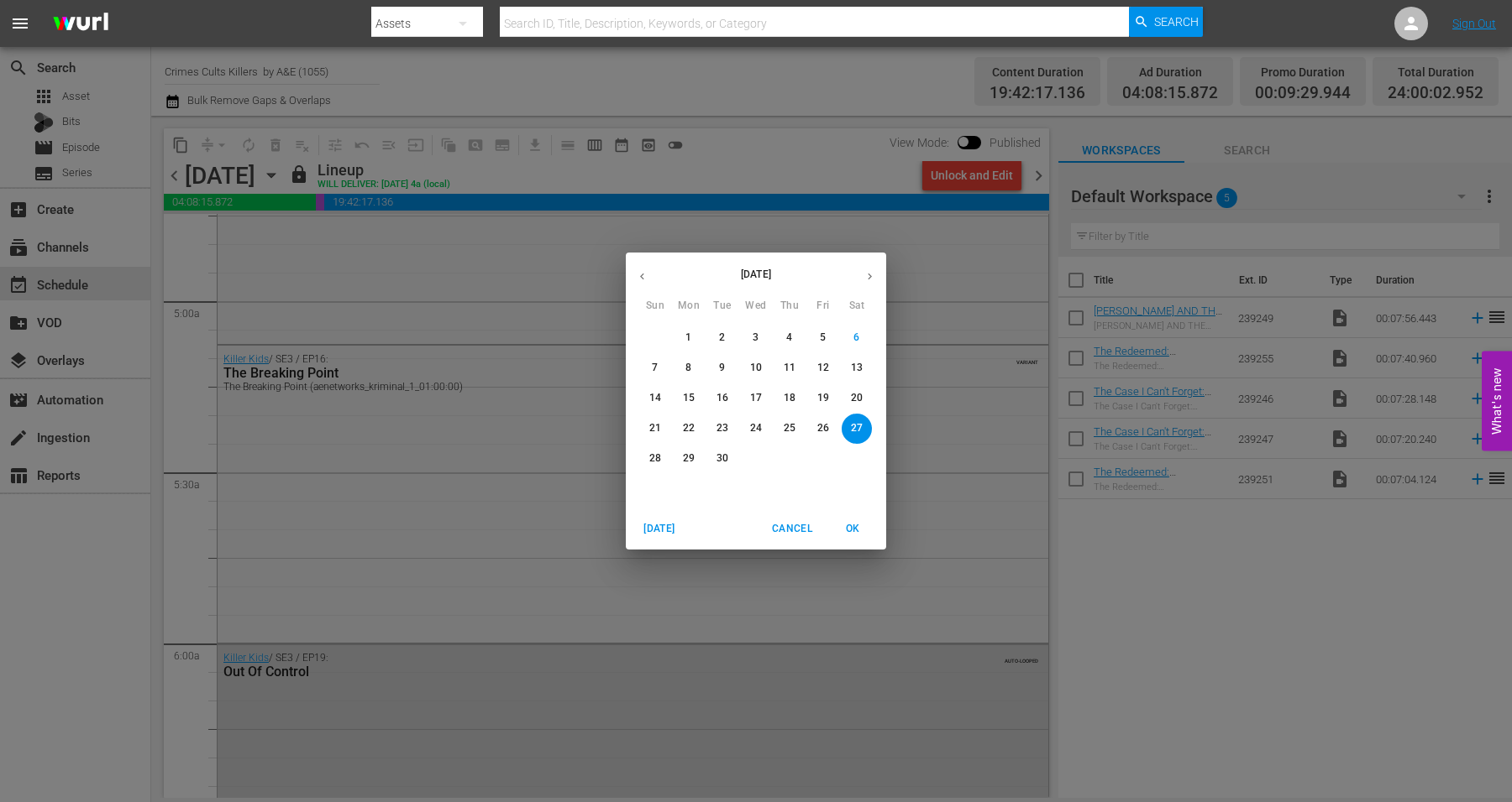
click at [655, 457] on p "28" at bounding box center [655, 458] width 12 height 14
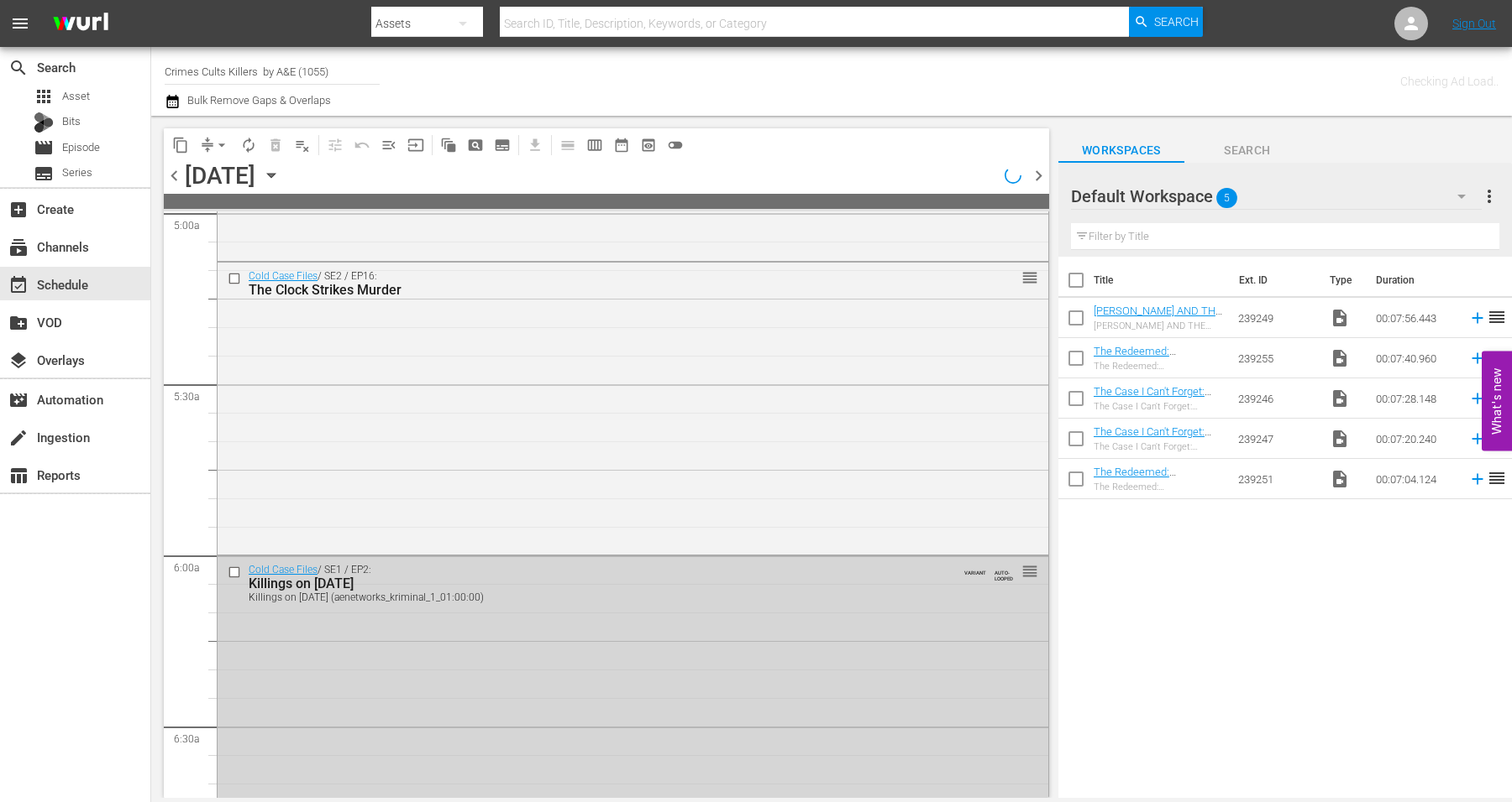
scroll to position [1568, 0]
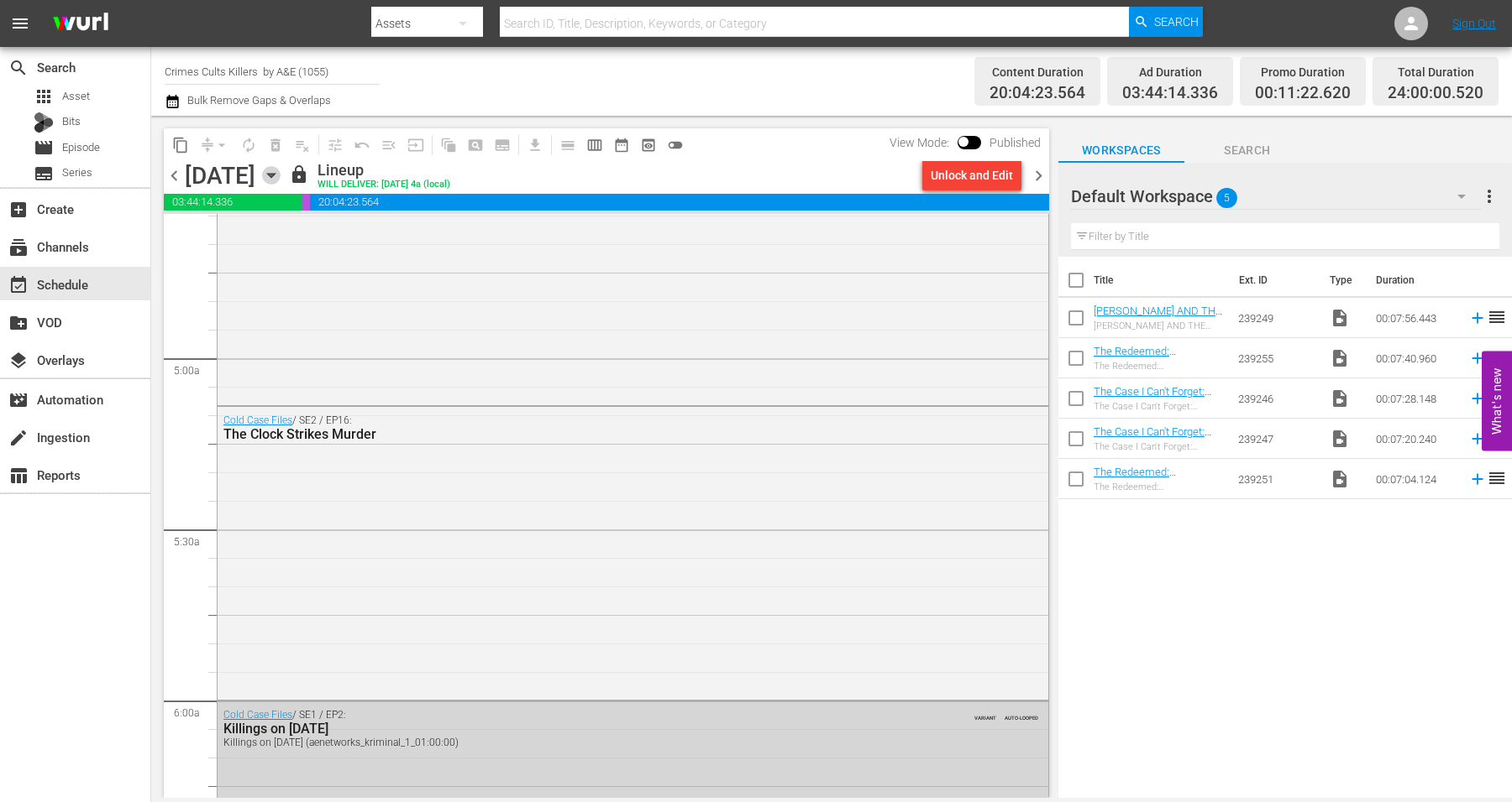
click at [281, 172] on icon "button" at bounding box center [271, 175] width 19 height 19
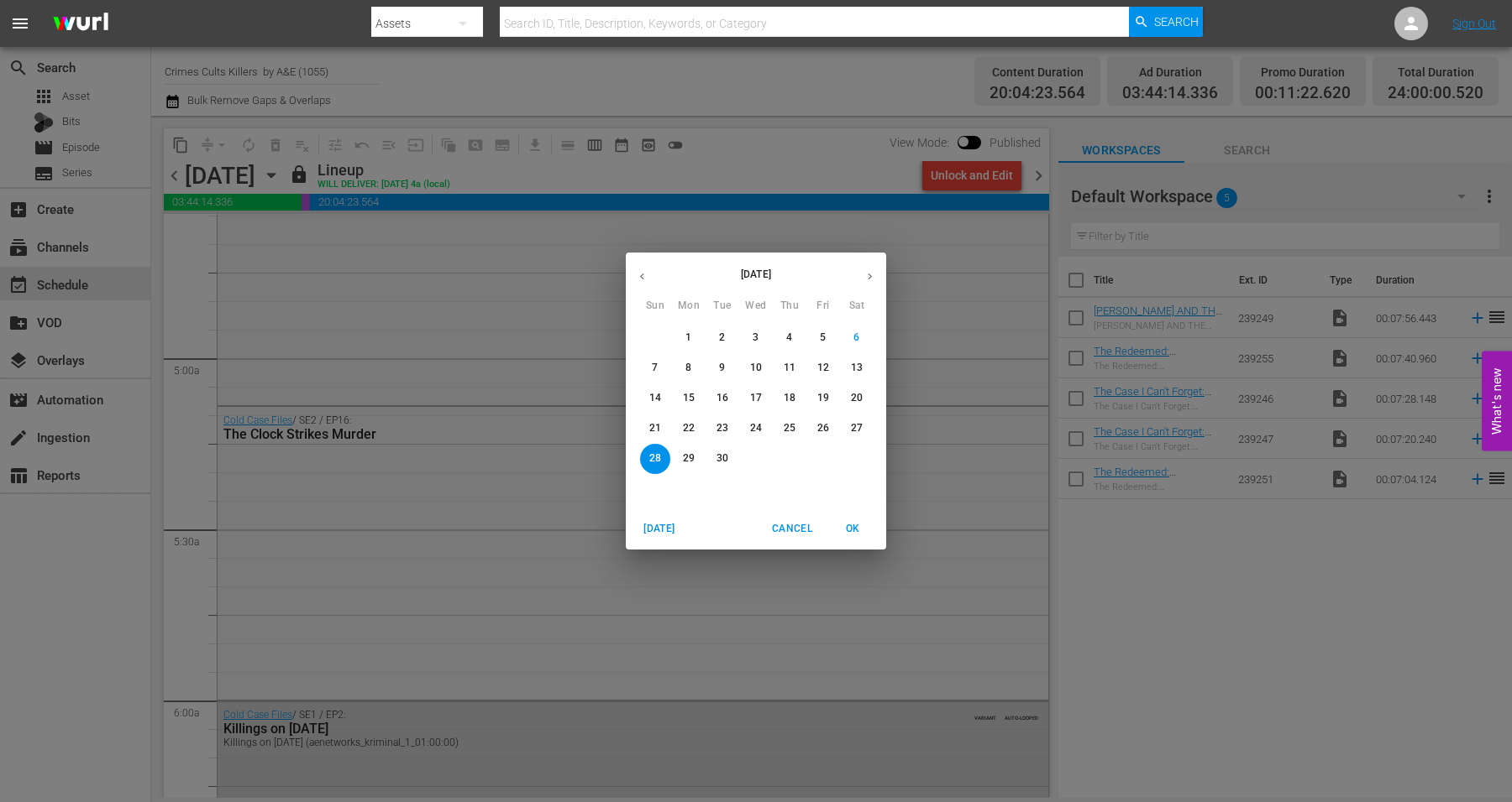
click at [687, 431] on p "22" at bounding box center [689, 428] width 12 height 14
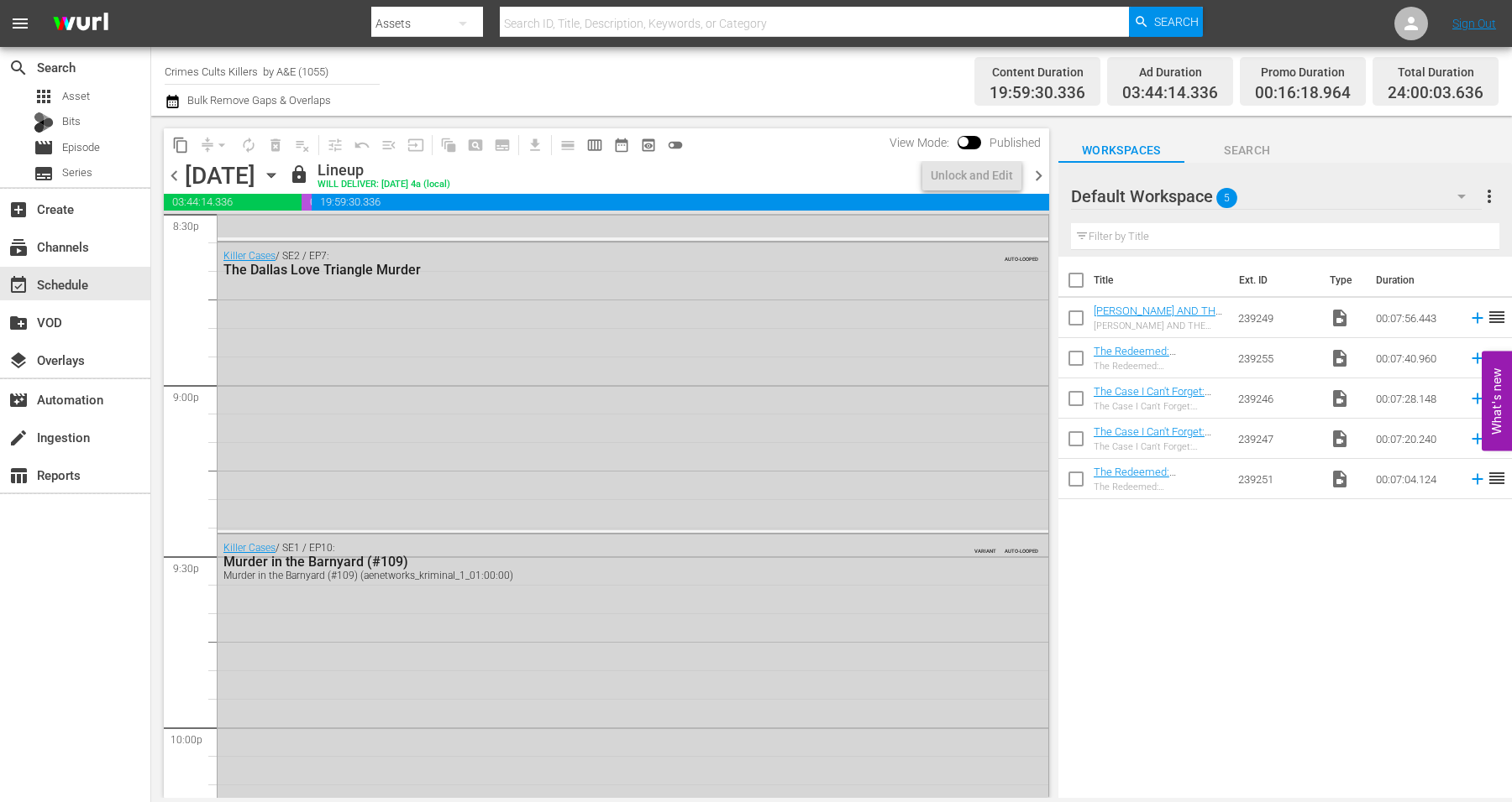
scroll to position [7634, 0]
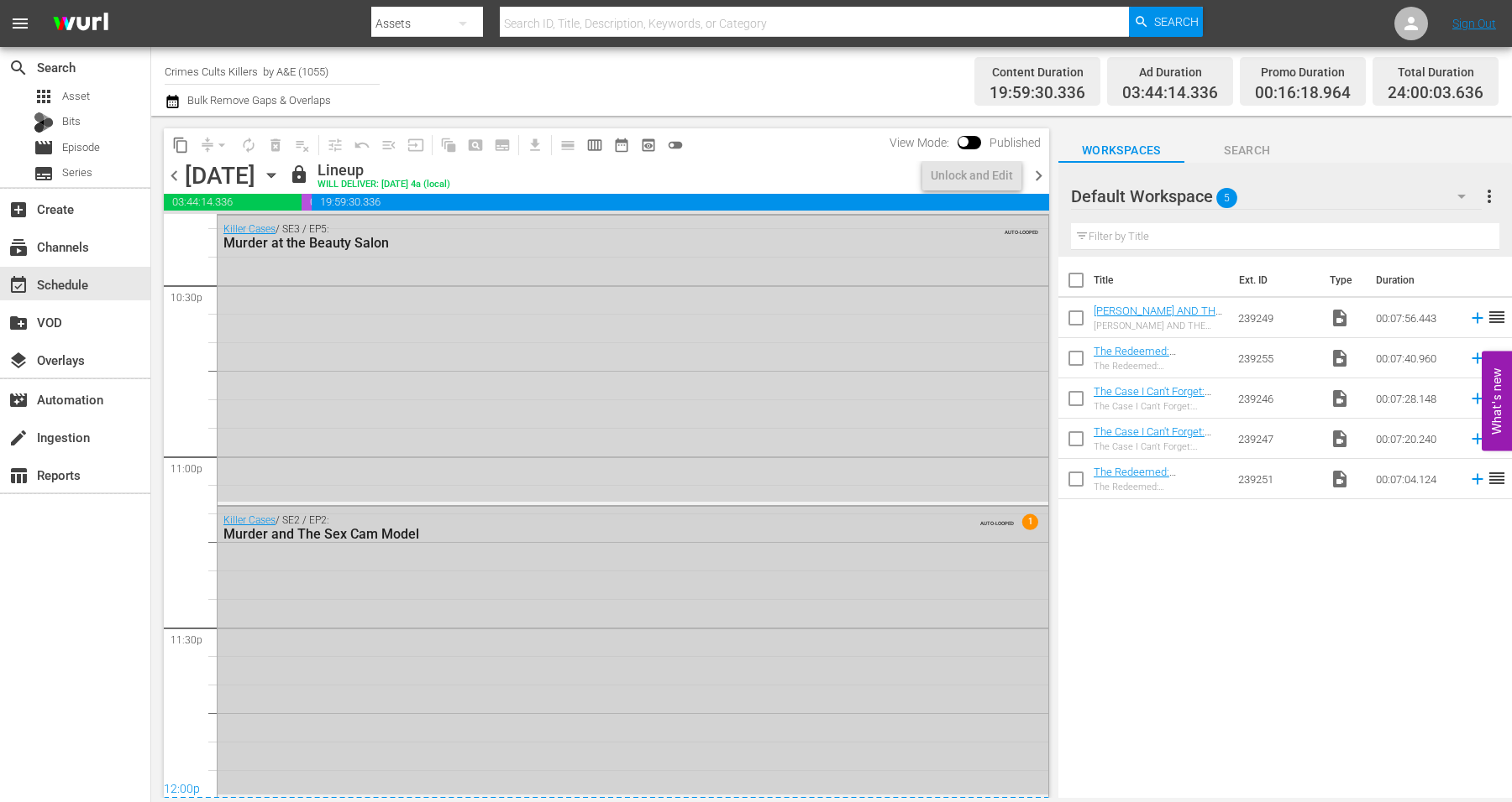
click at [574, 667] on div "Killer Cases / SE2 / EP2: Murder and The Sex Cam Model AUTO-LOOPED 1" at bounding box center [633, 650] width 831 height 288
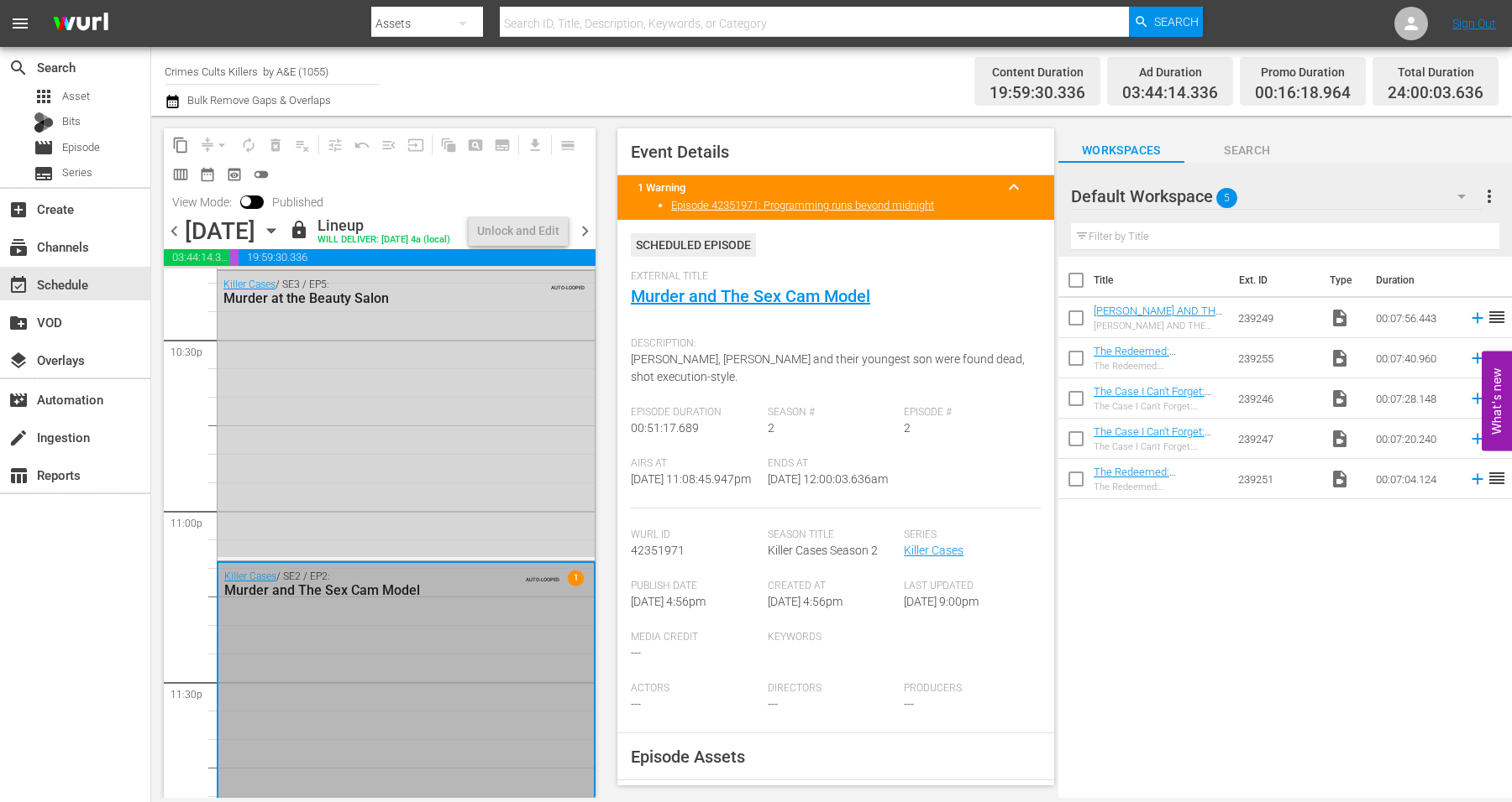
click at [467, 733] on div "Killer Cases / SE2 / EP2: Murder and The Sex Cam Model AUTO-LOOPED 1" at bounding box center [406, 706] width 375 height 288
click at [802, 89] on div "Channel Title Crimes Cults Killers by A&E (1055) Bulk Remove Gaps & Overlaps" at bounding box center [527, 82] width 727 height 60
click at [39, 659] on div "search Search apps Asset Bits movie Episode subtitles Series add_box Create sub…" at bounding box center [75, 447] width 151 height 802
click at [281, 240] on icon "button" at bounding box center [271, 231] width 19 height 19
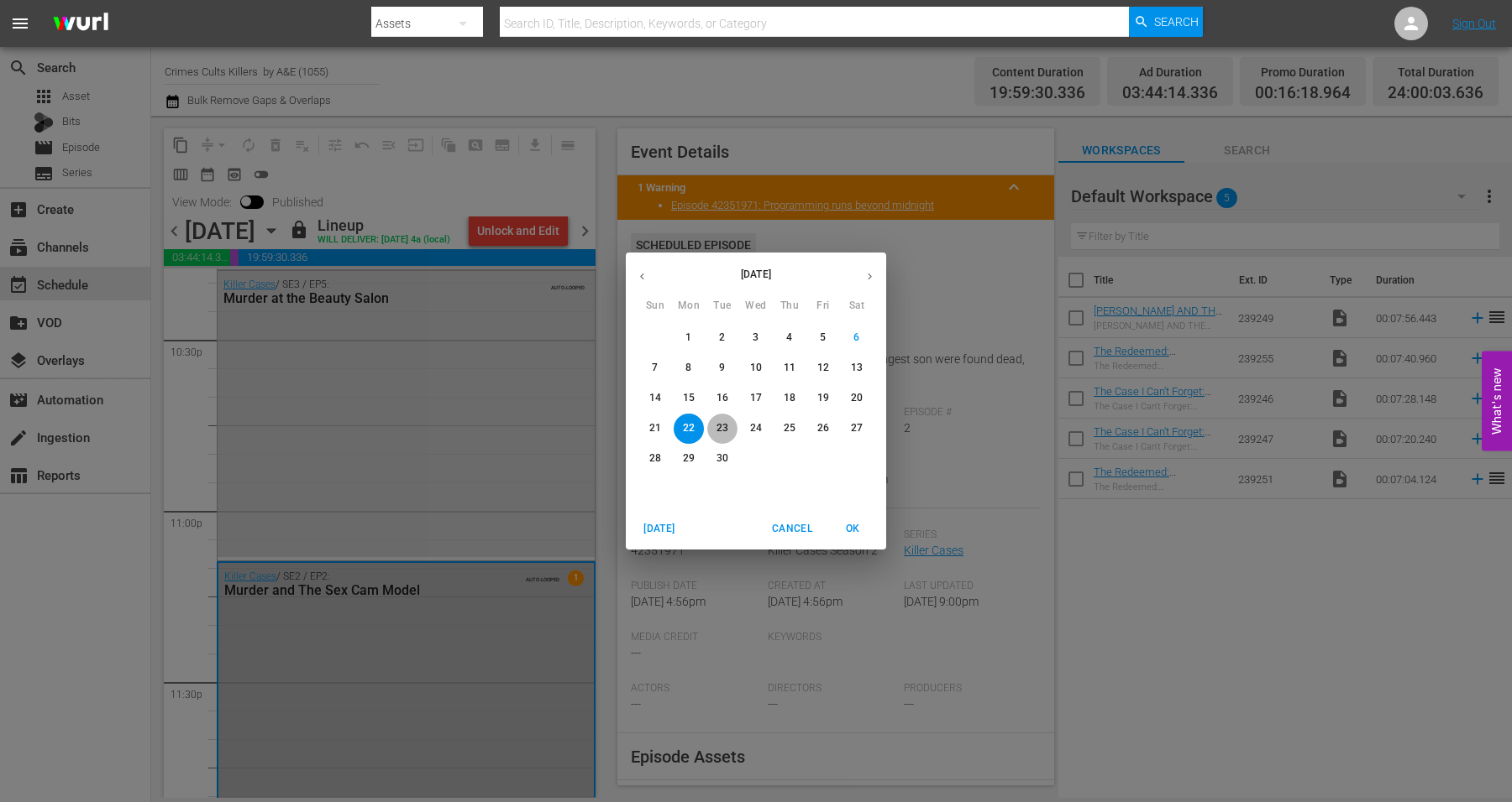
click at [723, 425] on p "23" at bounding box center [722, 428] width 12 height 14
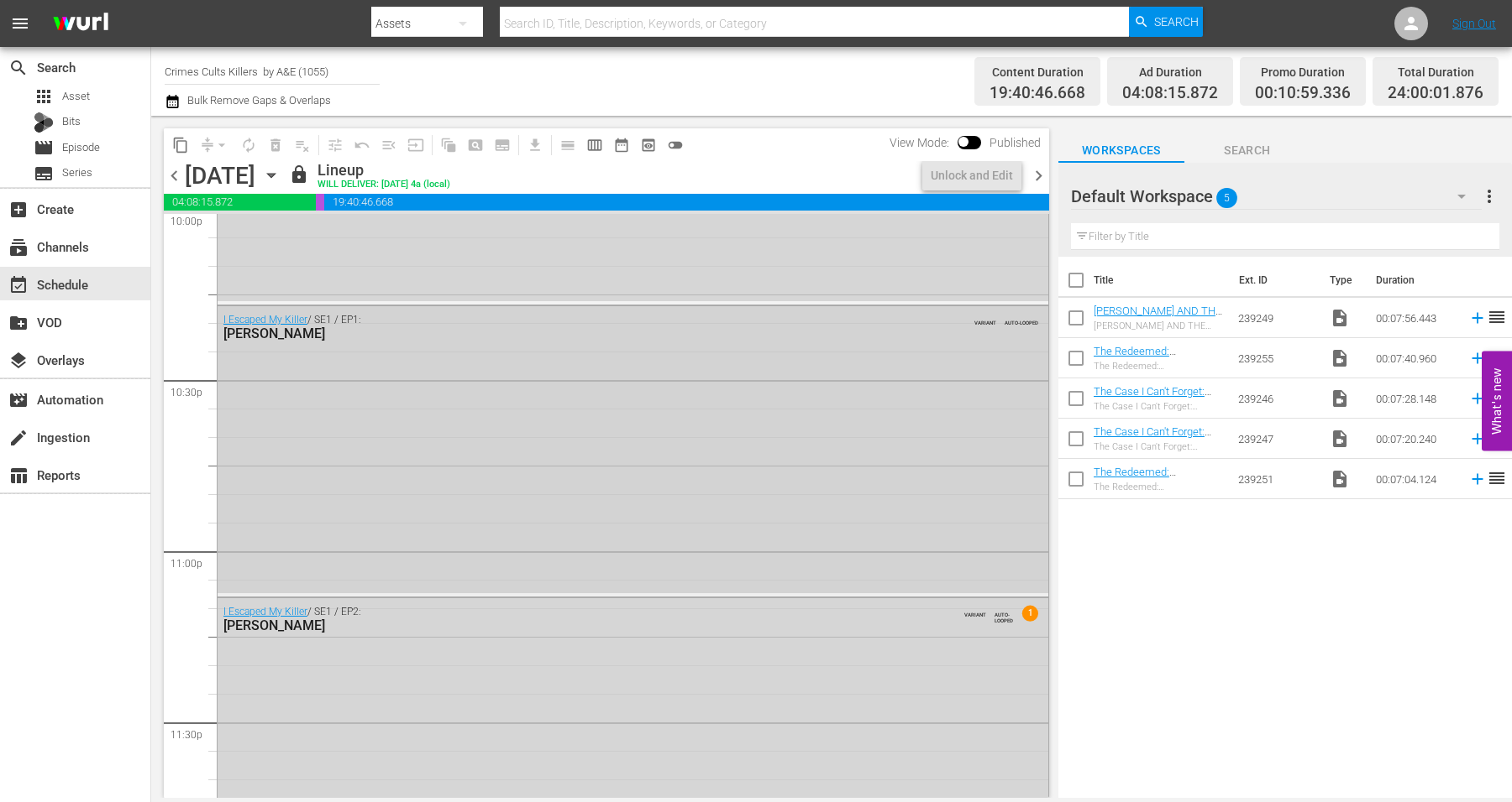
scroll to position [7634, 0]
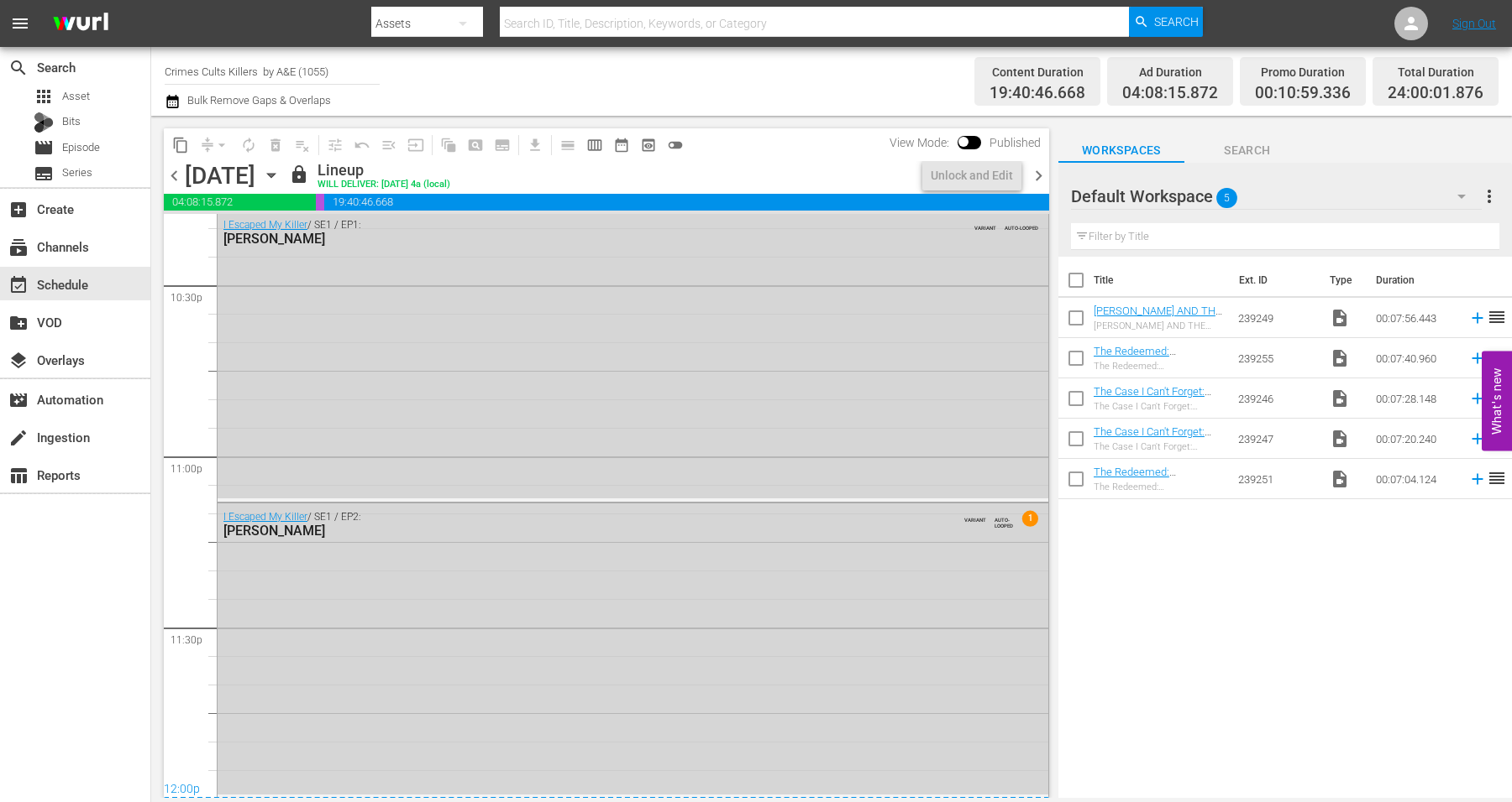
click at [809, 610] on div "I Escaped My Killer / SE1 / EP2: [PERSON_NAME] VARIANT AUTO-LOOPED 1" at bounding box center [633, 649] width 831 height 292
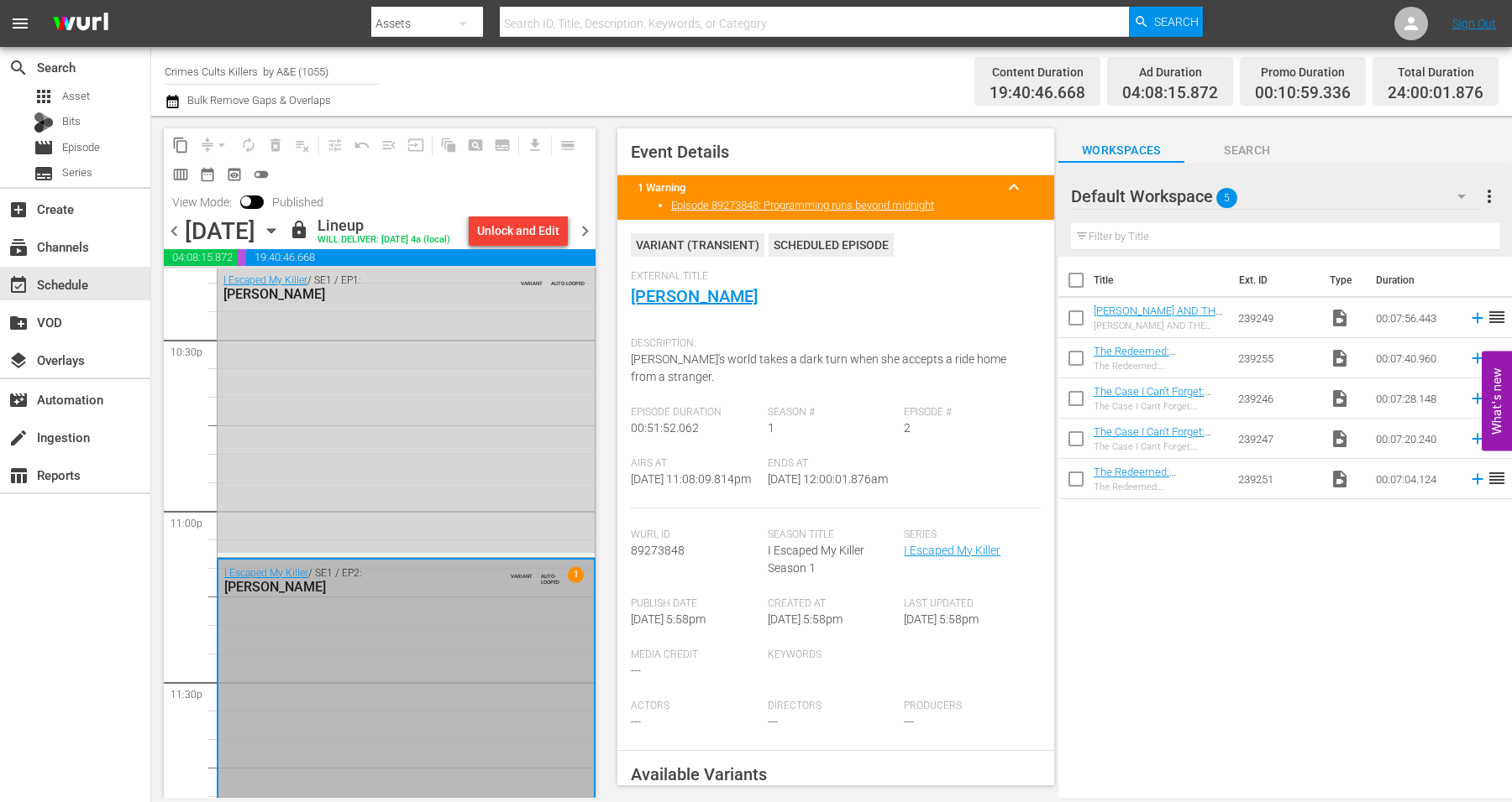
click at [275, 234] on icon "button" at bounding box center [271, 231] width 8 height 4
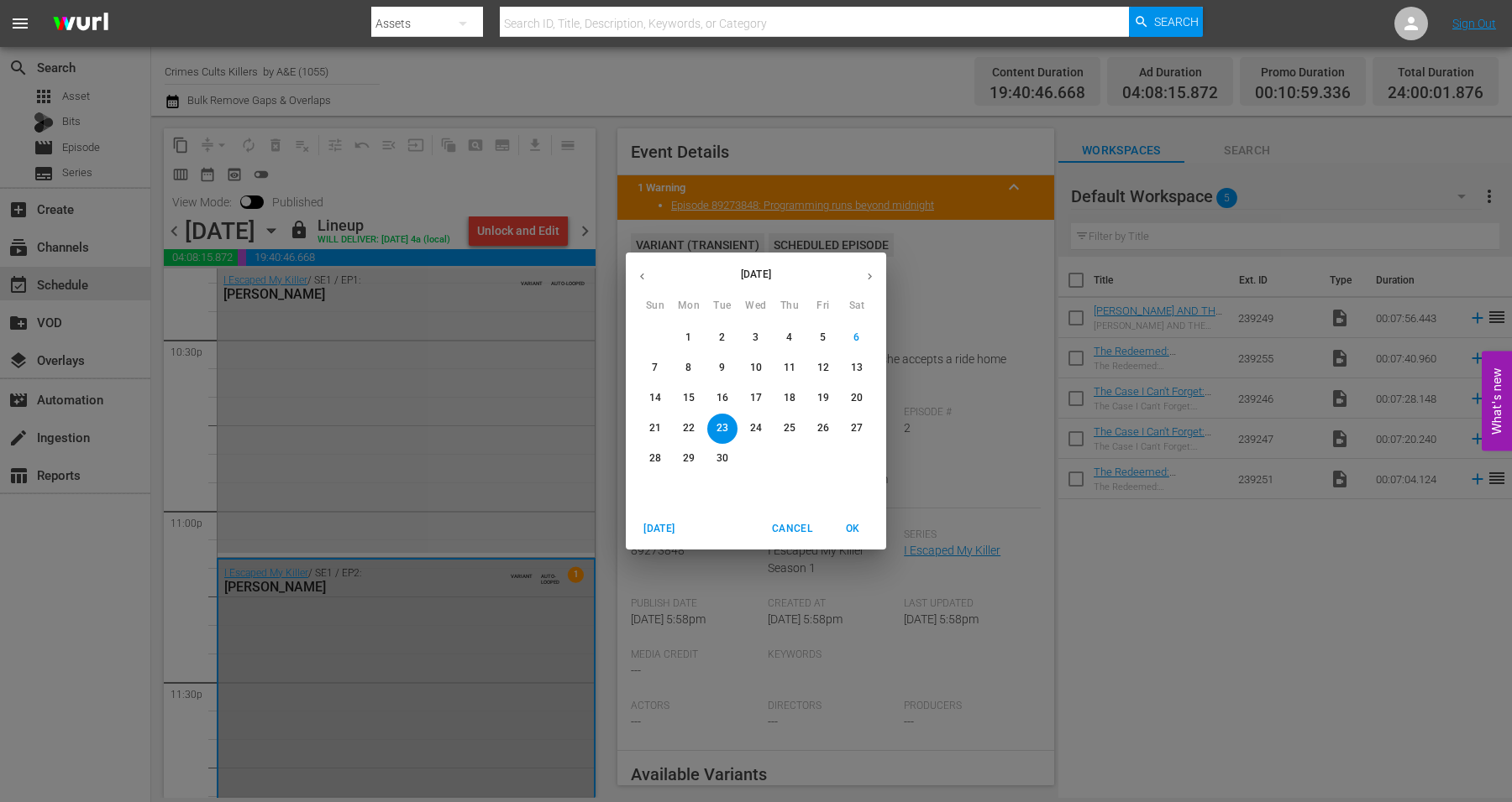
click at [756, 422] on p "24" at bounding box center [756, 428] width 12 height 14
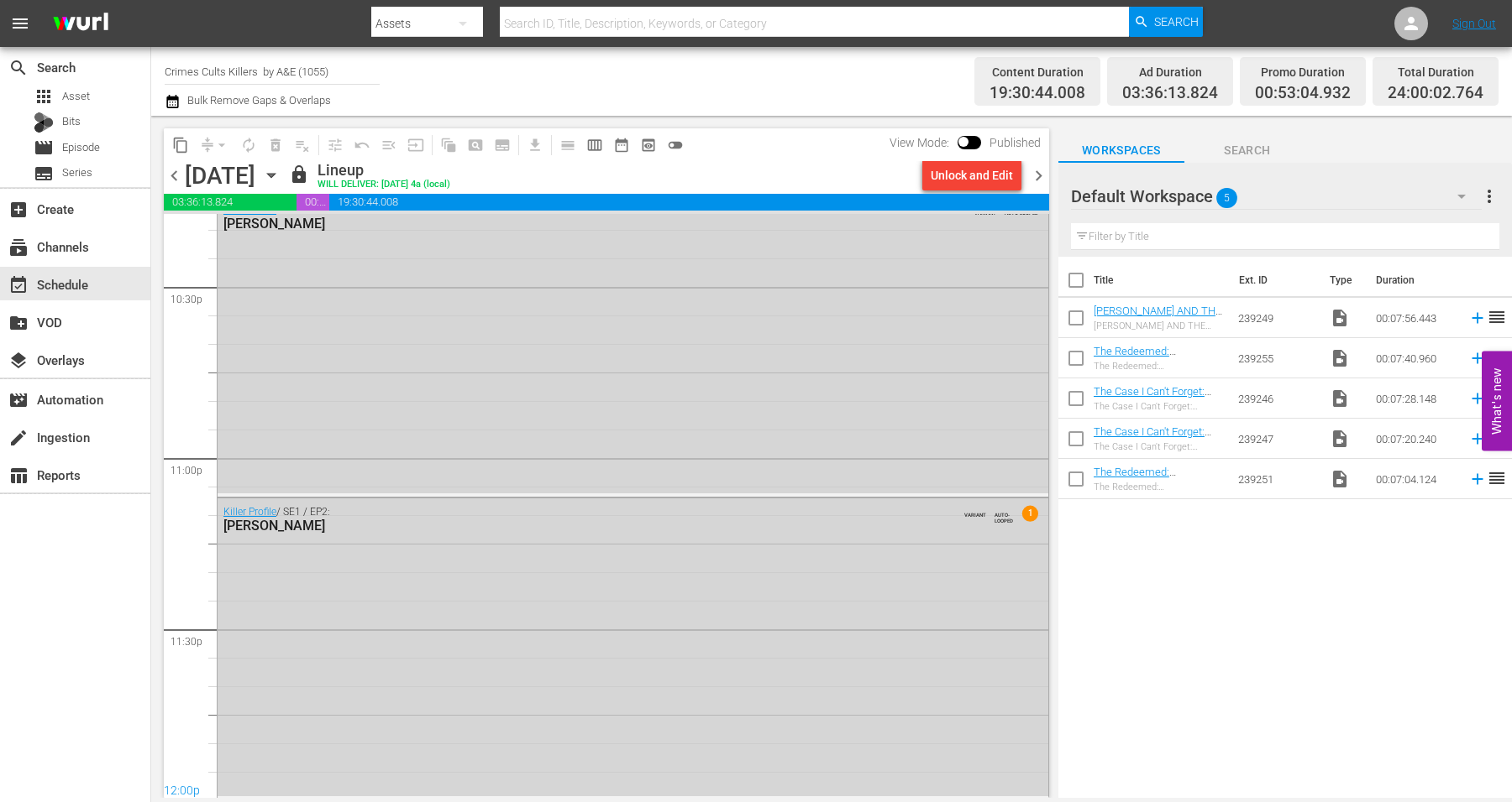
scroll to position [7205, 0]
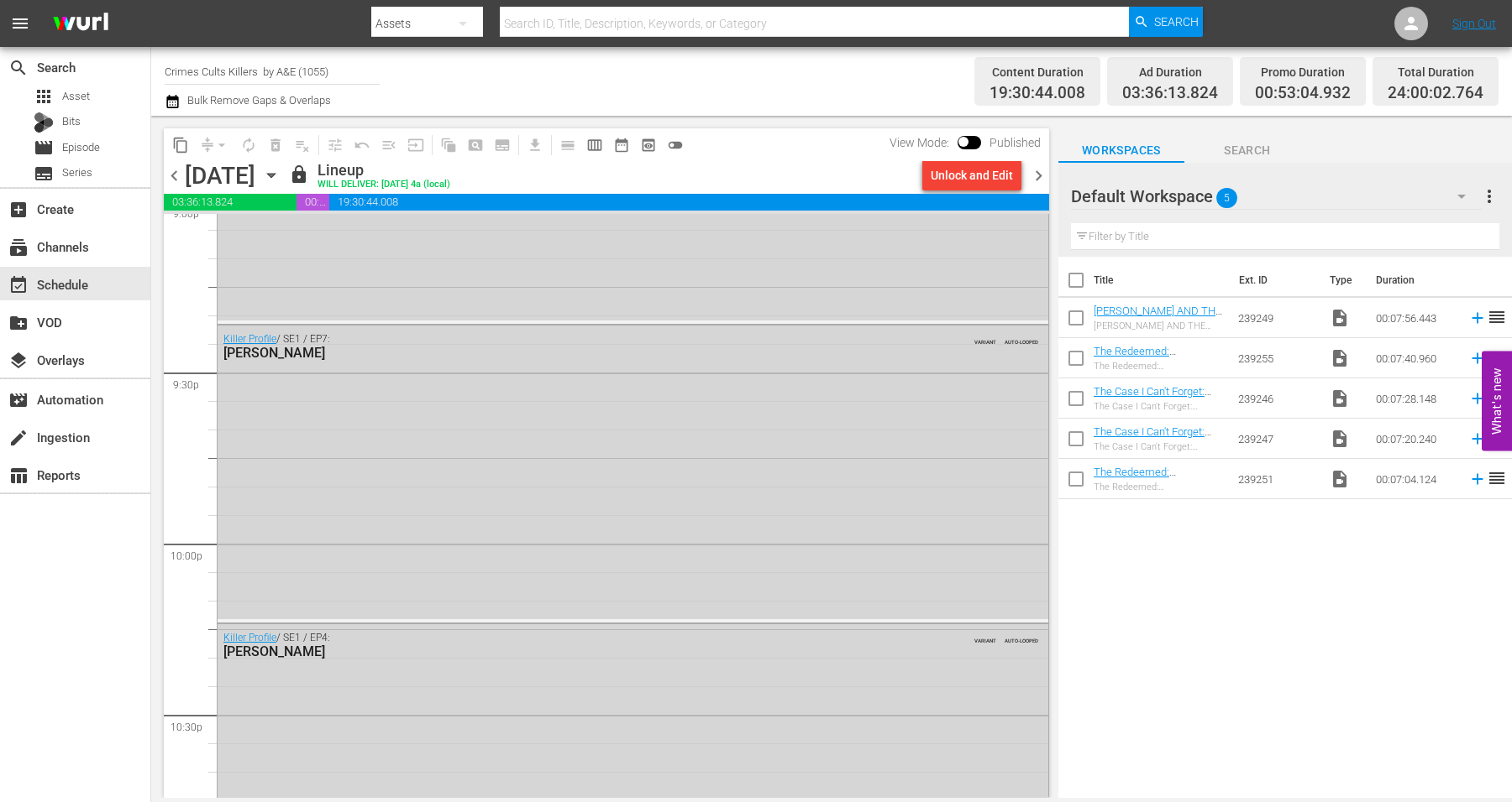
click at [275, 175] on icon "button" at bounding box center [271, 175] width 8 height 4
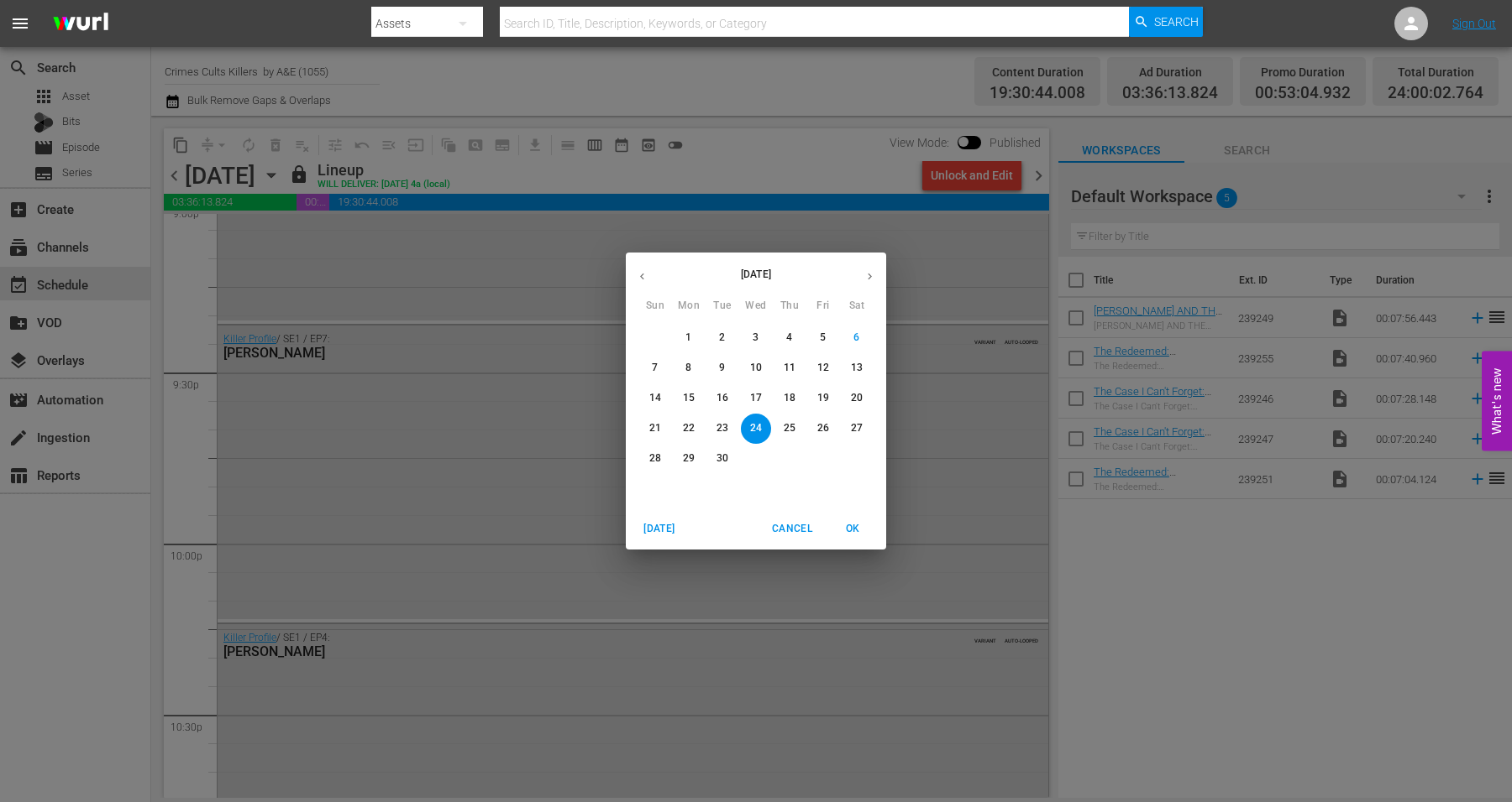
click at [790, 429] on p "25" at bounding box center [789, 428] width 12 height 14
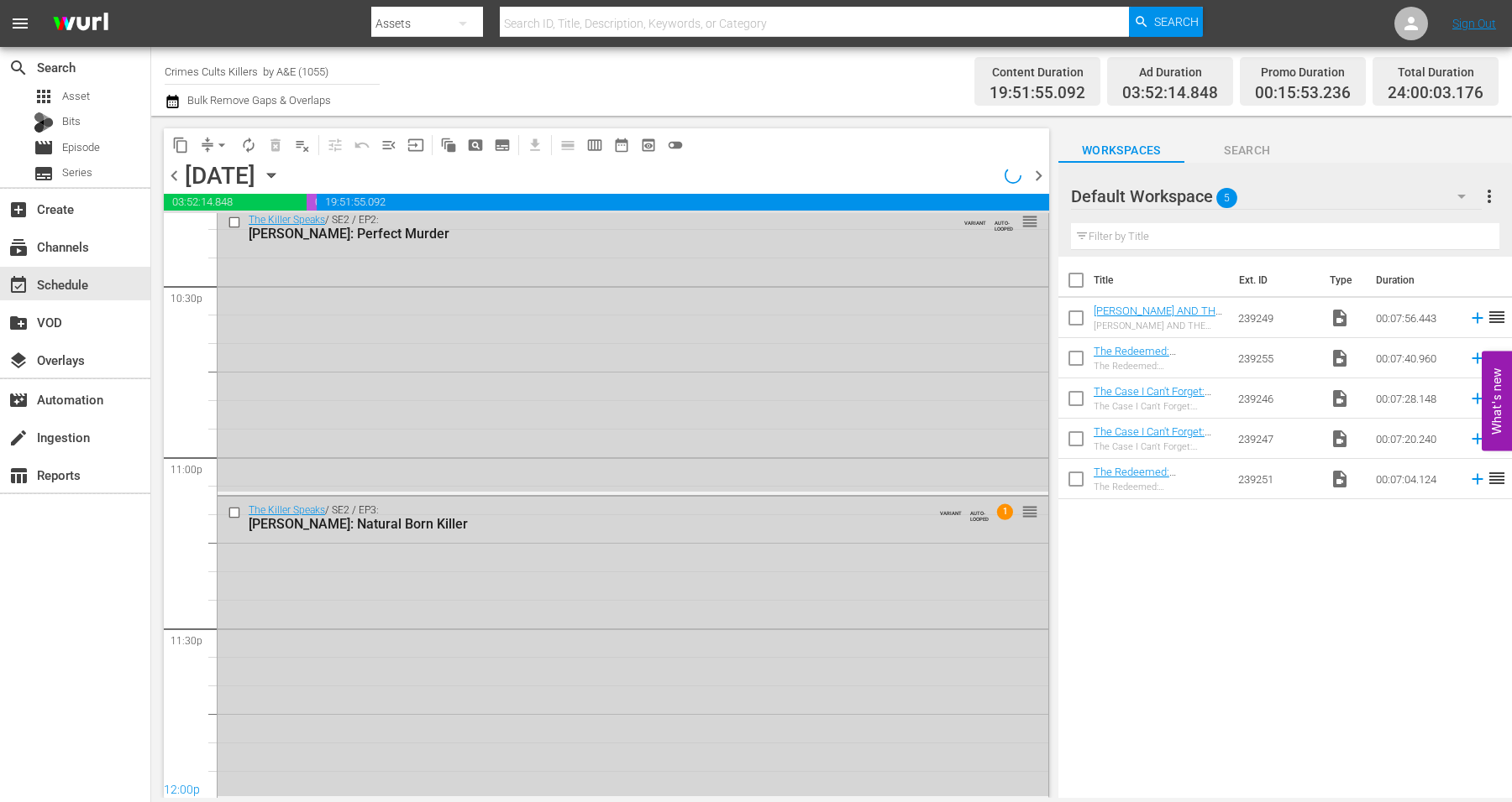
scroll to position [7176, 0]
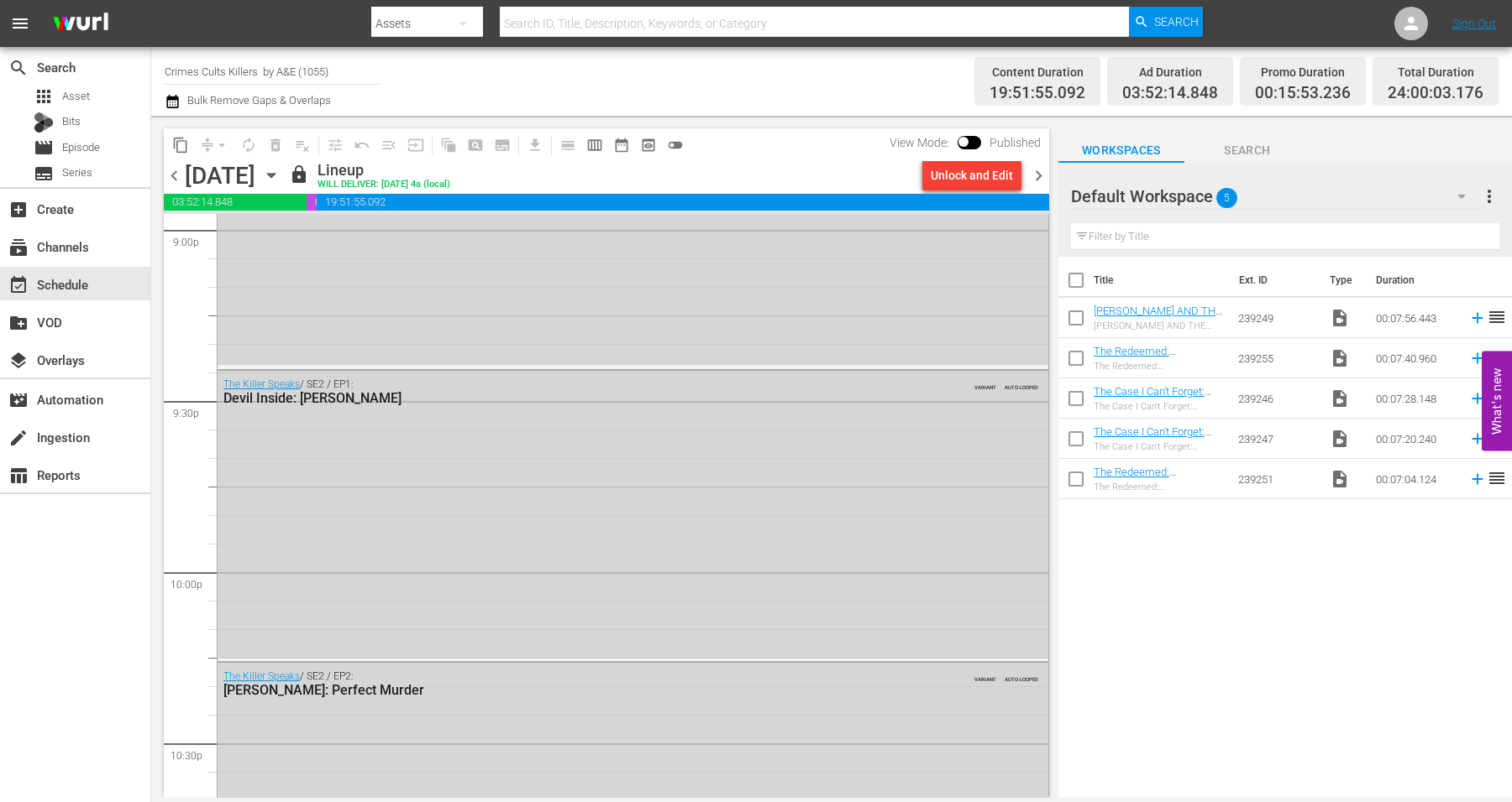
click at [275, 174] on icon "button" at bounding box center [271, 175] width 8 height 4
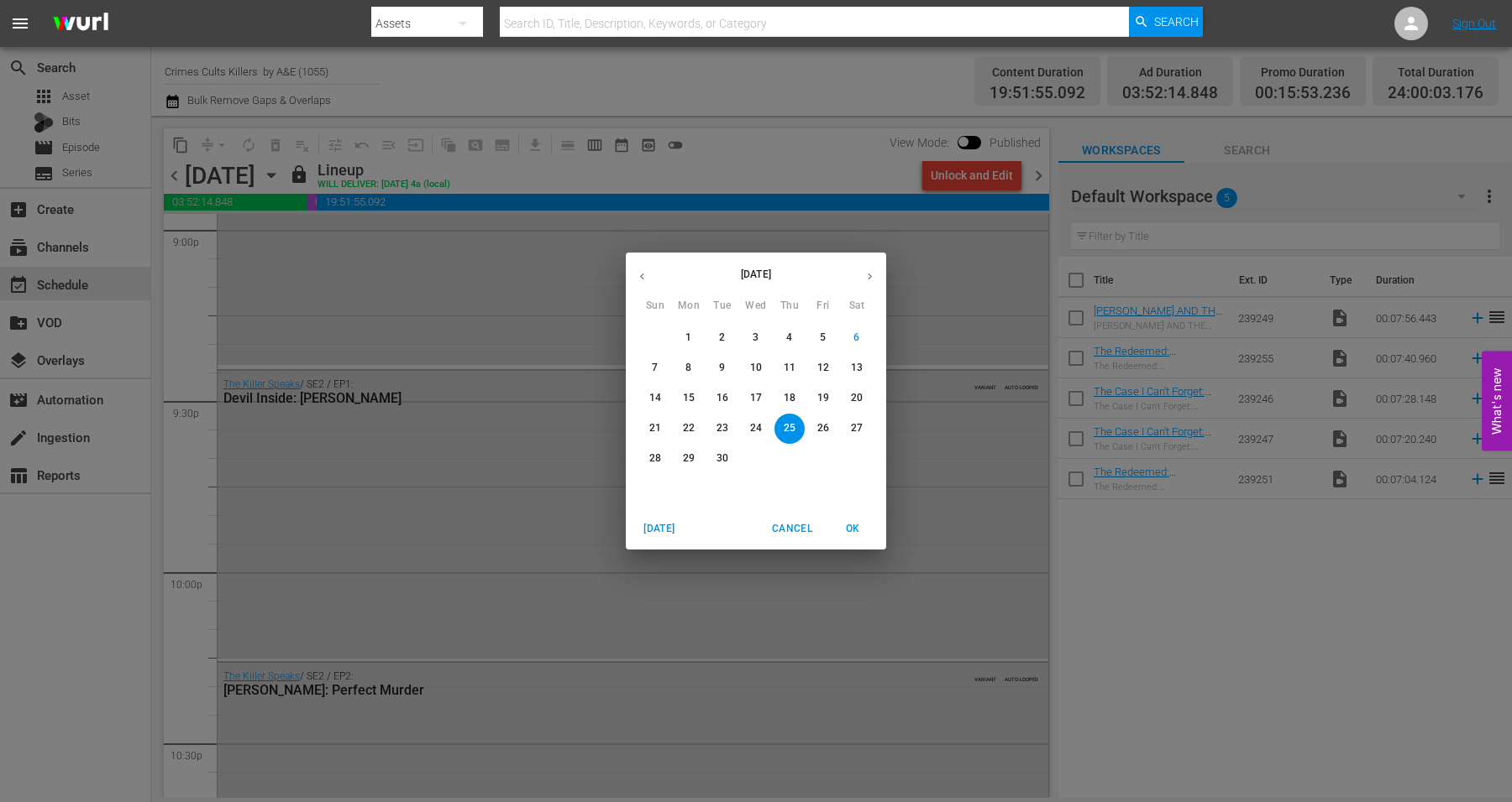
click at [821, 424] on p "26" at bounding box center [823, 428] width 12 height 14
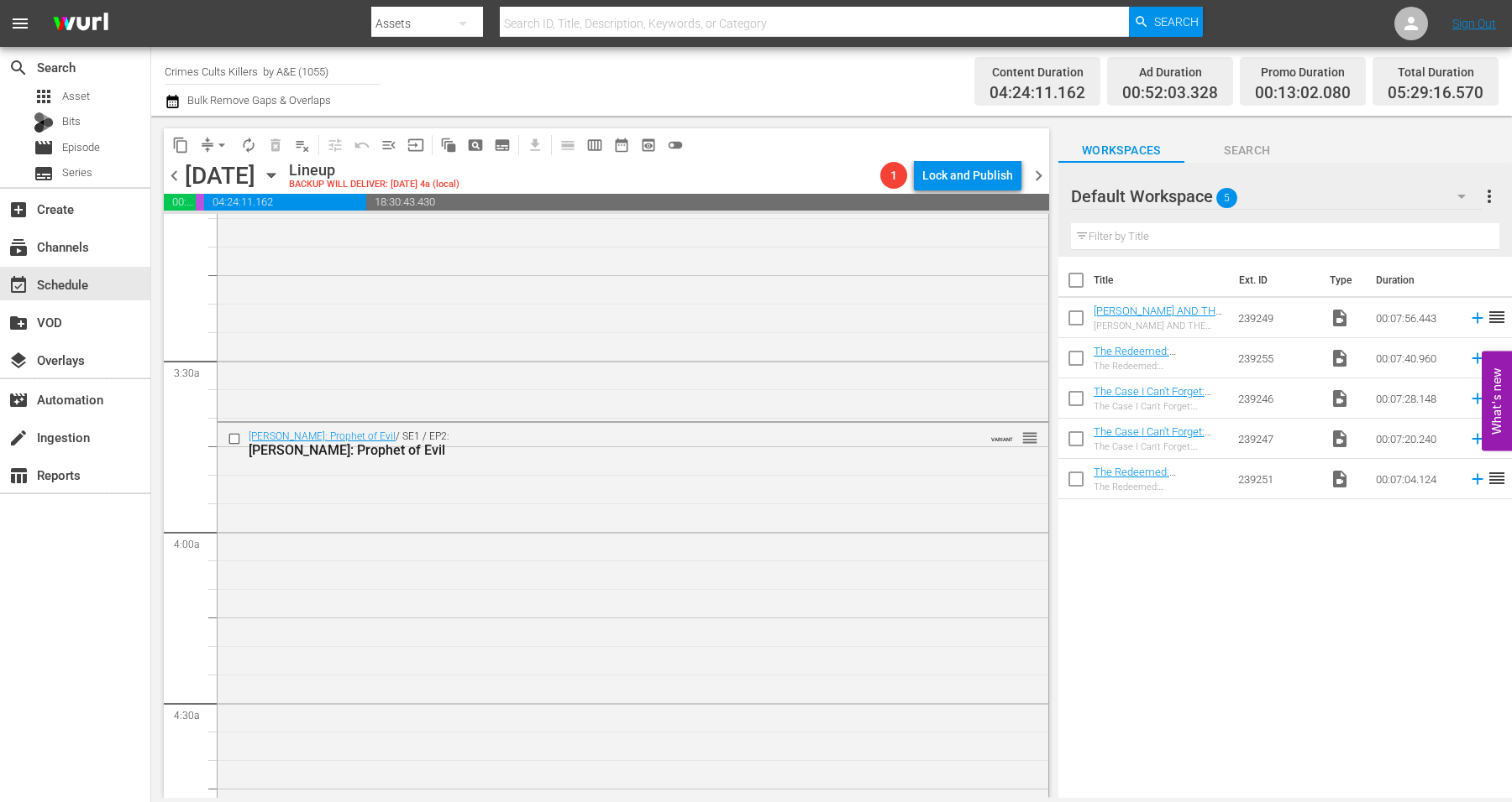
scroll to position [1050, 0]
click at [275, 174] on icon "button" at bounding box center [271, 175] width 8 height 4
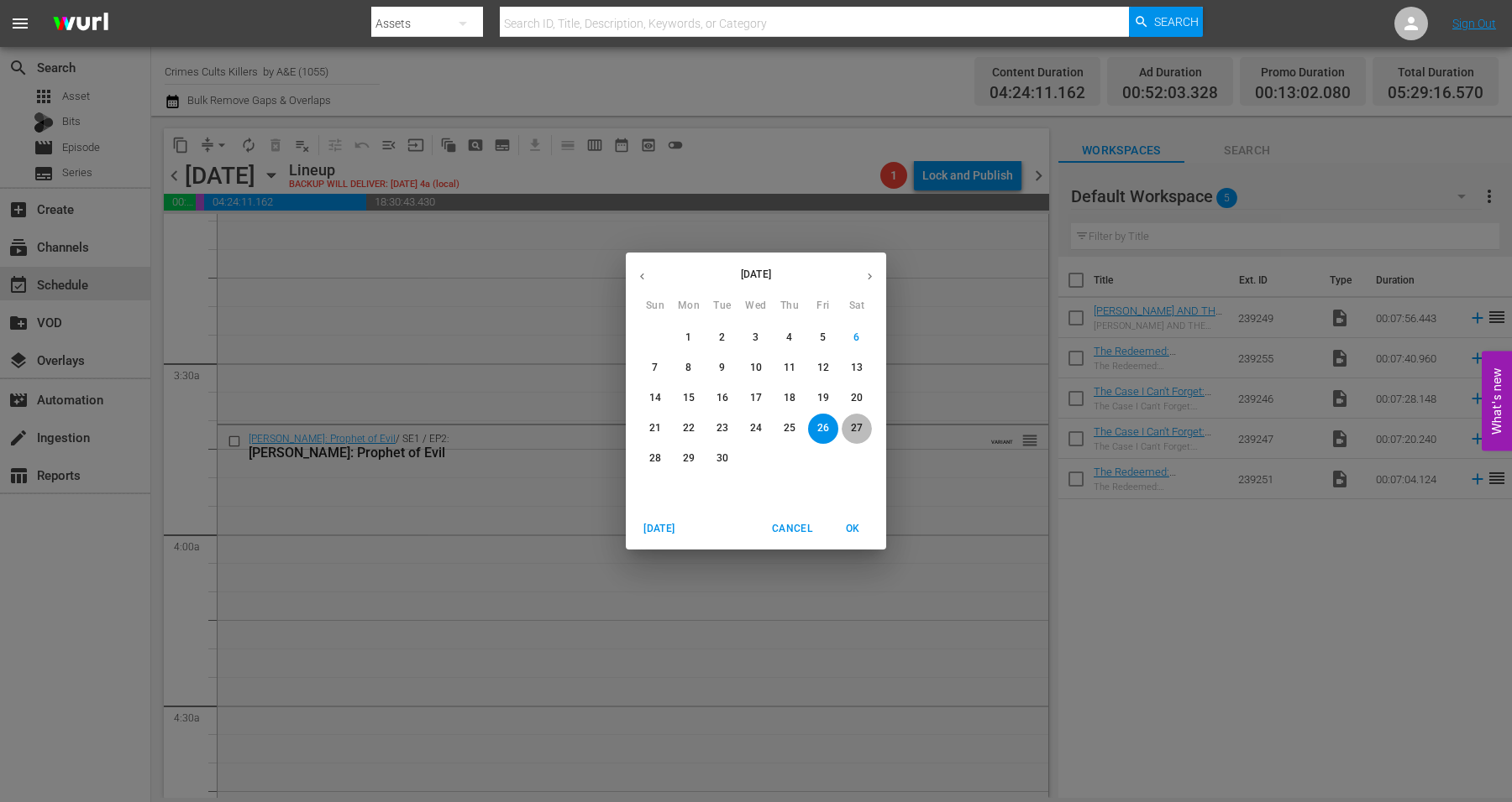
click at [853, 424] on p "27" at bounding box center [856, 428] width 12 height 14
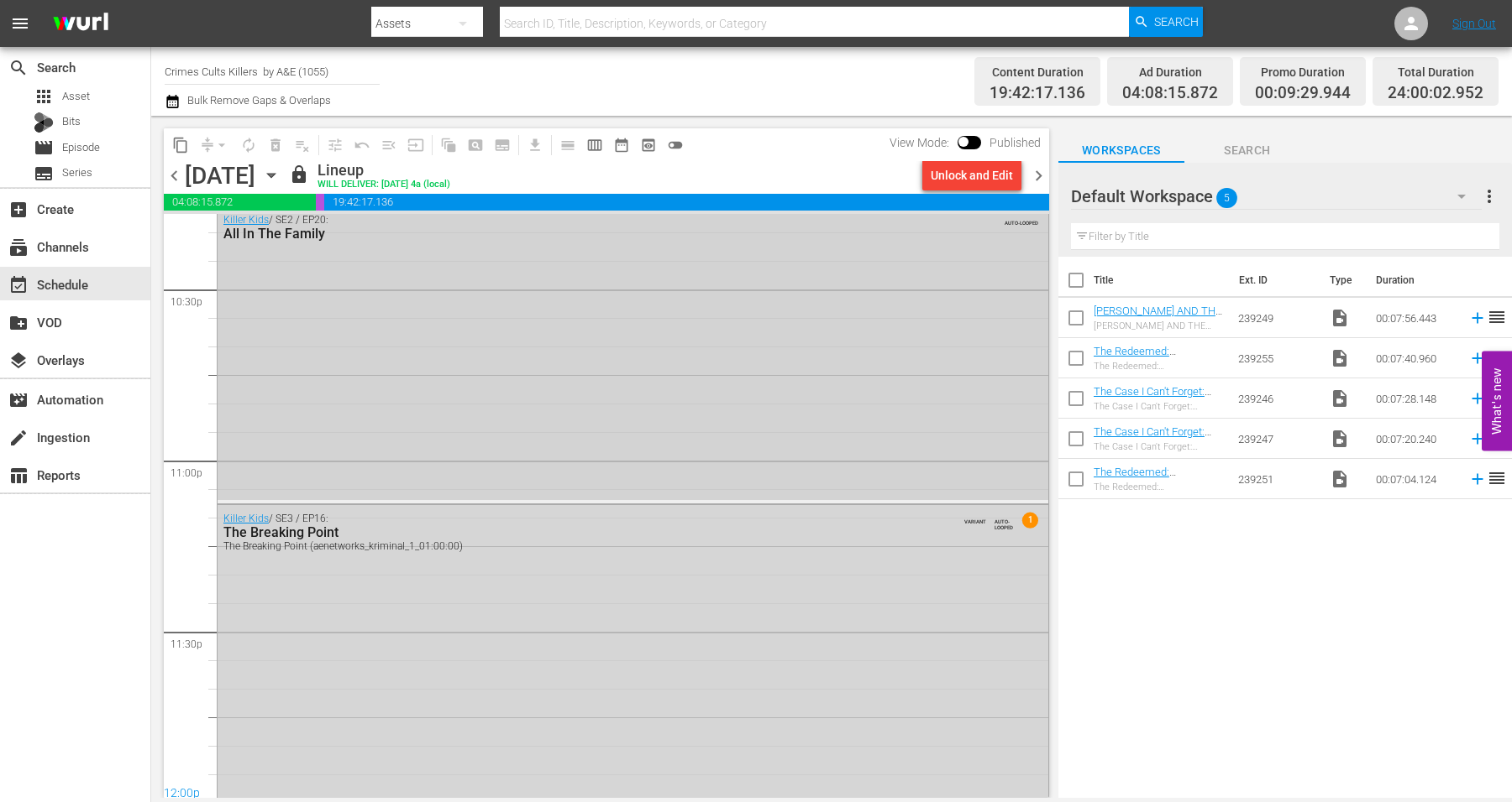
scroll to position [7634, 0]
click at [574, 580] on div "Killer Kids / SE3 / EP16: The Breaking Point The Breaking Point (aenetworks_kri…" at bounding box center [633, 647] width 831 height 294
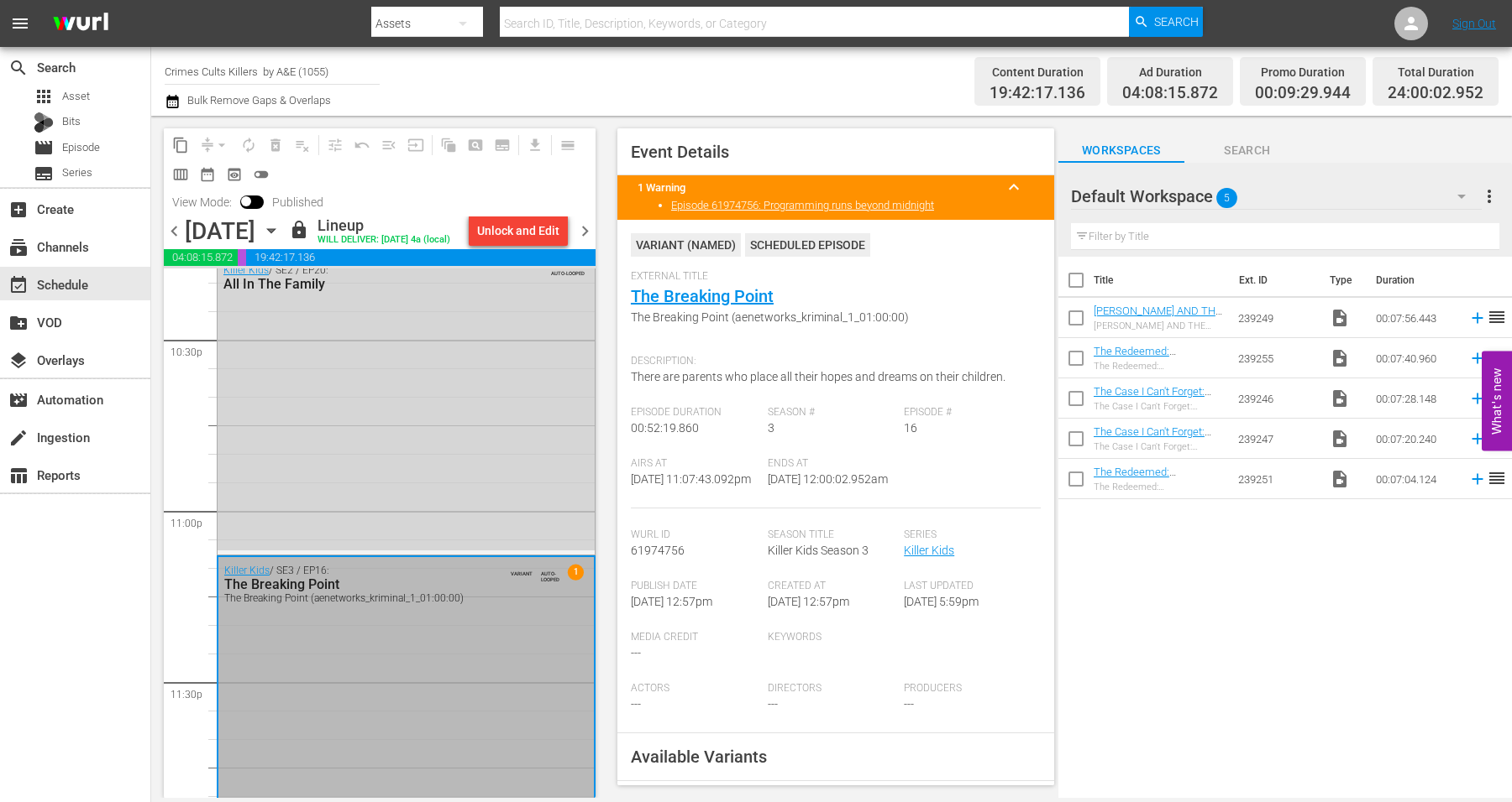
click at [281, 240] on icon "button" at bounding box center [271, 231] width 19 height 19
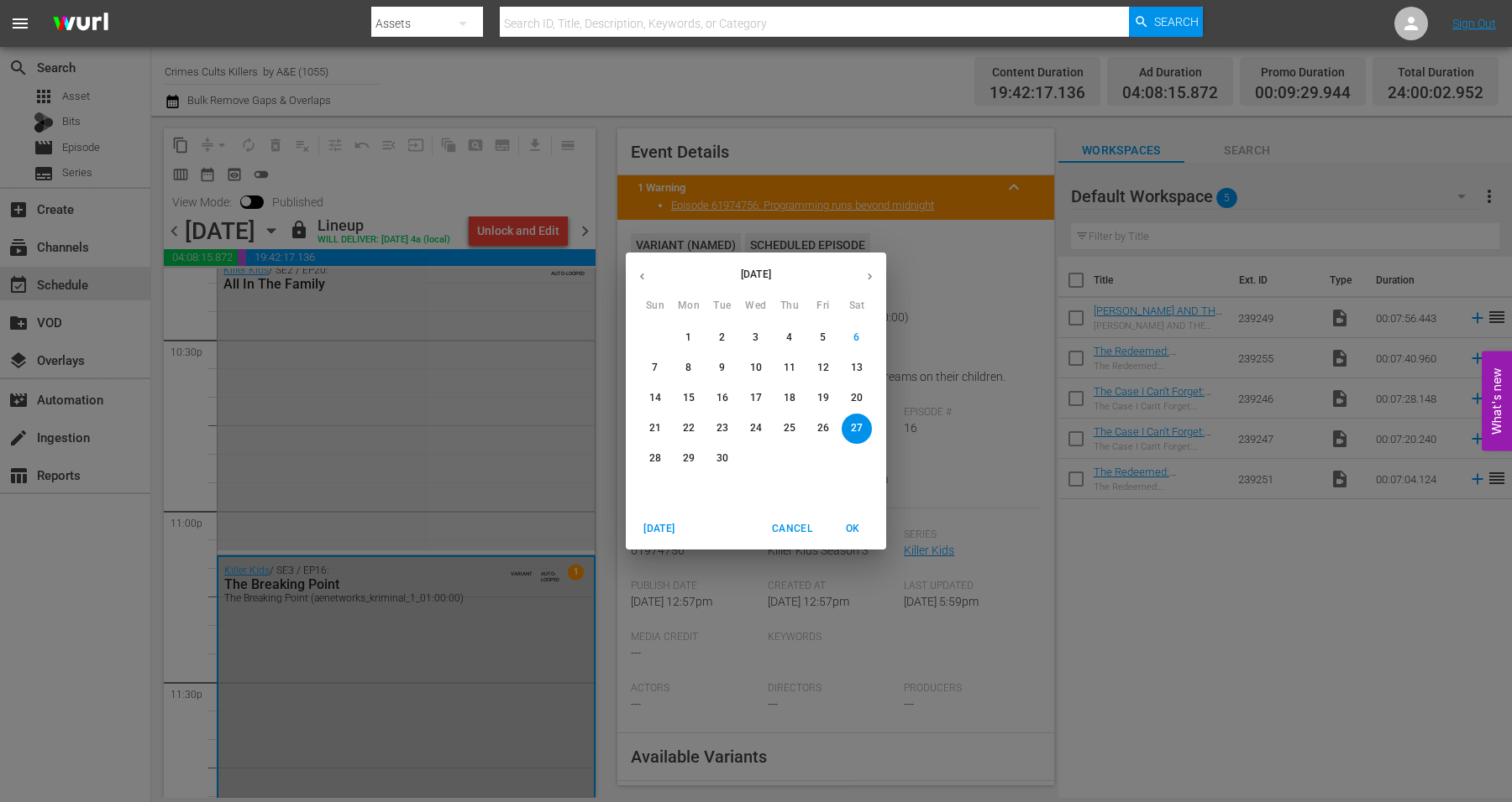
click at [823, 427] on p "26" at bounding box center [823, 428] width 12 height 14
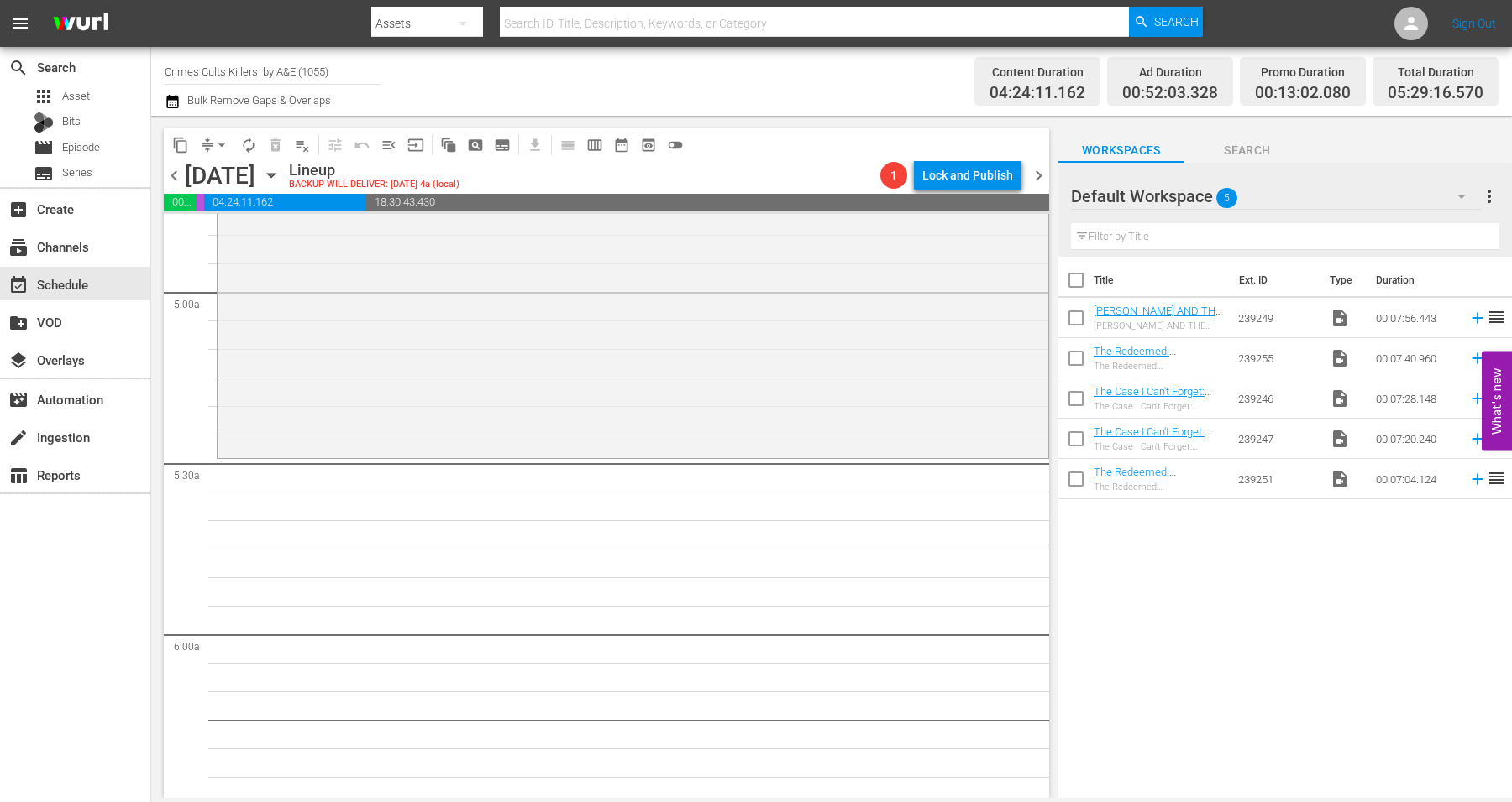
scroll to position [1571, 0]
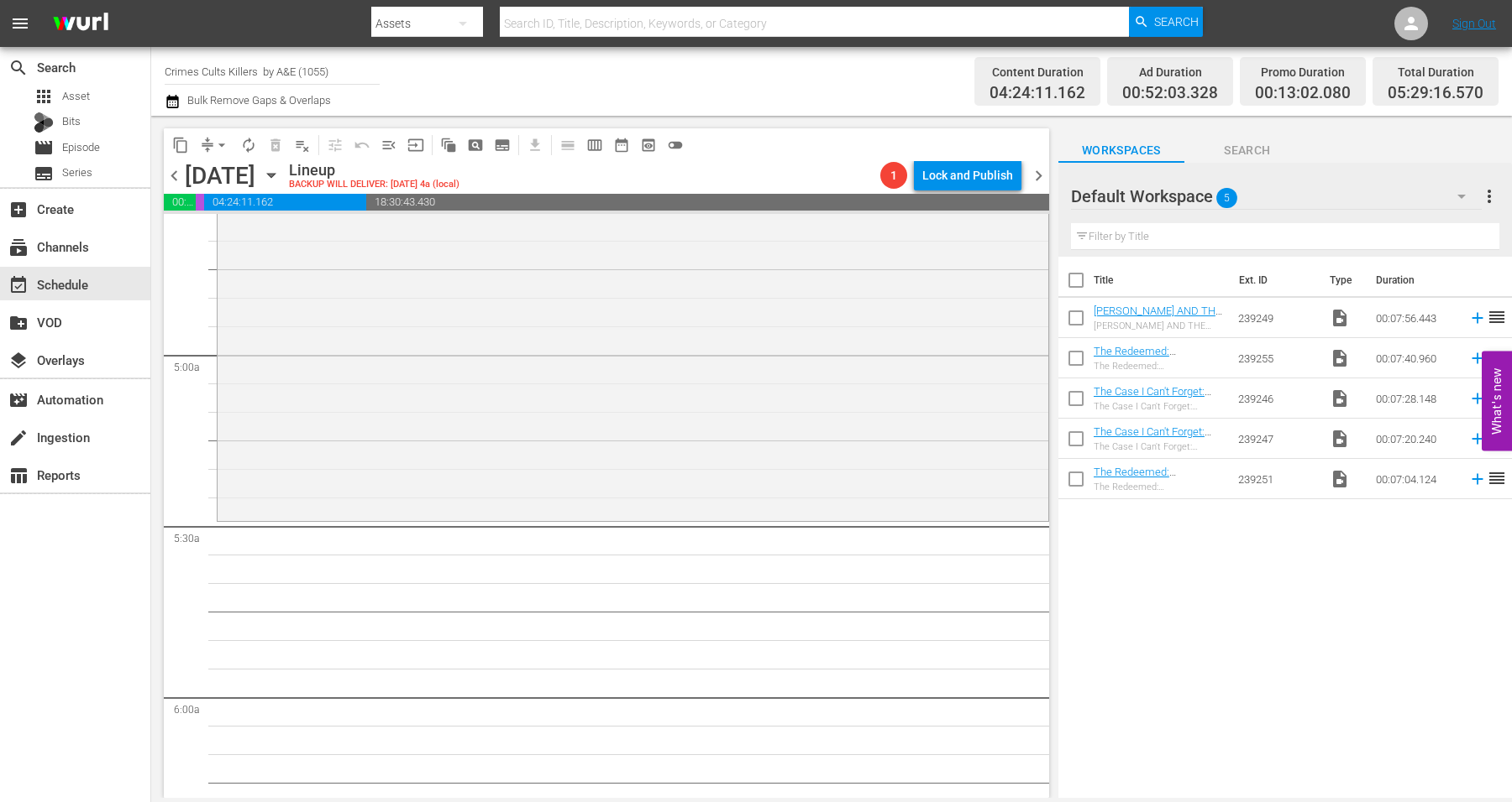
click at [599, 425] on div "[PERSON_NAME]: Prophet of Evil / SE1 / EP2: [PERSON_NAME]: Prophet of Evil VARI…" at bounding box center [633, 210] width 831 height 614
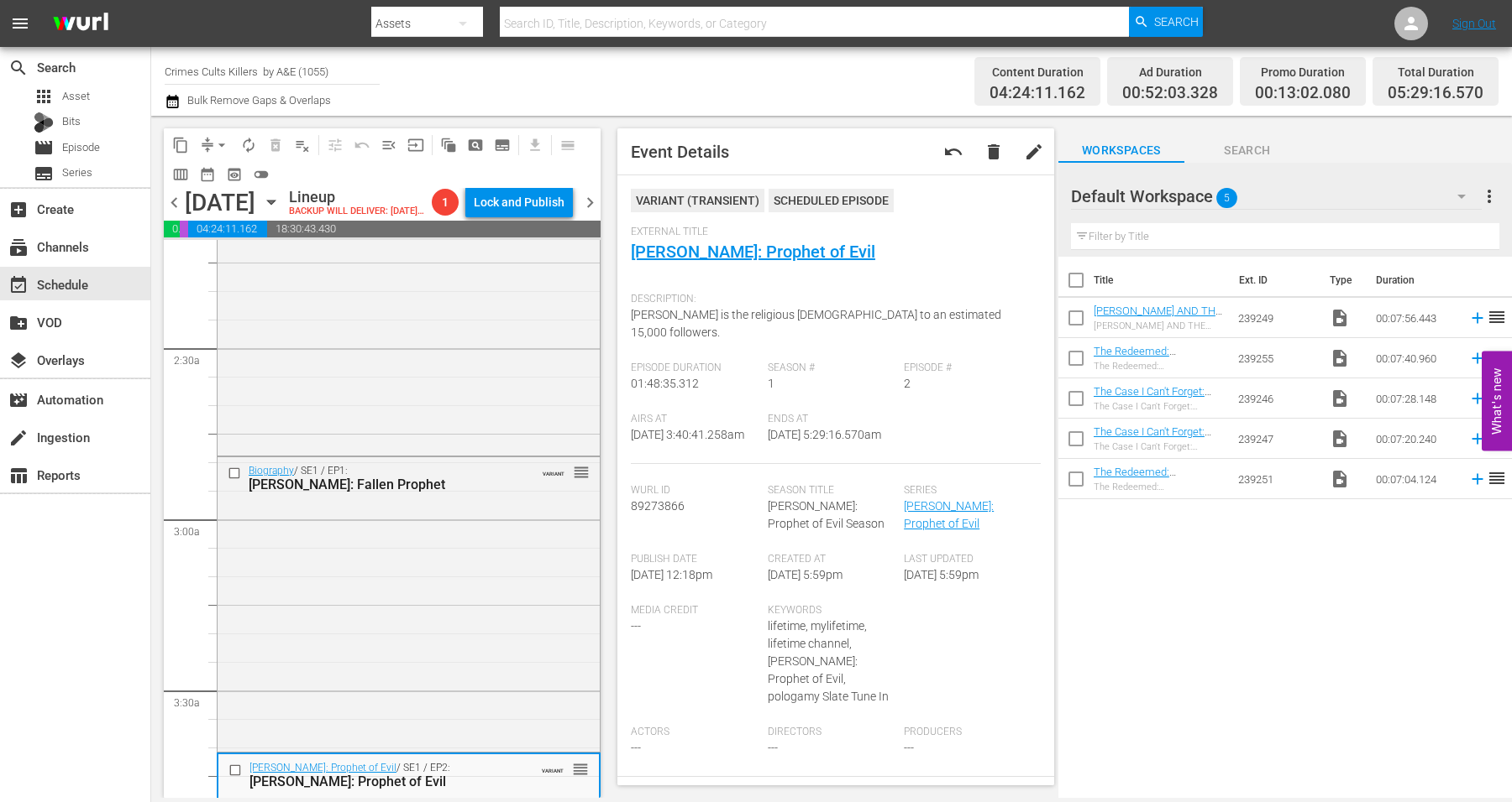
scroll to position [0, 0]
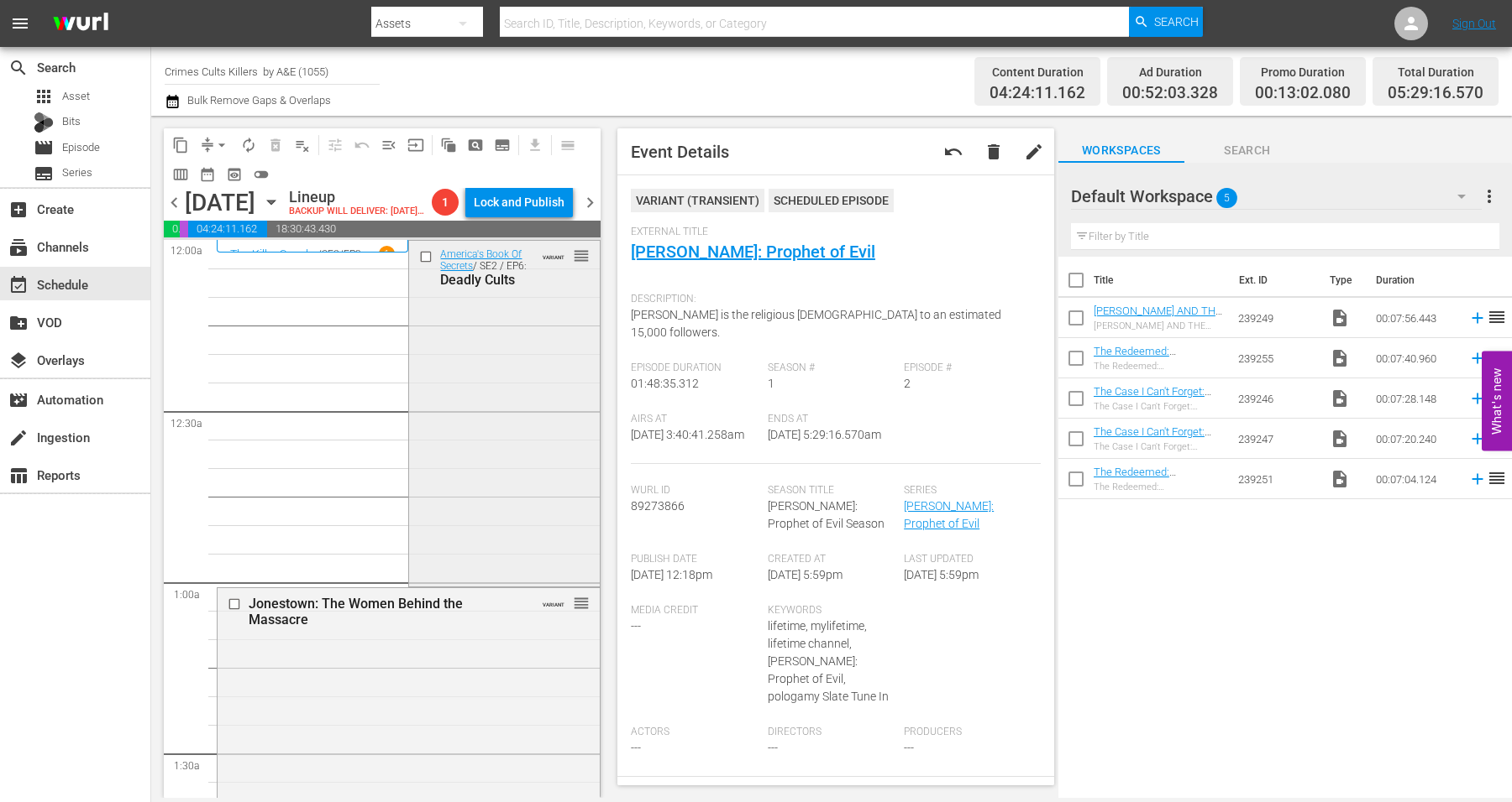
click at [490, 429] on div "America's Book Of Secrets / SE2 / EP6: Deadly Cults VARIANT reorder" at bounding box center [504, 412] width 190 height 341
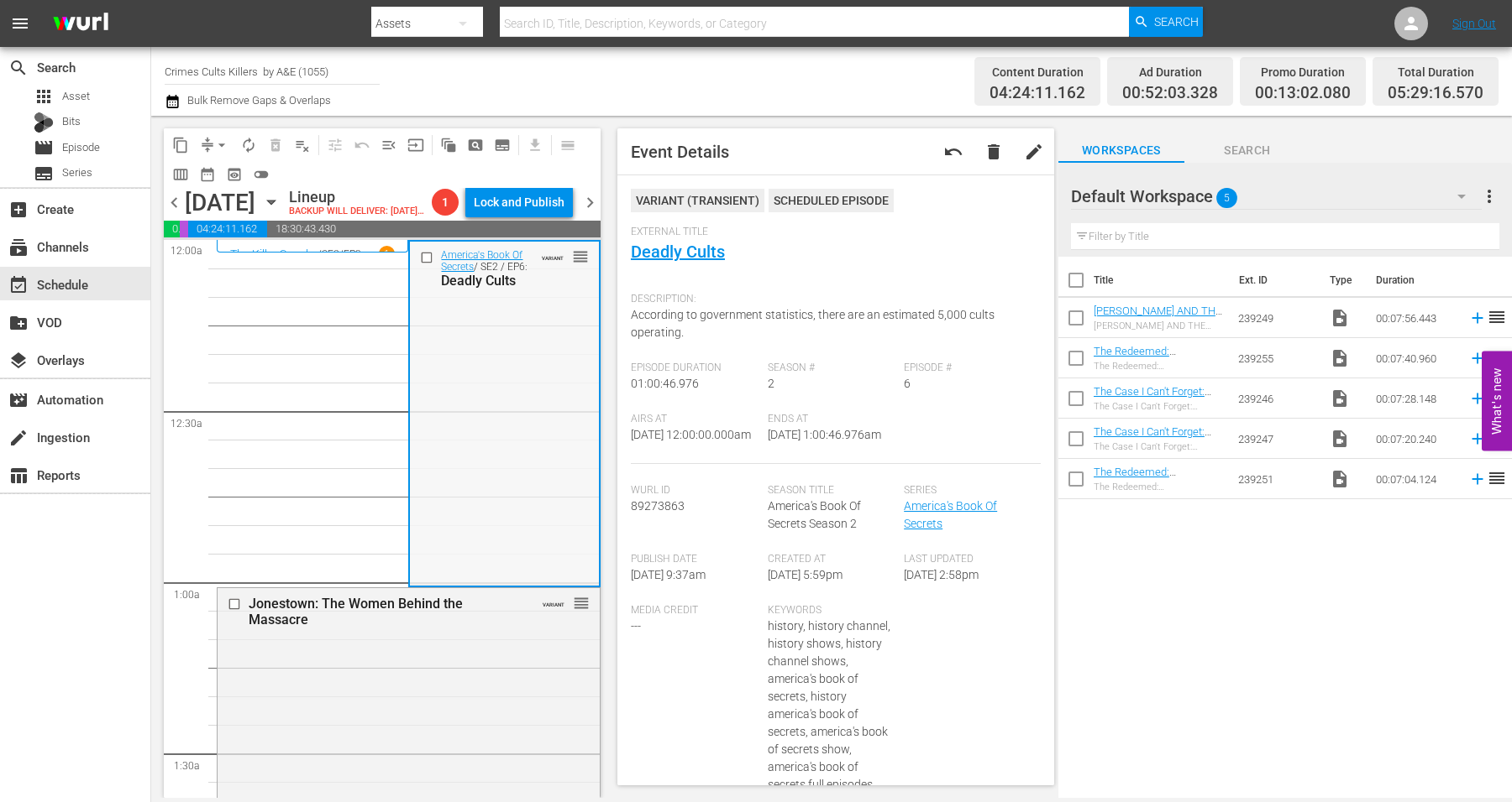
click at [443, 449] on div "America's Book Of Secrets / SE2 / EP6: Deadly Cults VARIANT reorder" at bounding box center [504, 413] width 188 height 341
